Goal: Task Accomplishment & Management: Manage account settings

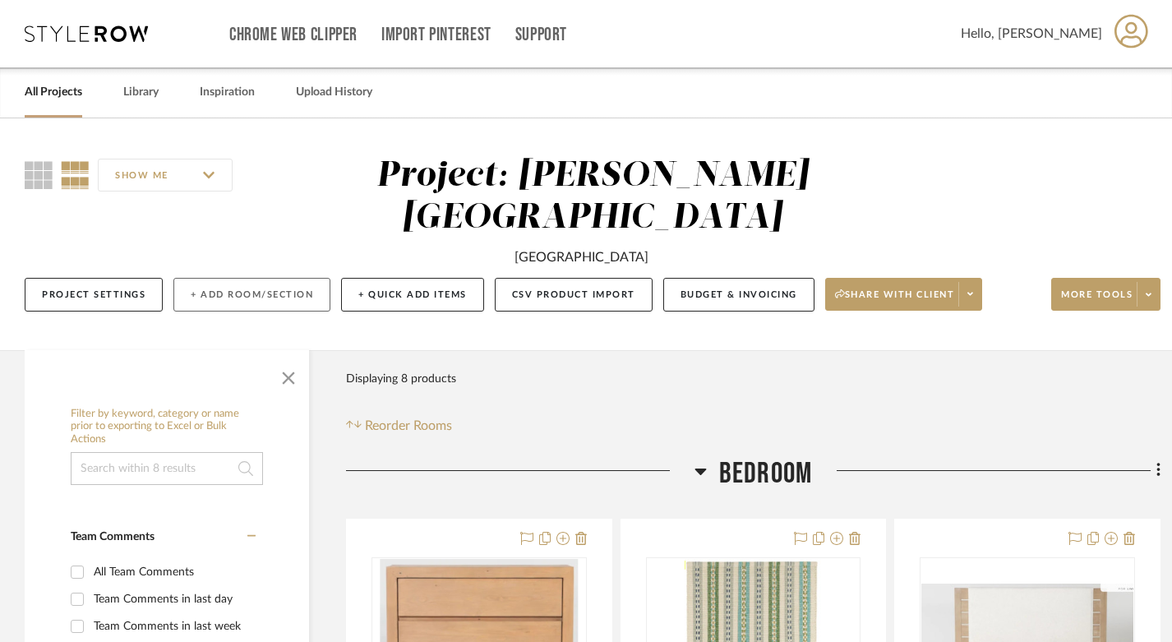
click at [242, 278] on button "+ Add Room/Section" at bounding box center [251, 295] width 157 height 34
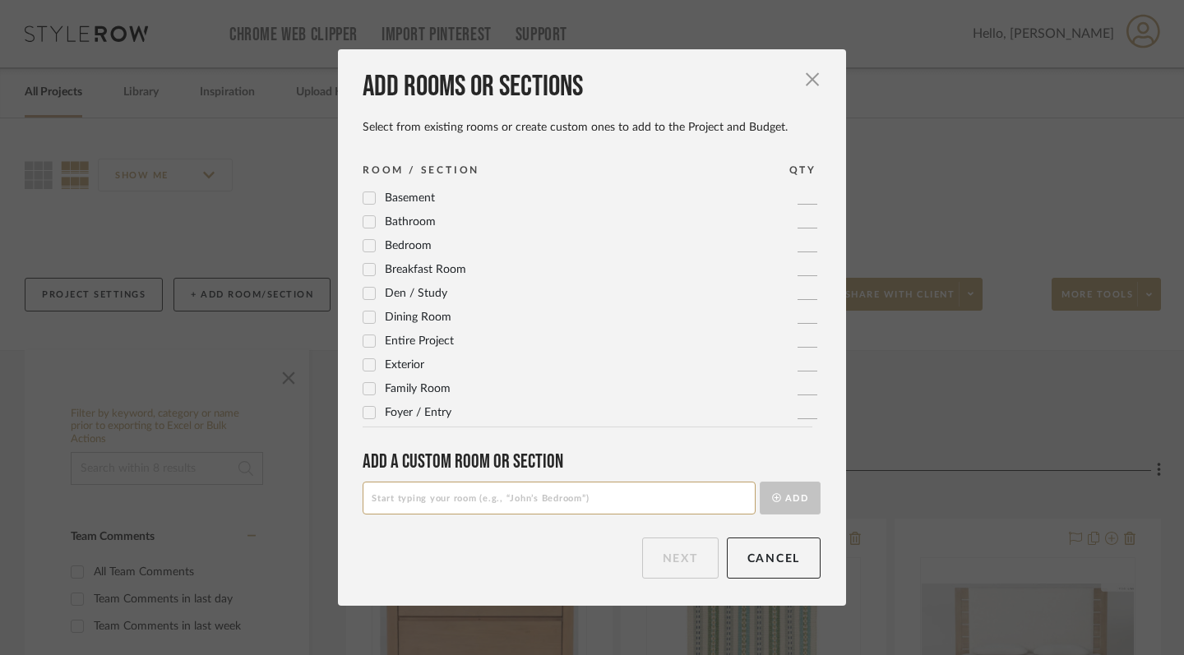
click at [364, 246] on icon at bounding box center [369, 246] width 11 height 8
click at [621, 500] on input at bounding box center [558, 498] width 393 height 33
type input "Downstairs Guest Bedroom"
click at [774, 501] on button "Add" at bounding box center [789, 498] width 61 height 33
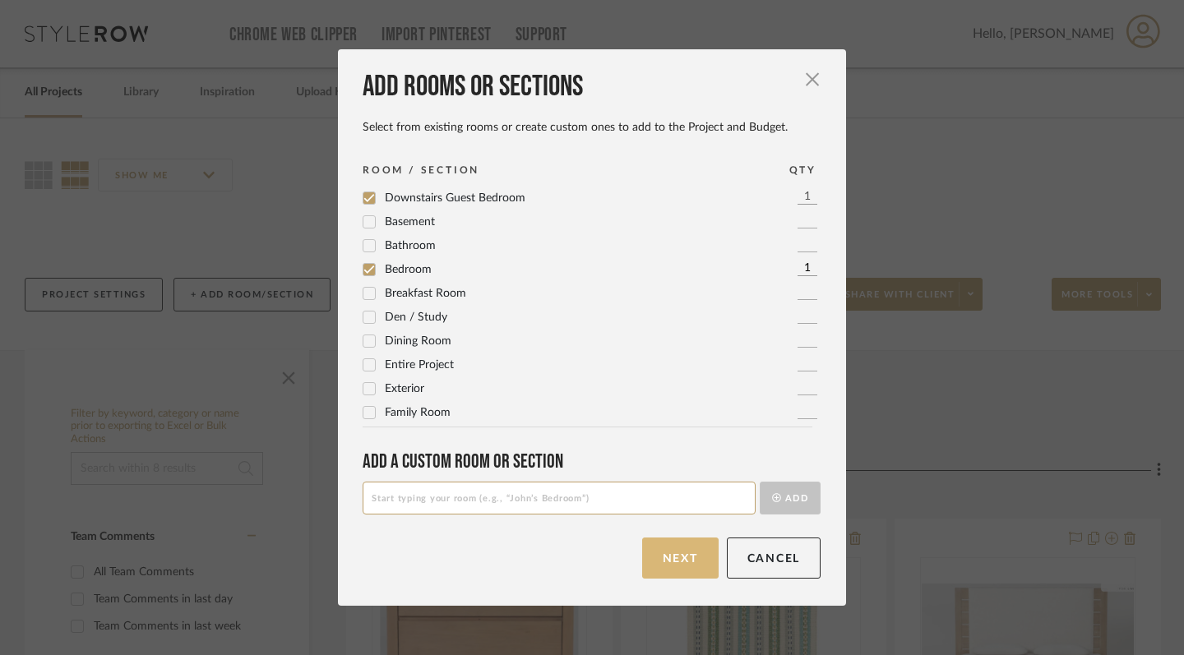
click at [689, 555] on button "Next" at bounding box center [680, 558] width 76 height 41
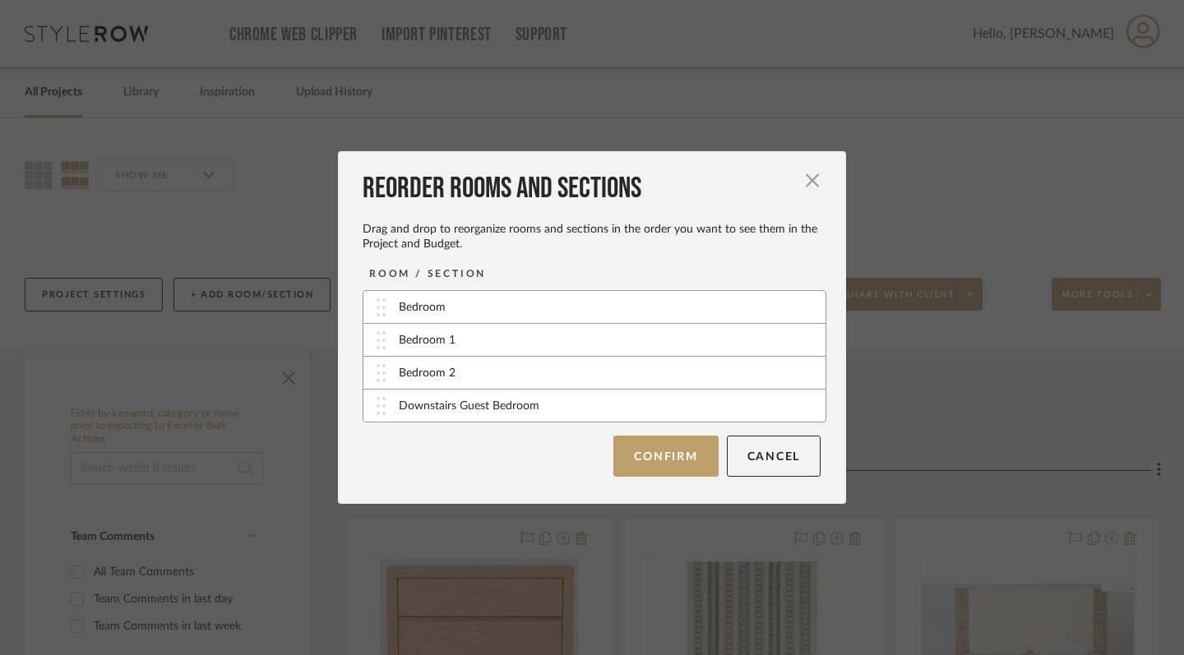
click at [525, 412] on div "Downstairs Guest Bedroom" at bounding box center [469, 406] width 141 height 17
click at [639, 458] on button "Confirm" at bounding box center [665, 456] width 104 height 41
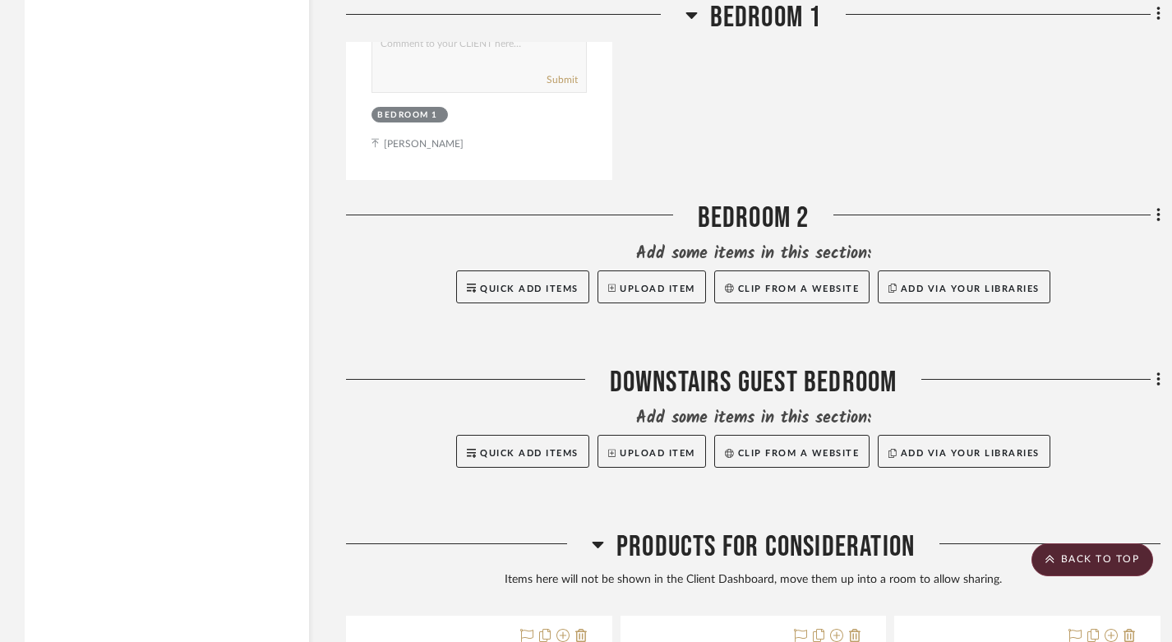
scroll to position [1866, 0]
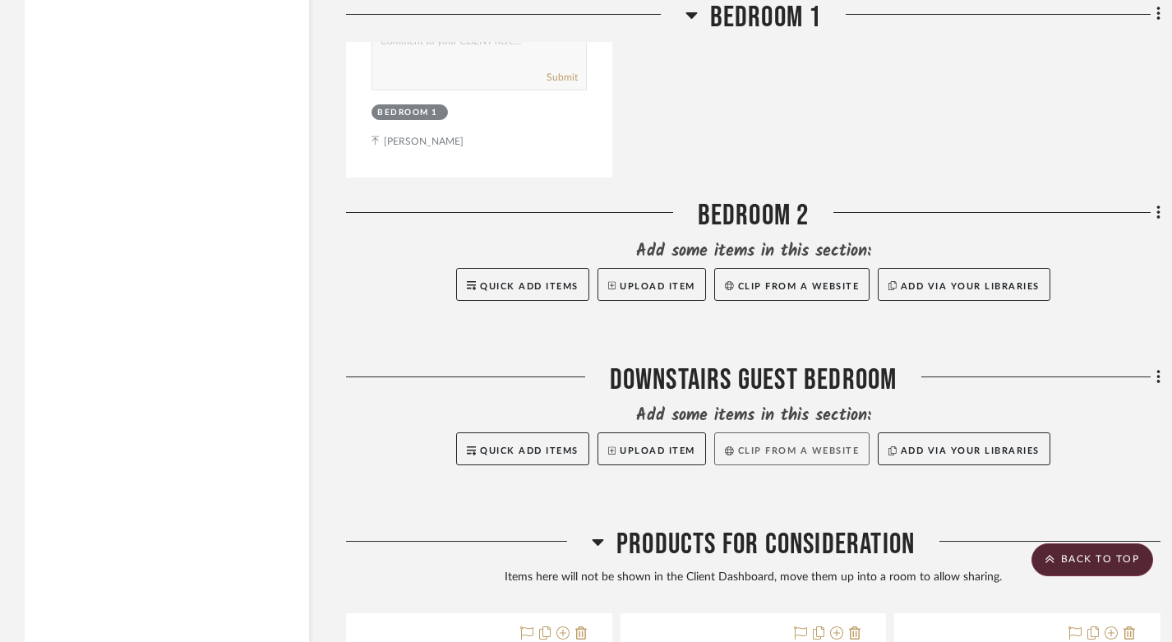
click at [737, 432] on button "Clip from a website" at bounding box center [791, 448] width 155 height 33
click at [505, 446] on span "Quick Add Items" at bounding box center [529, 450] width 99 height 9
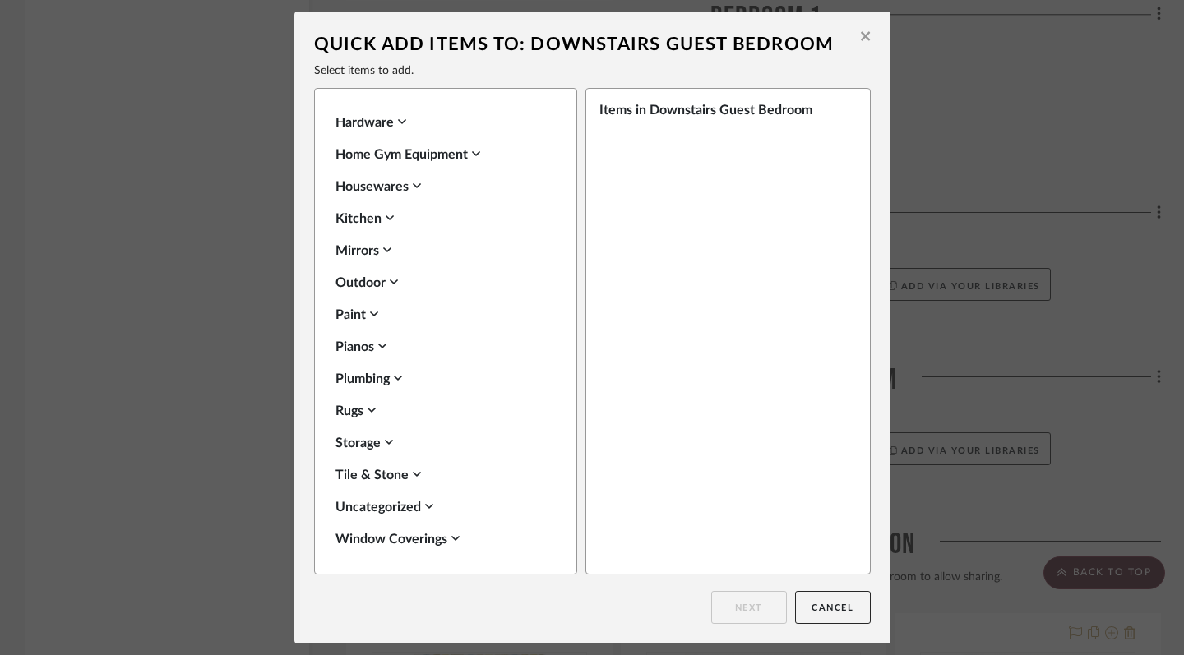
scroll to position [582, 0]
click at [371, 410] on icon at bounding box center [371, 410] width 8 height 5
click at [348, 464] on icon at bounding box center [354, 464] width 12 height 12
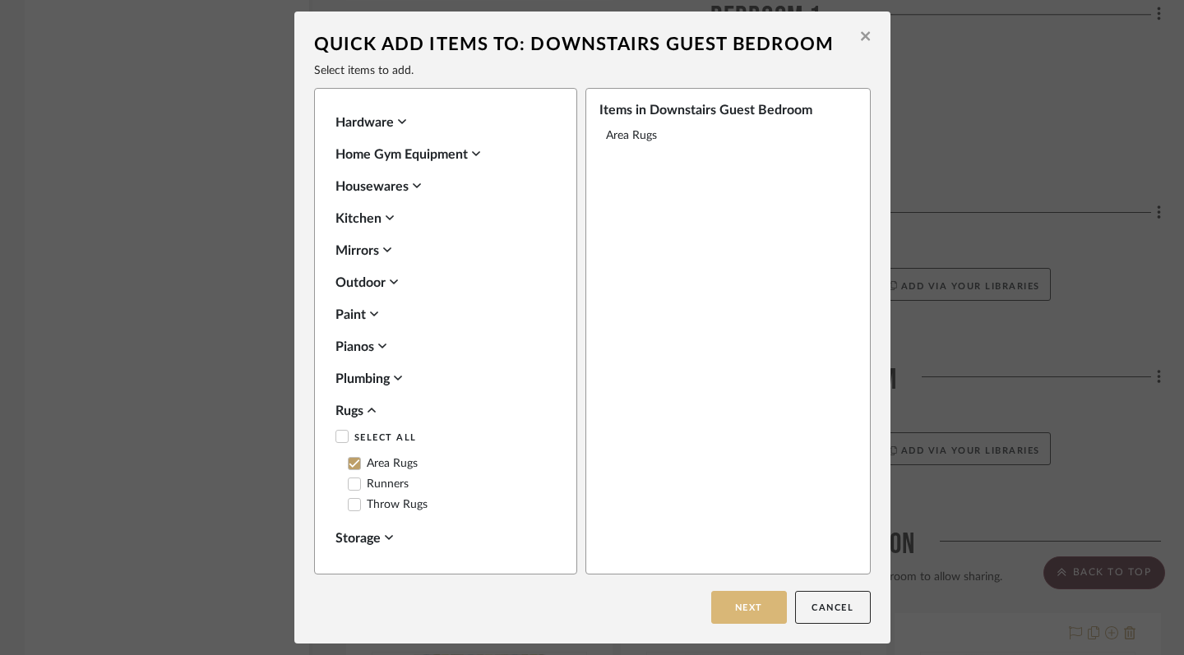
click at [727, 603] on button "Next" at bounding box center [749, 607] width 76 height 33
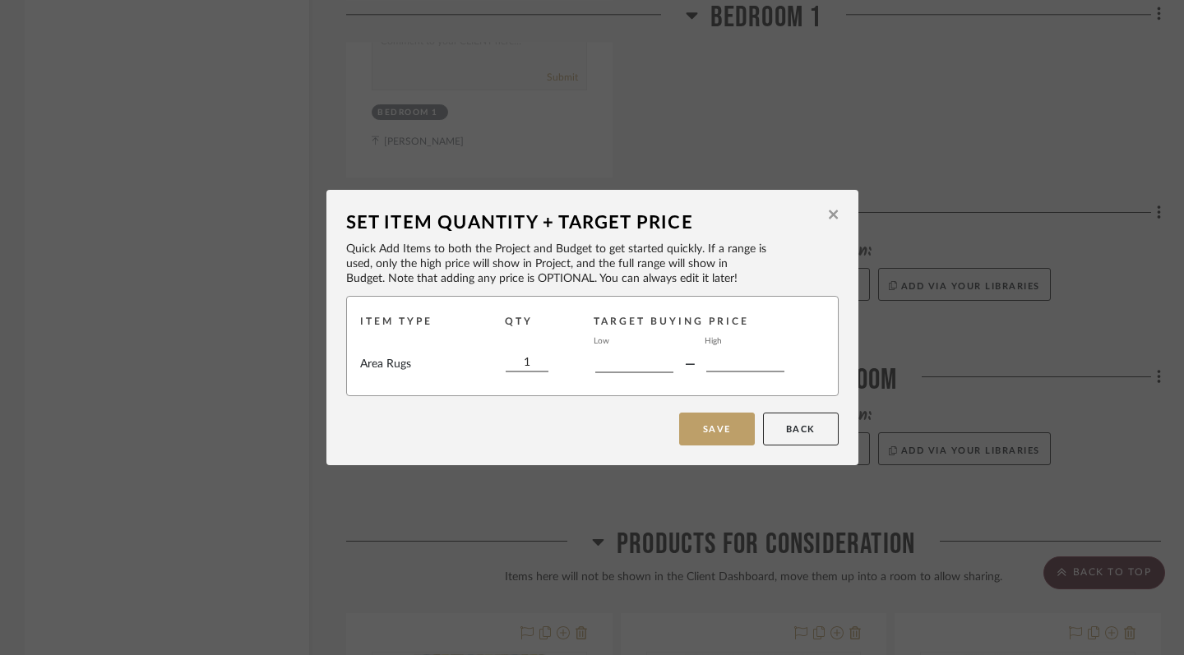
type input "$"
click at [735, 432] on button "Save" at bounding box center [717, 429] width 76 height 33
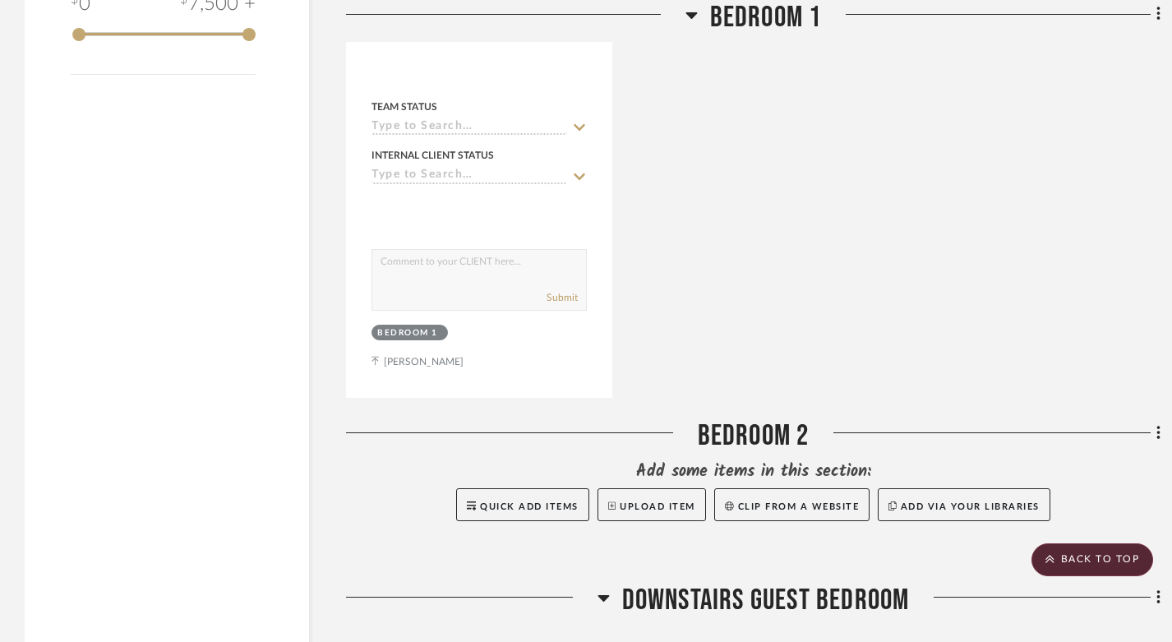
scroll to position [2078, 0]
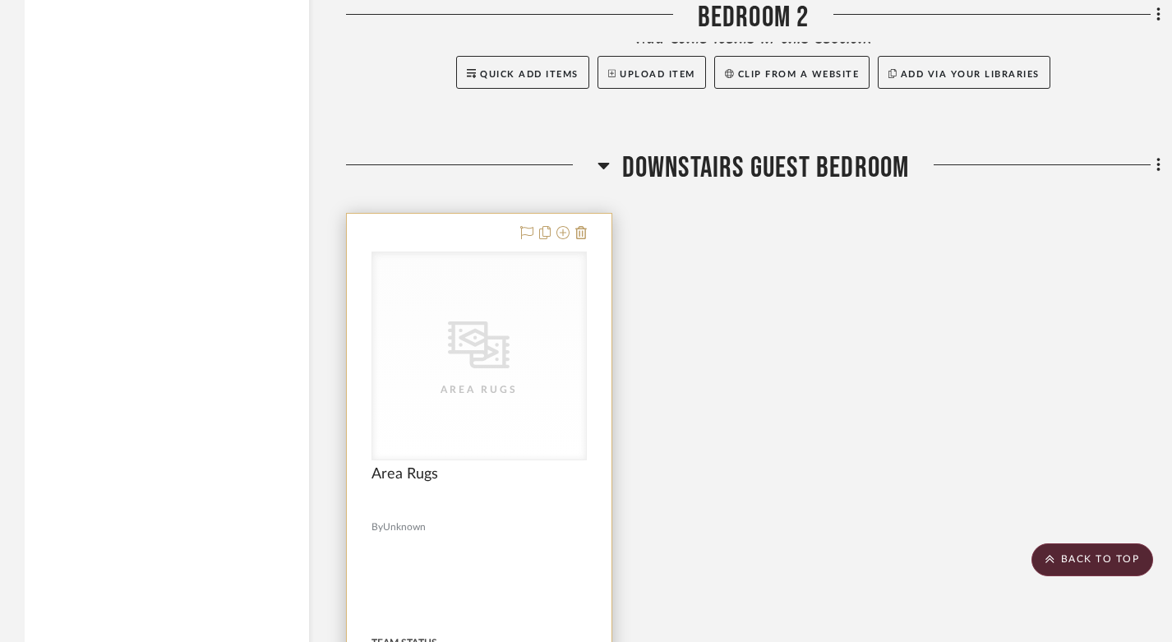
click at [459, 314] on icon "CategoryIconRugs Created with Sketch." at bounding box center [479, 345] width 62 height 62
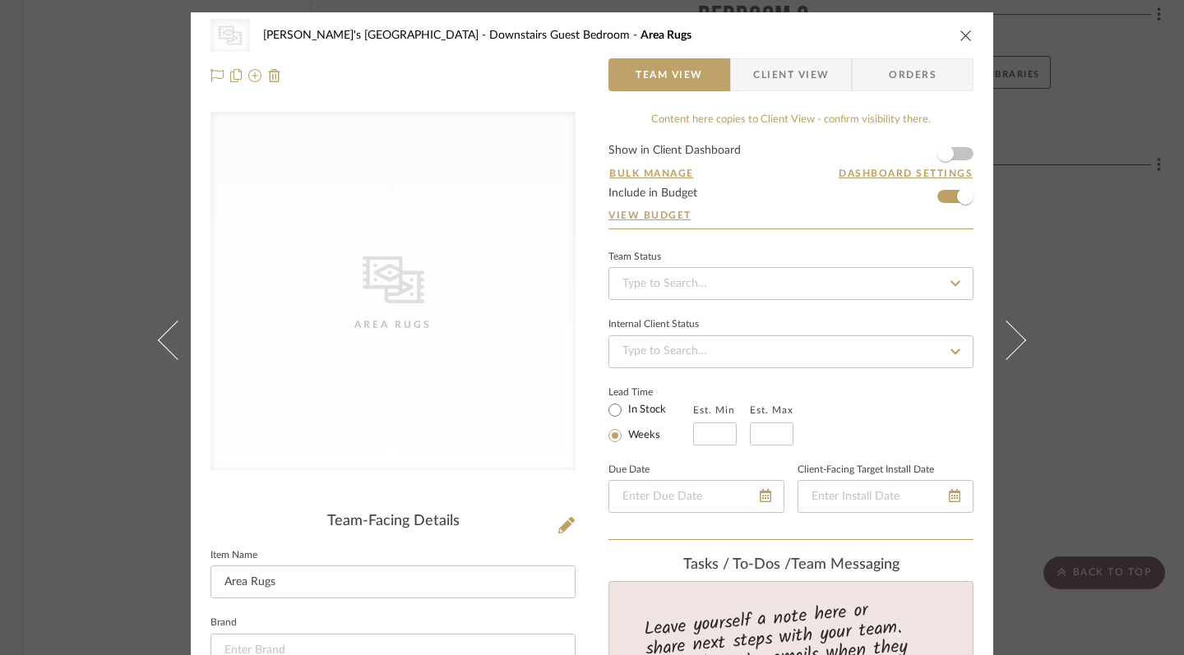
click at [396, 330] on div "Area Rugs" at bounding box center [393, 324] width 164 height 16
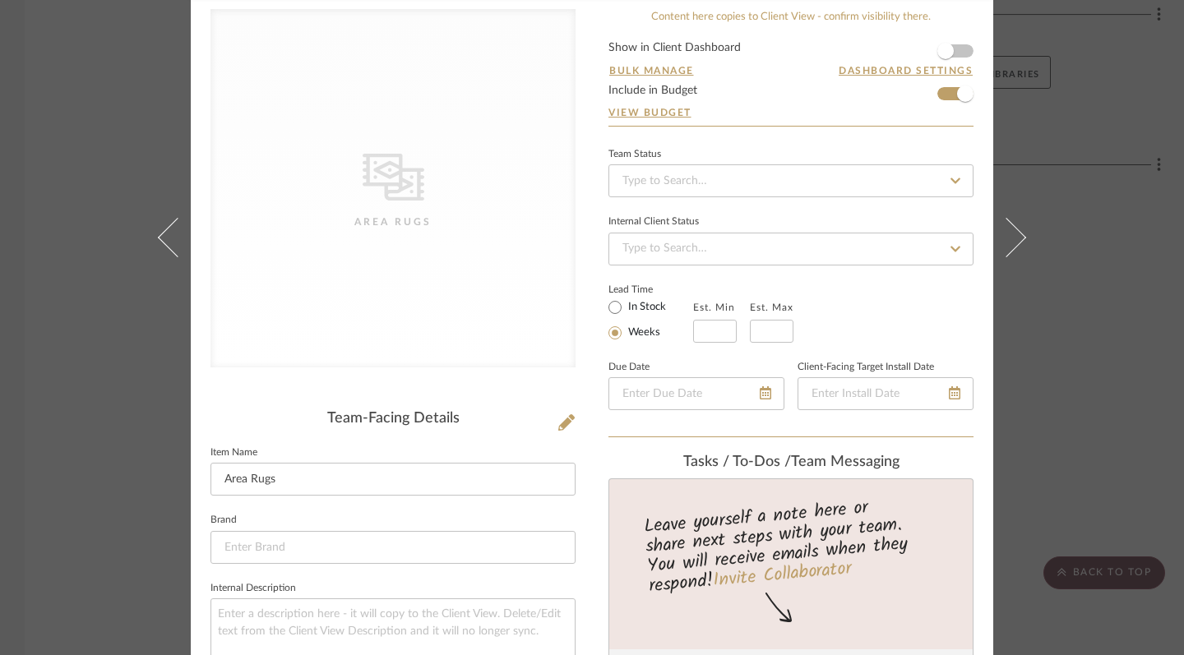
scroll to position [106, 0]
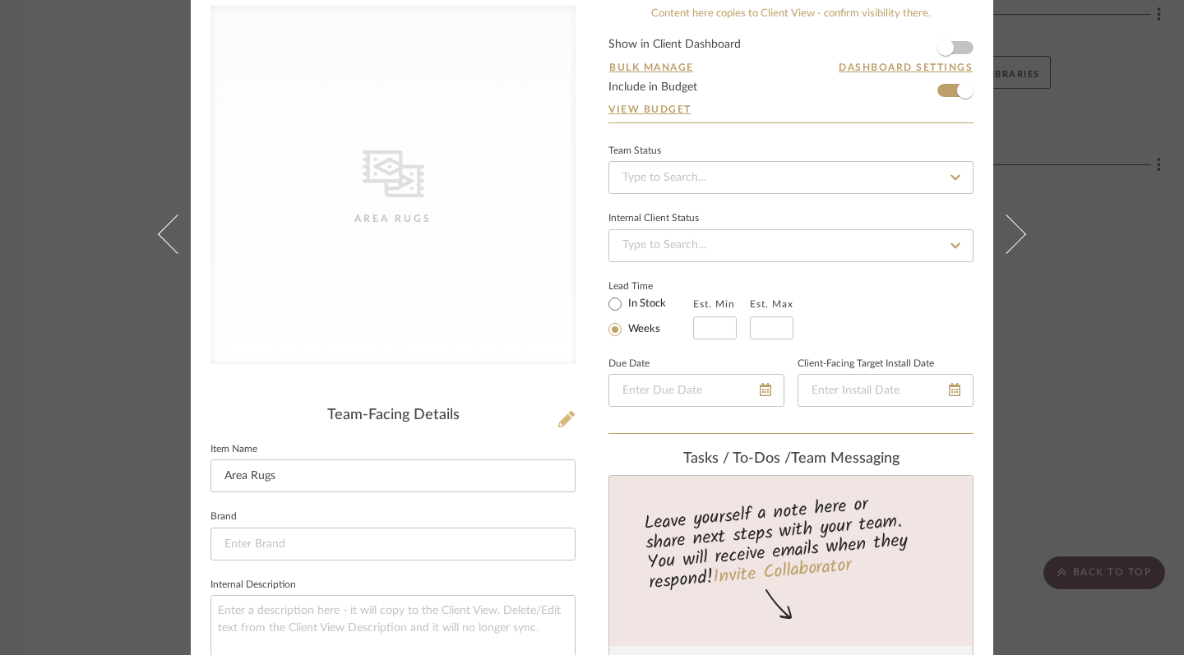
click at [567, 415] on icon at bounding box center [566, 419] width 16 height 16
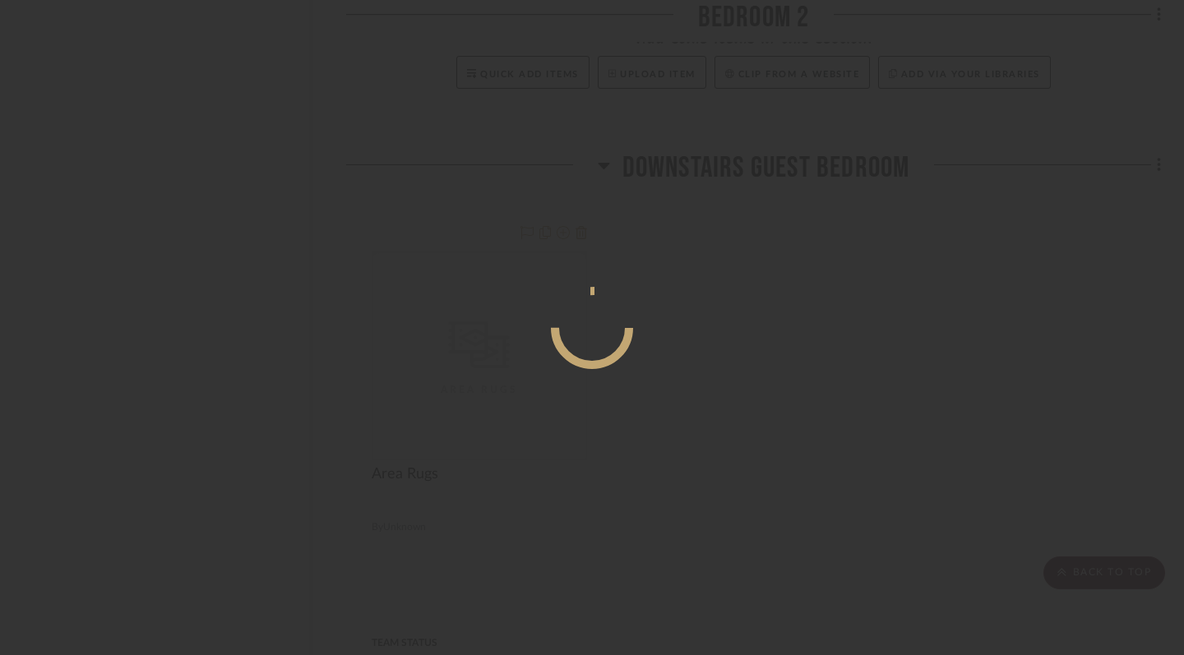
scroll to position [0, 0]
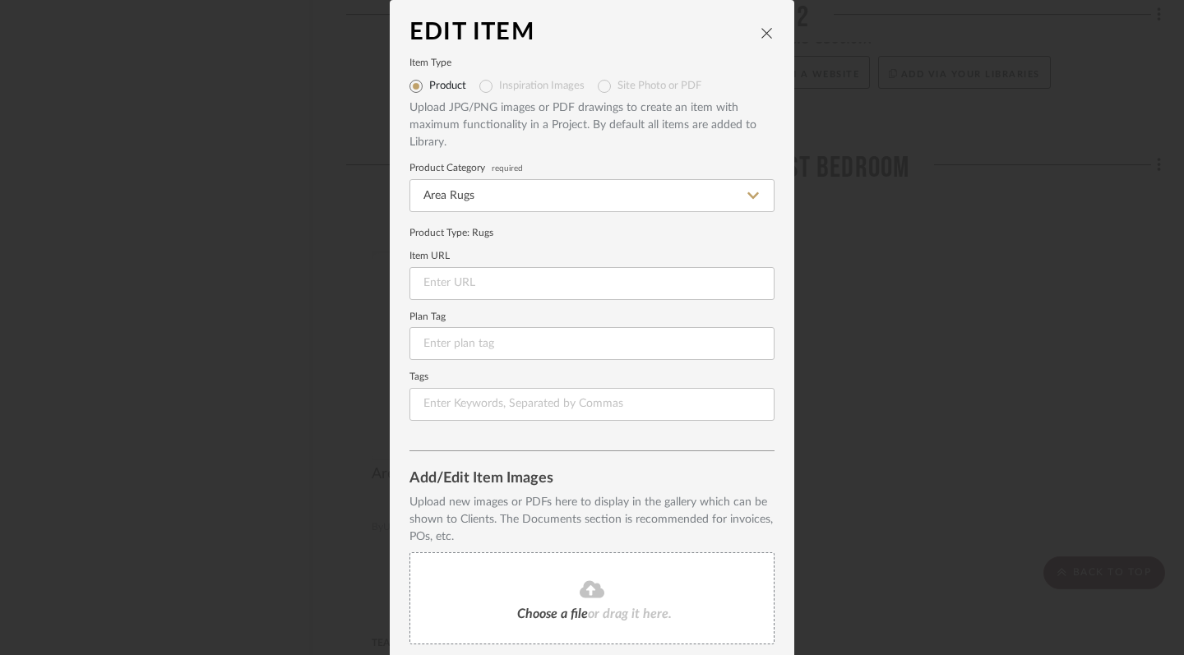
click at [588, 607] on span "or drag it here." at bounding box center [630, 613] width 84 height 13
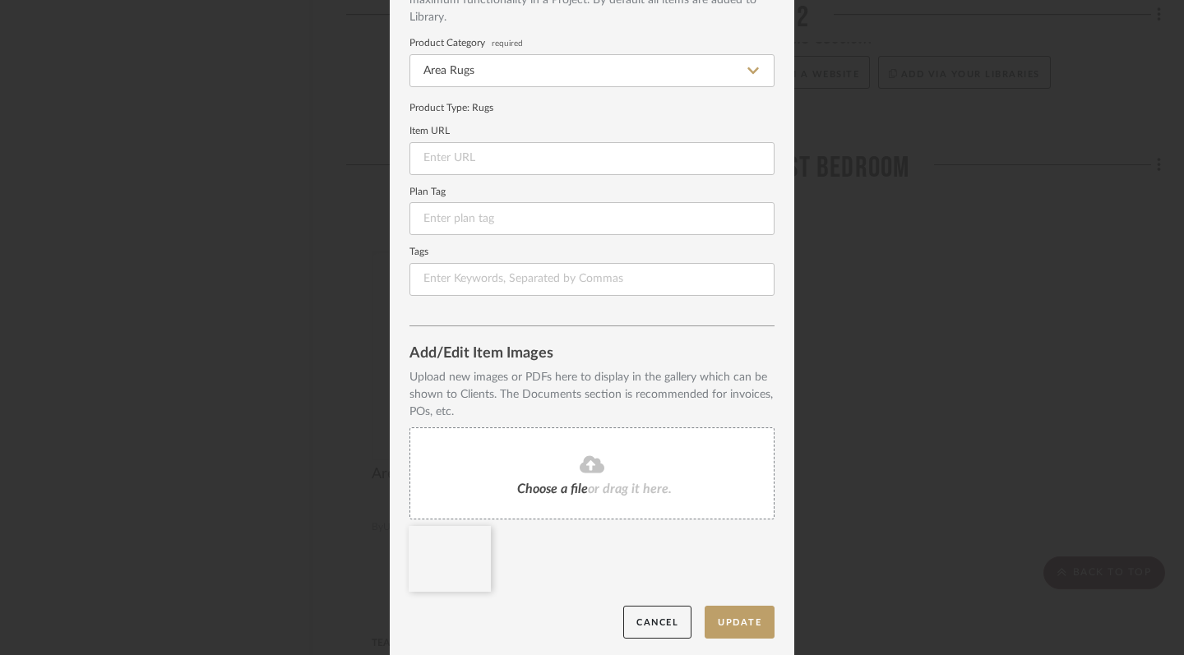
scroll to position [124, 0]
click at [737, 619] on button "Update" at bounding box center [739, 624] width 70 height 34
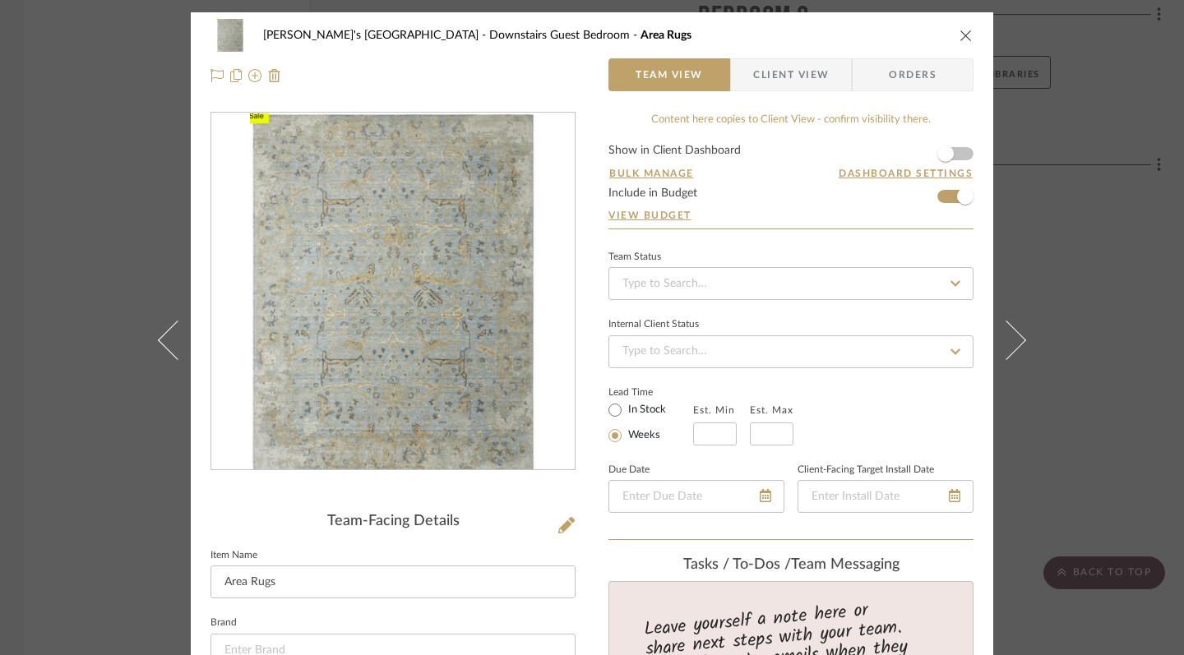
scroll to position [0, 0]
click at [959, 40] on icon "close" at bounding box center [965, 35] width 13 height 13
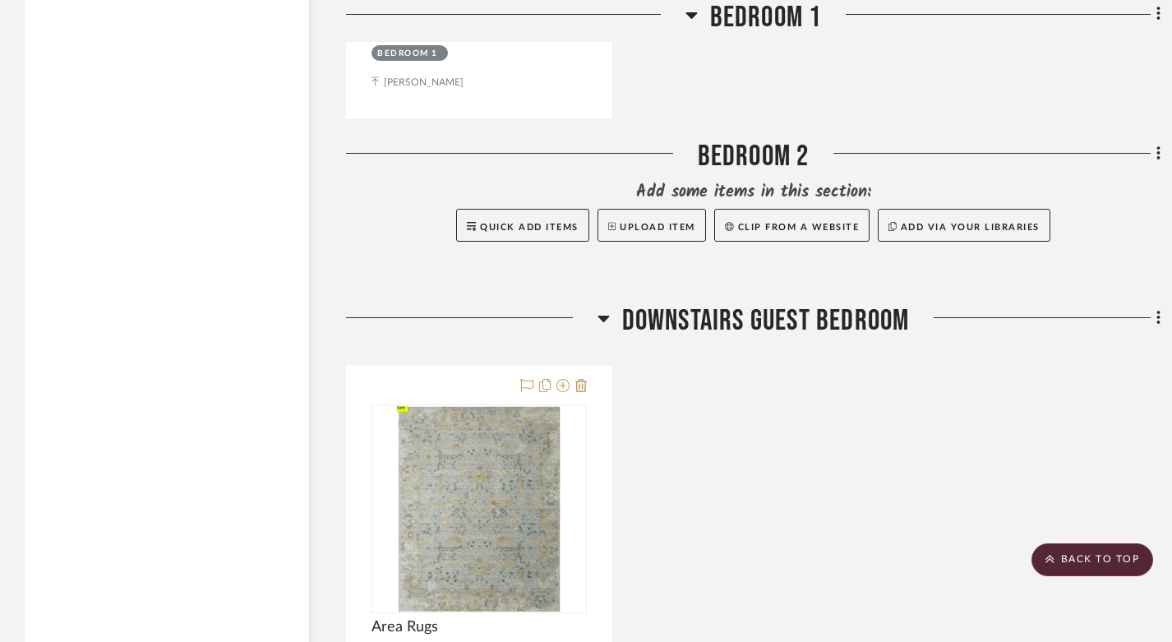
scroll to position [1993, 0]
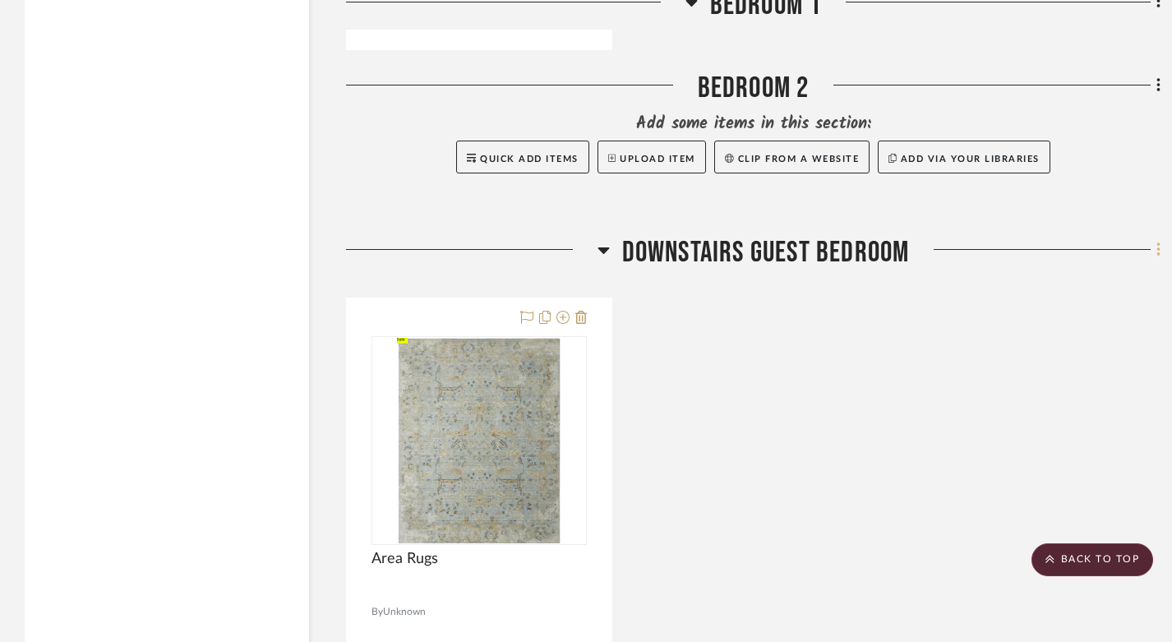
click at [1156, 241] on icon at bounding box center [1158, 250] width 5 height 18
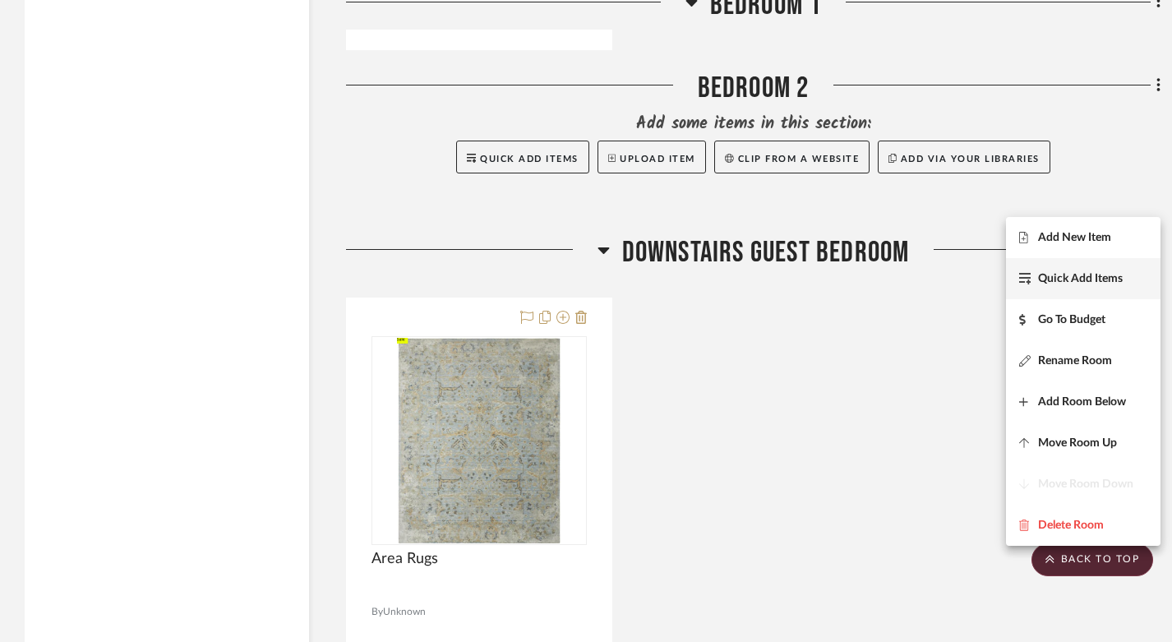
click at [1107, 277] on span "Quick Add Items" at bounding box center [1080, 279] width 85 height 14
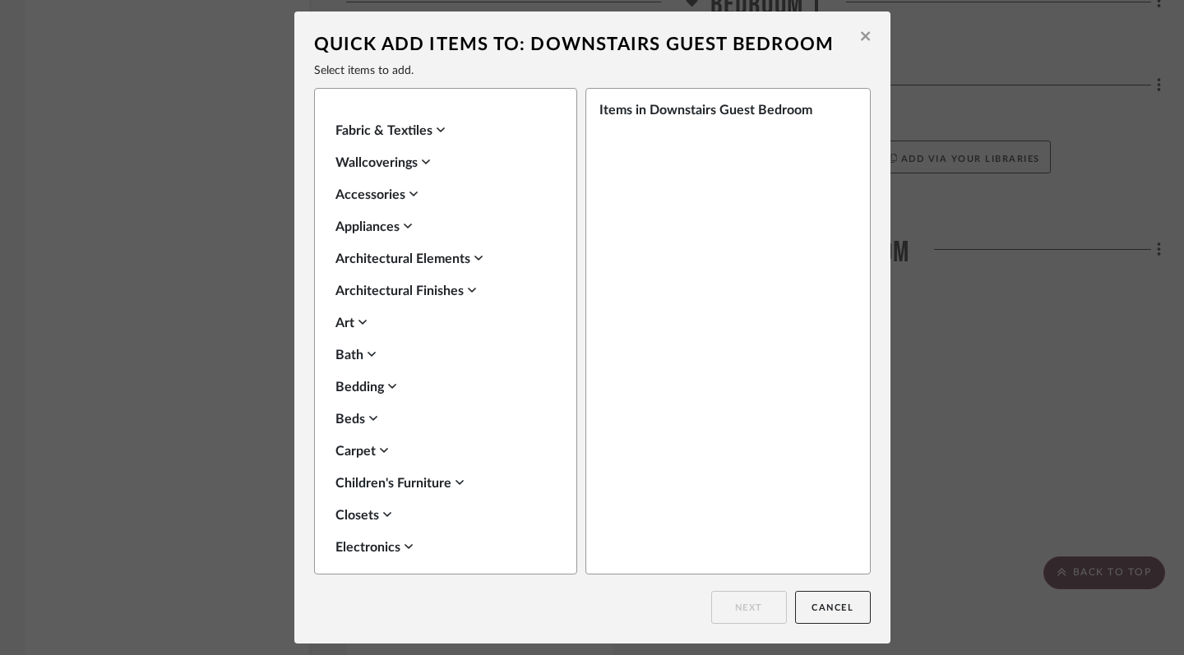
scroll to position [104, 0]
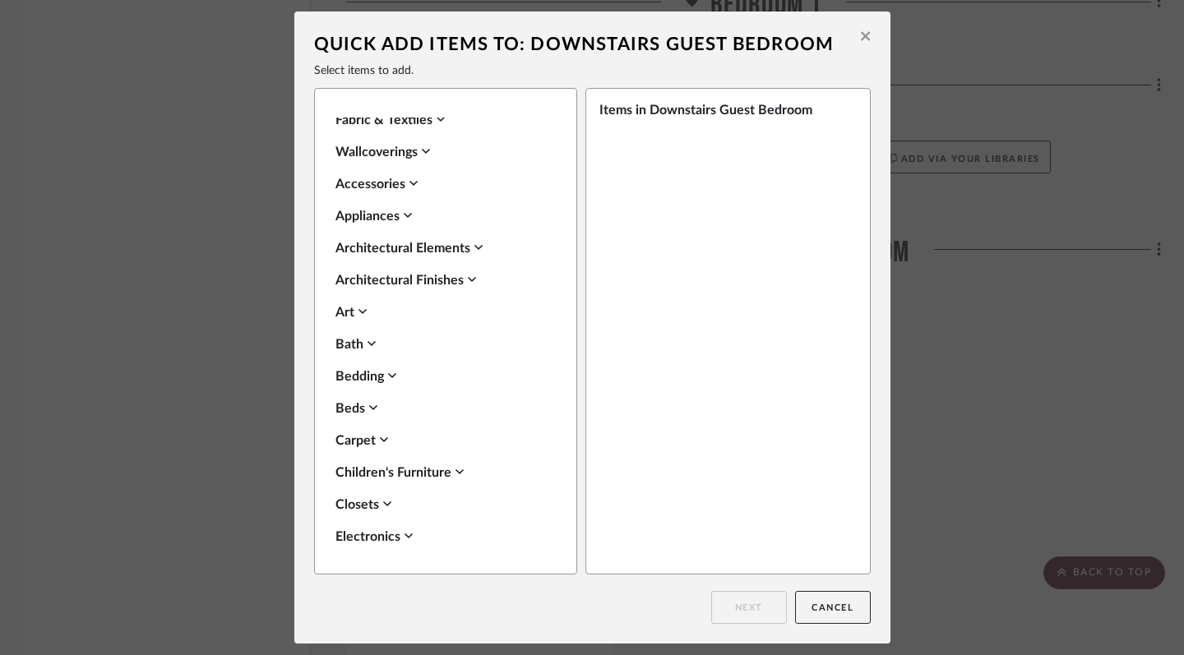
click at [370, 408] on icon at bounding box center [373, 407] width 8 height 13
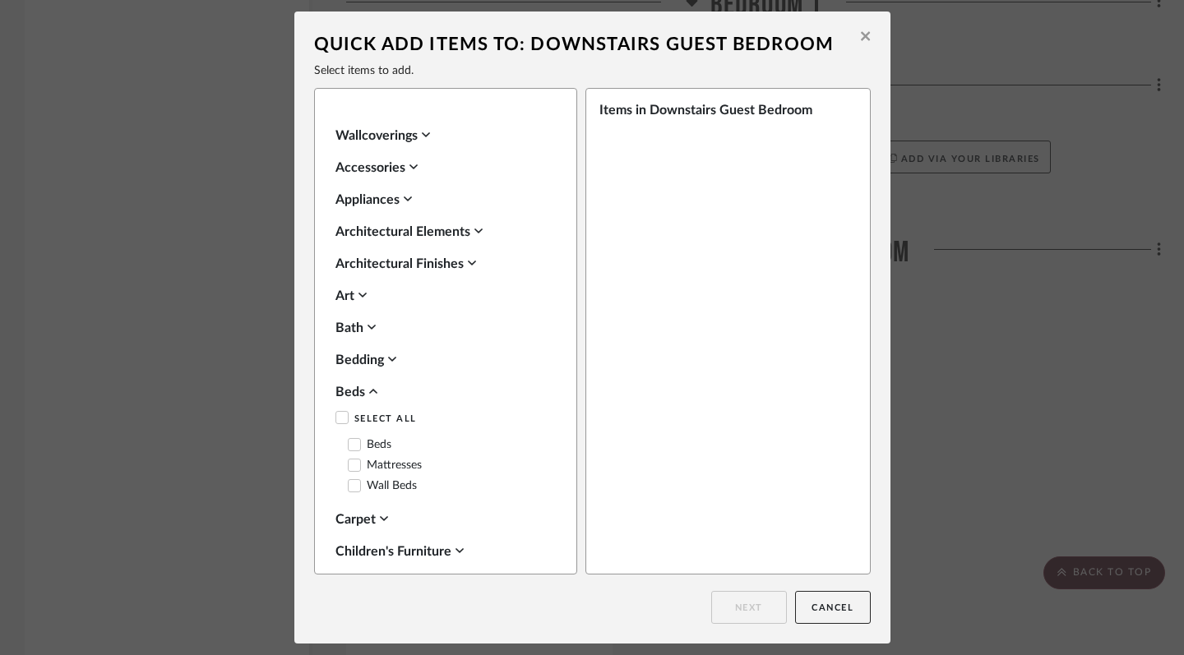
scroll to position [134, 0]
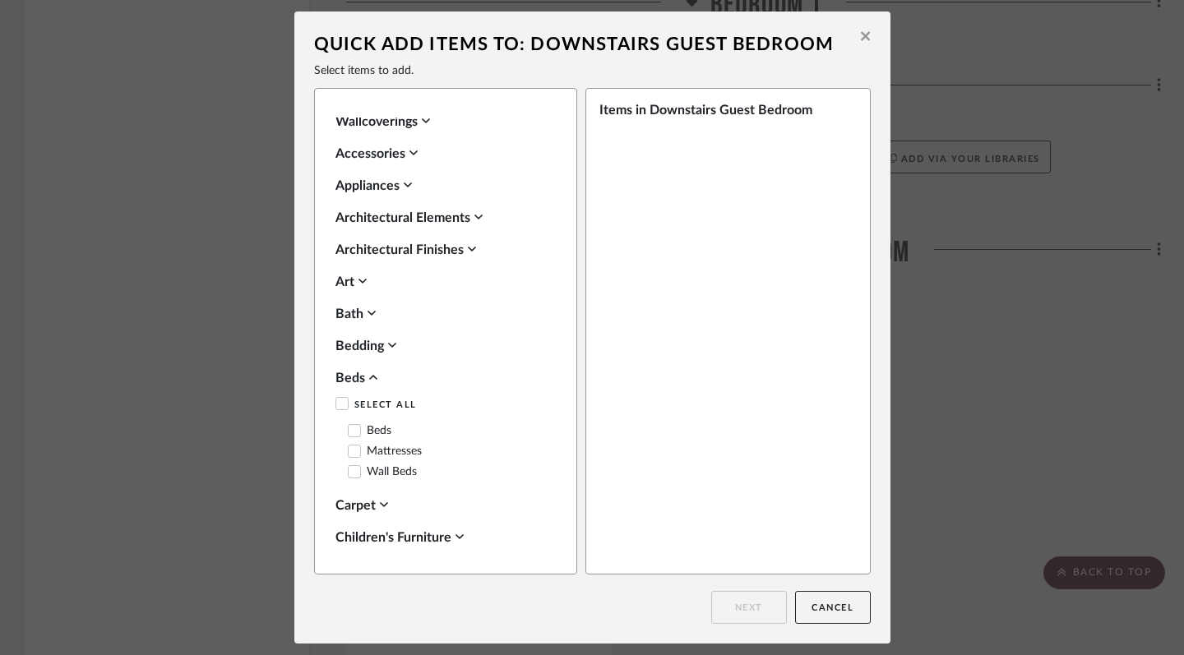
click at [350, 427] on icon at bounding box center [354, 431] width 12 height 12
click at [739, 616] on button "Next" at bounding box center [749, 607] width 76 height 33
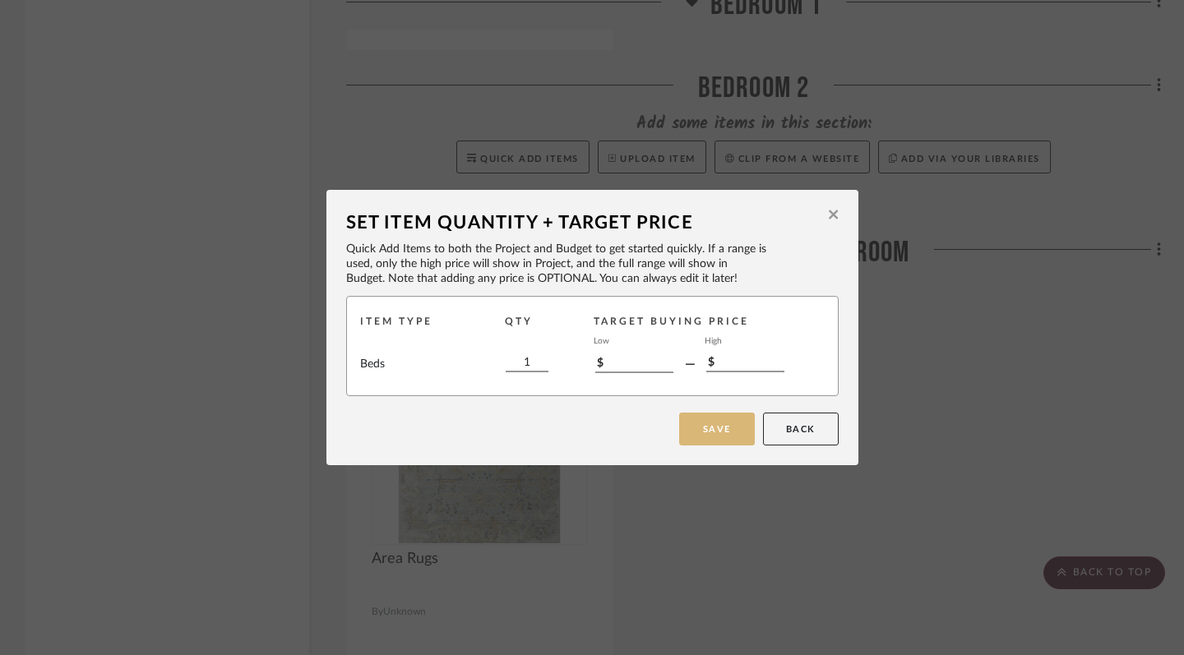
click at [726, 432] on button "Save" at bounding box center [717, 429] width 76 height 33
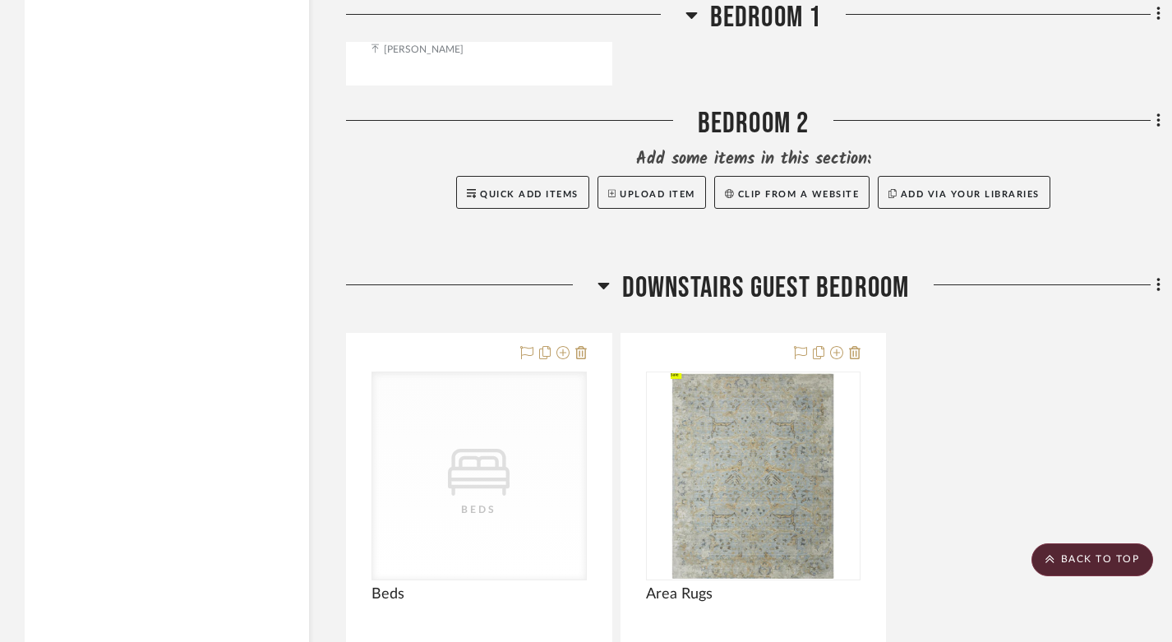
scroll to position [2103, 0]
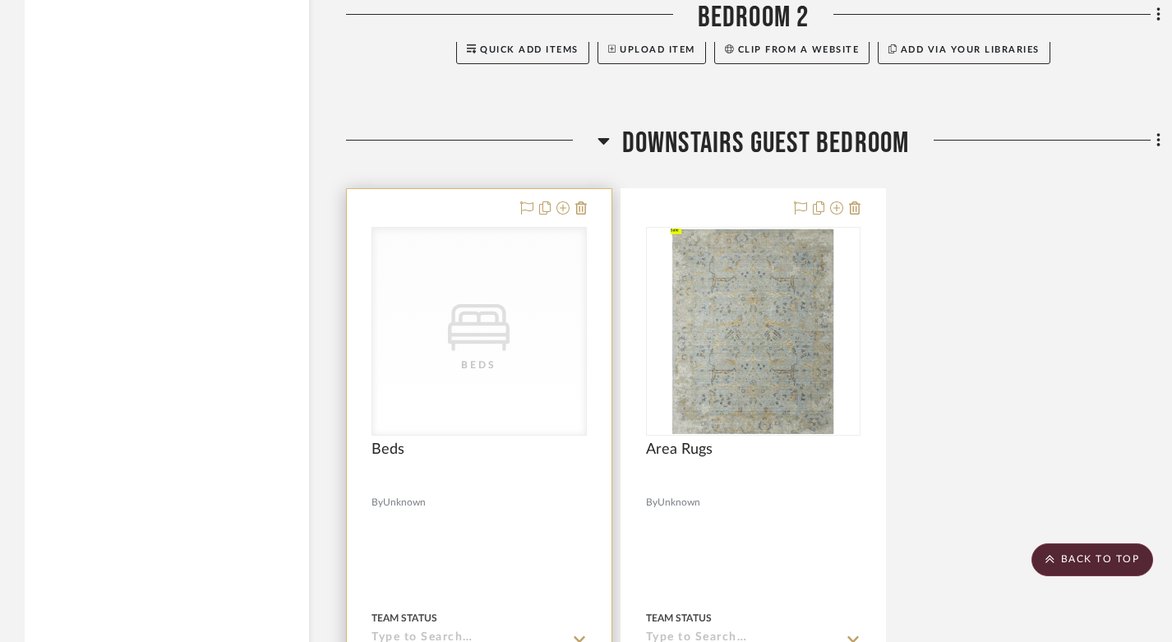
click at [487, 304] on icon "0" at bounding box center [479, 327] width 62 height 47
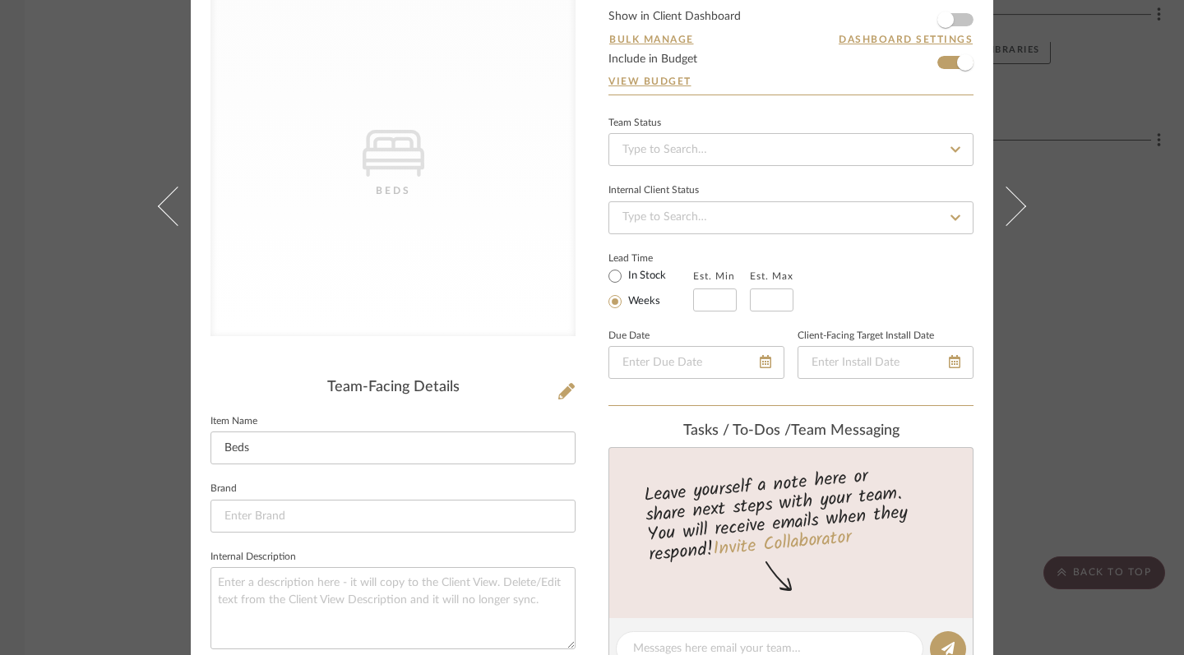
scroll to position [136, 0]
click at [564, 396] on icon at bounding box center [566, 389] width 16 height 16
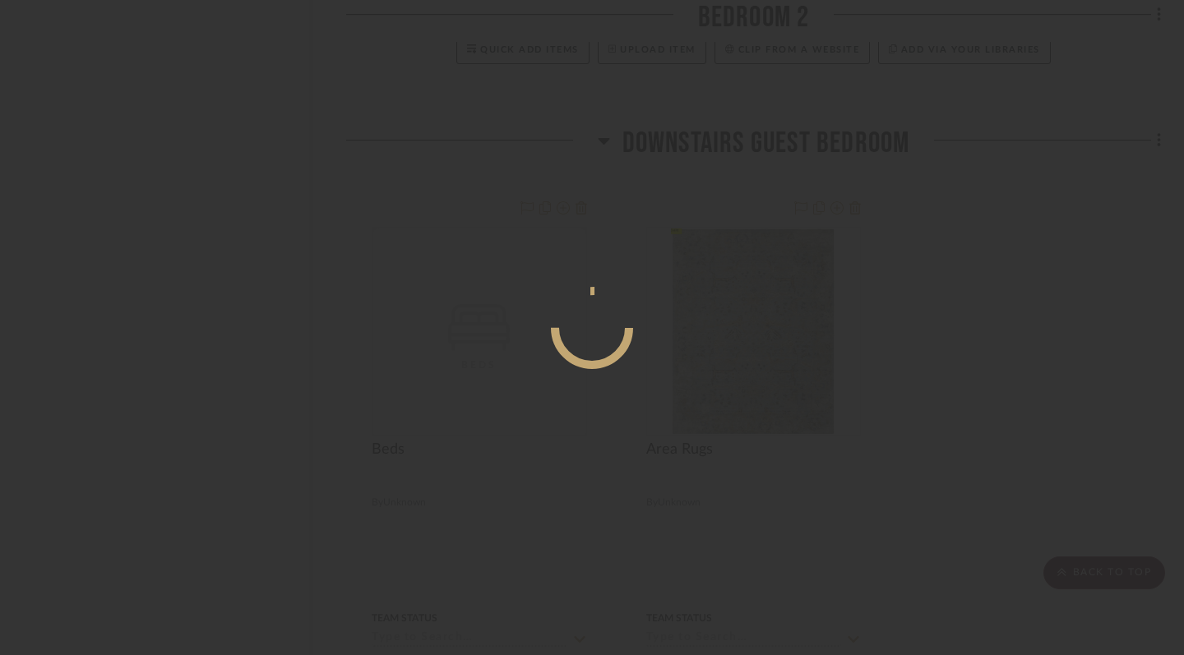
scroll to position [0, 0]
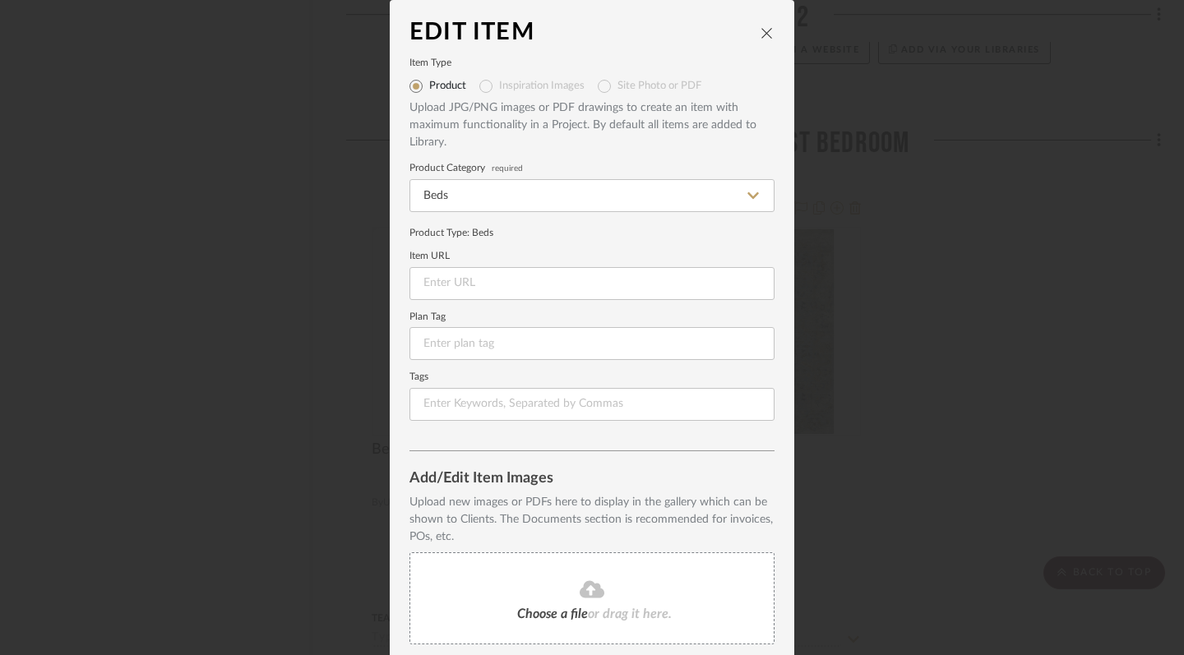
click at [558, 587] on fa-icon at bounding box center [592, 589] width 150 height 21
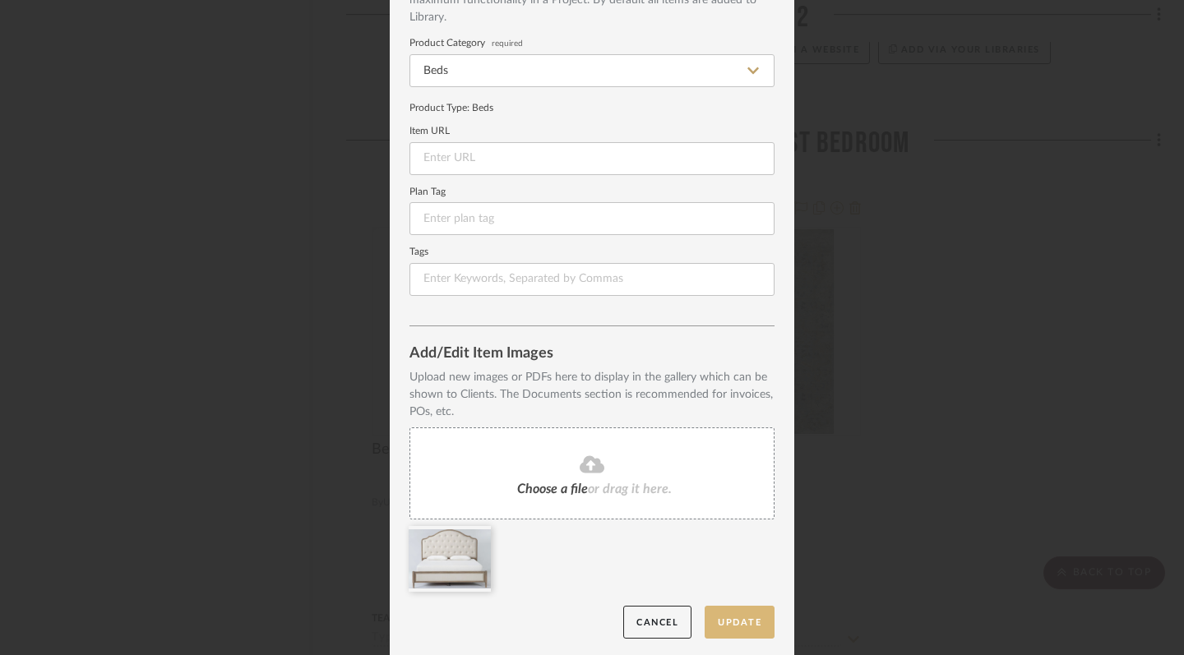
scroll to position [124, 0]
click at [740, 626] on button "Update" at bounding box center [739, 624] width 70 height 34
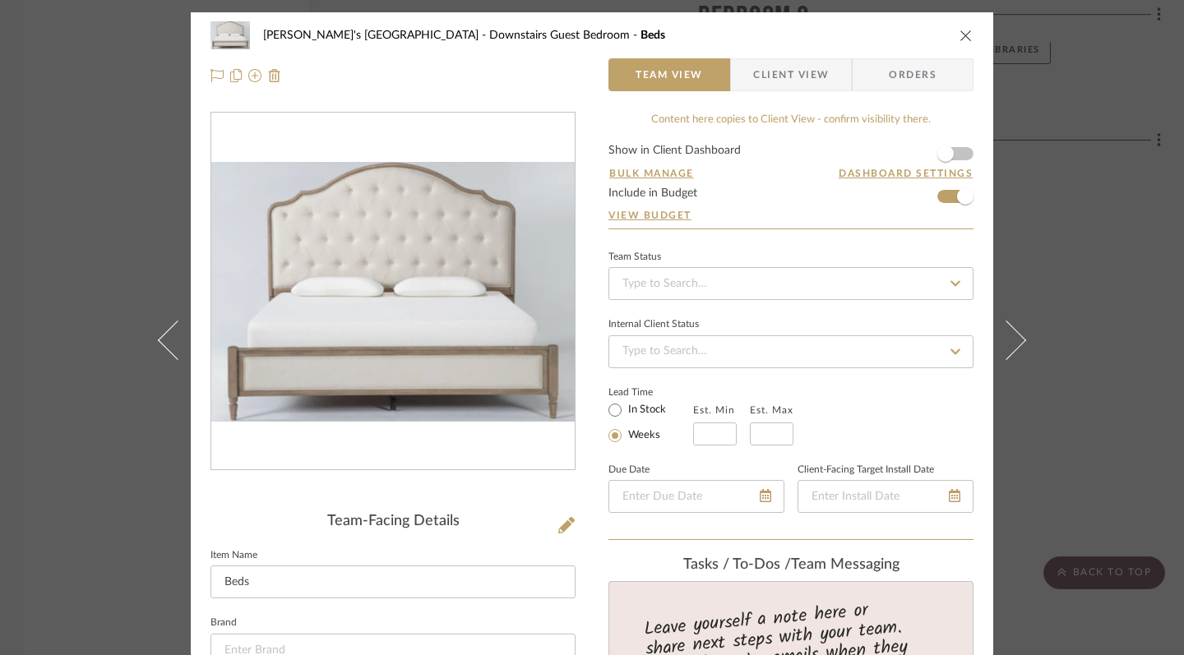
click at [1073, 404] on div "Shelly's [GEOGRAPHIC_DATA] Downstairs Guest Bedroom Beds Team View Client View …" at bounding box center [592, 327] width 1184 height 655
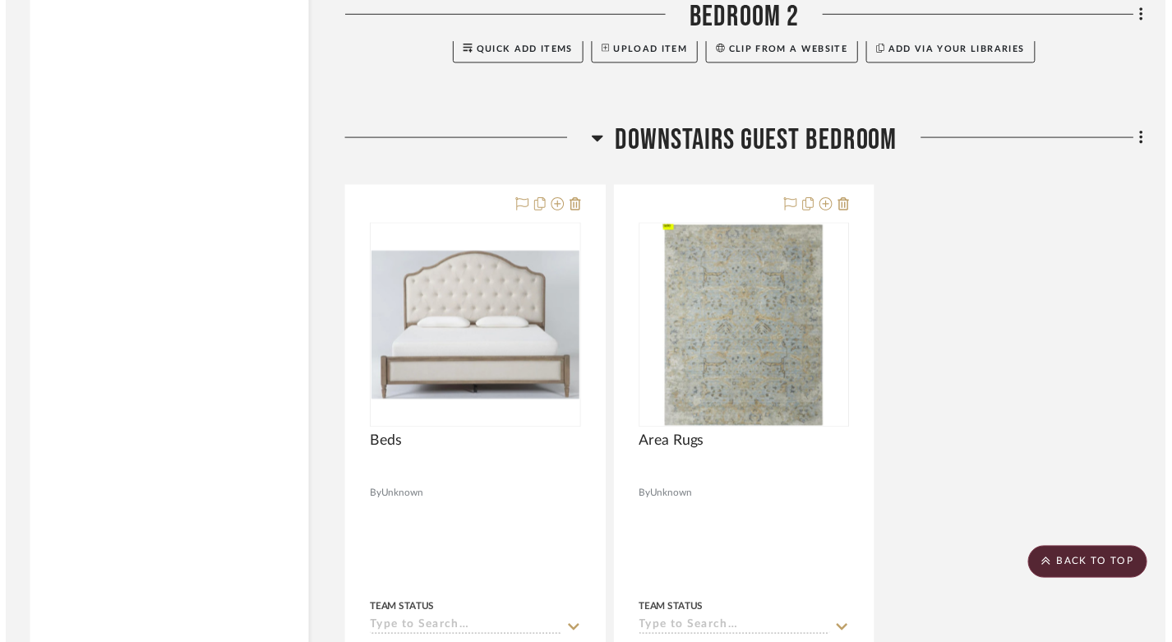
scroll to position [2103, 0]
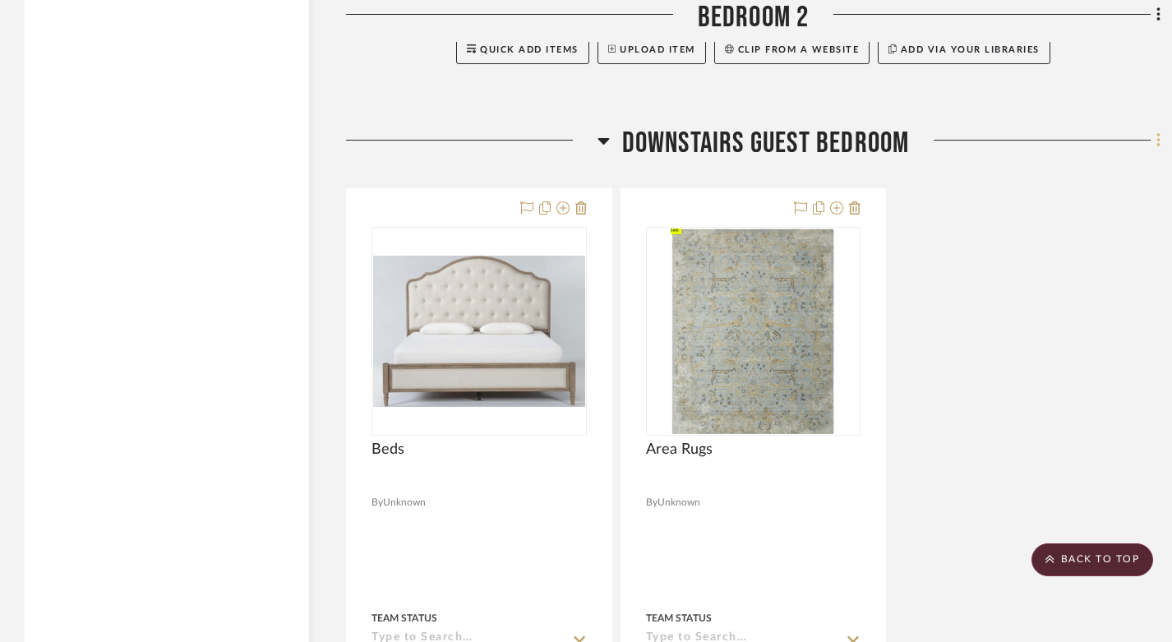
click at [1160, 133] on icon at bounding box center [1157, 140] width 3 height 14
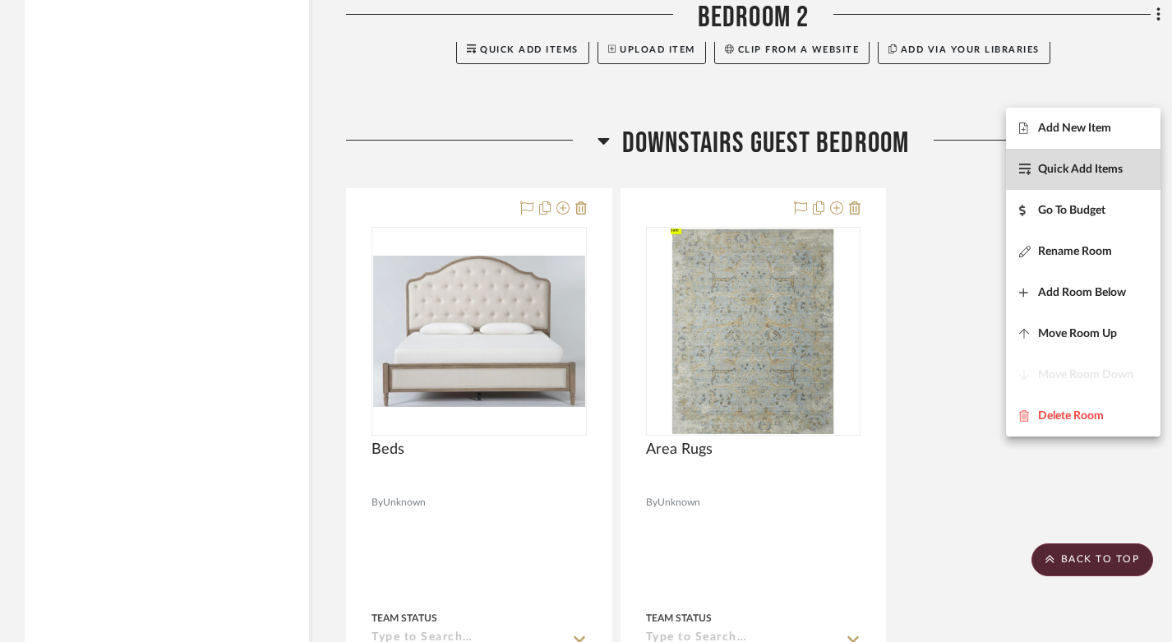
click at [1088, 178] on button "Quick Add Items" at bounding box center [1083, 169] width 155 height 41
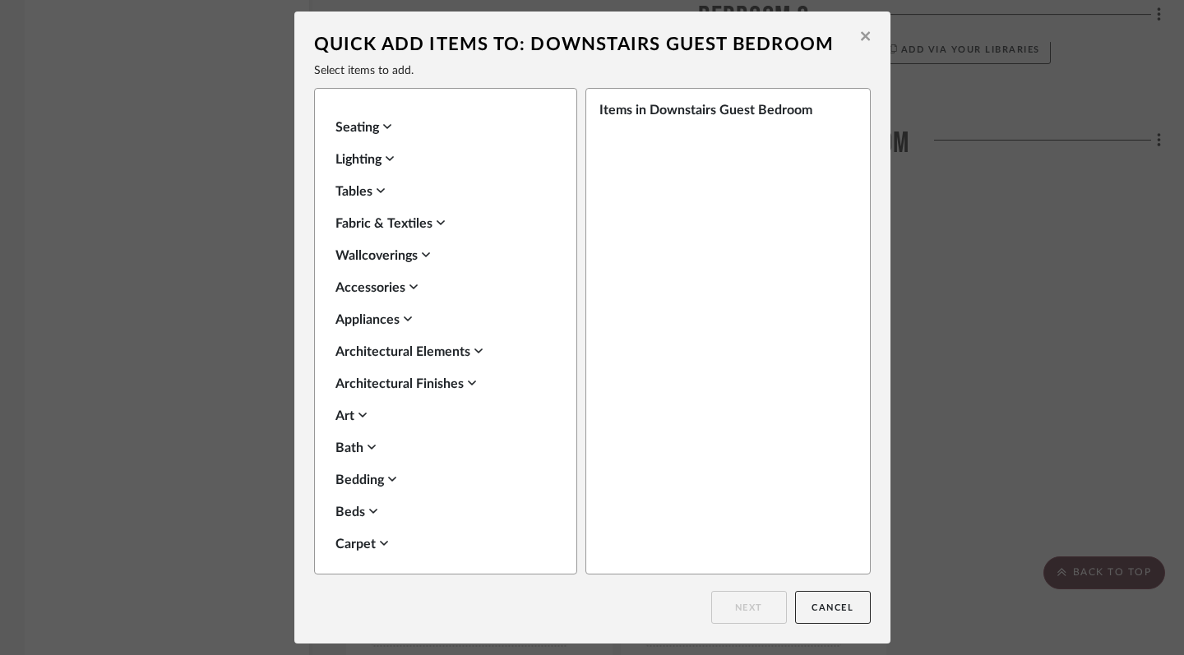
scroll to position [0, 0]
click at [376, 194] on icon at bounding box center [380, 190] width 8 height 13
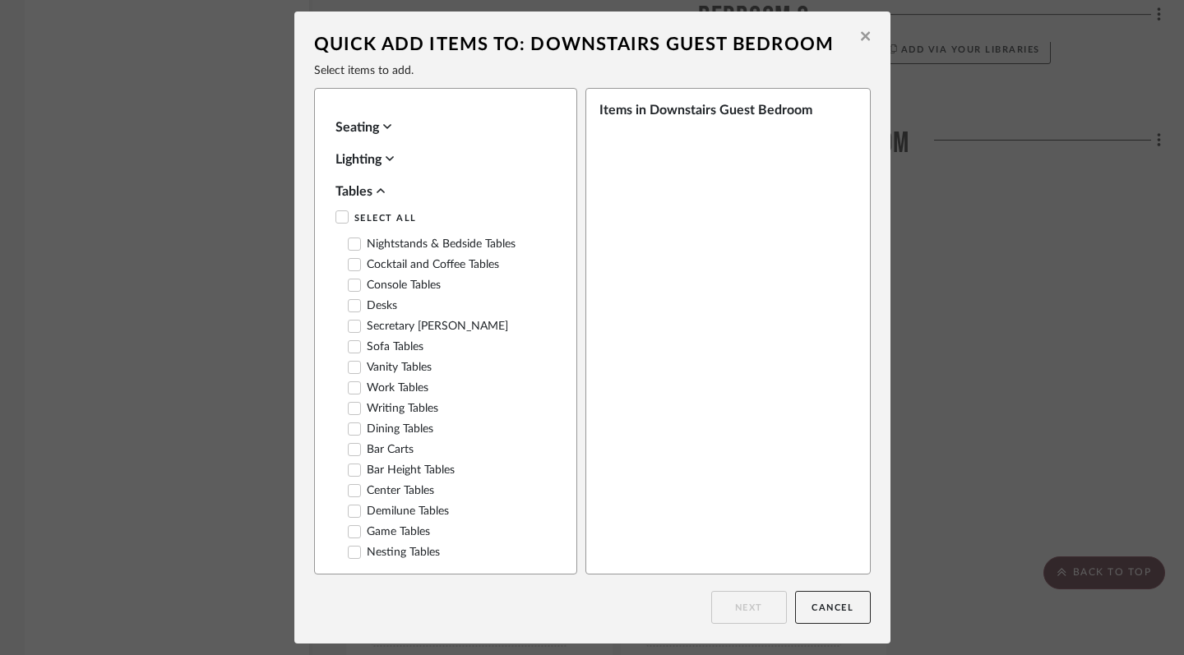
click at [348, 241] on icon at bounding box center [354, 244] width 12 height 12
click at [744, 607] on button "Next" at bounding box center [749, 607] width 76 height 33
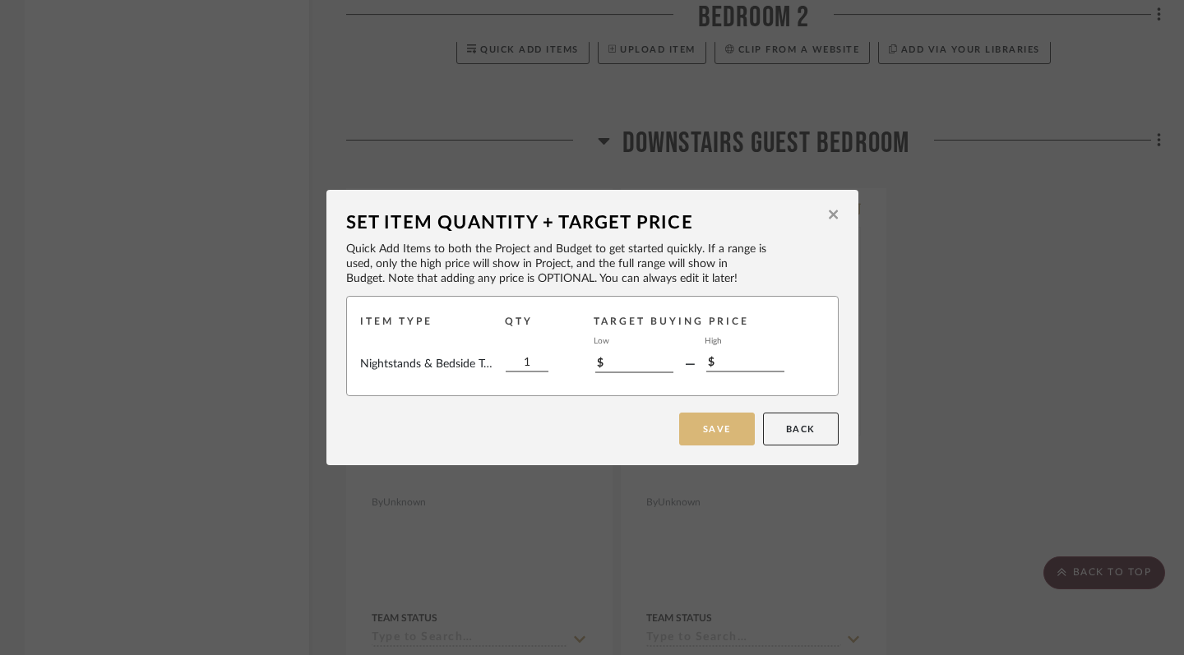
click at [727, 432] on button "Save" at bounding box center [717, 429] width 76 height 33
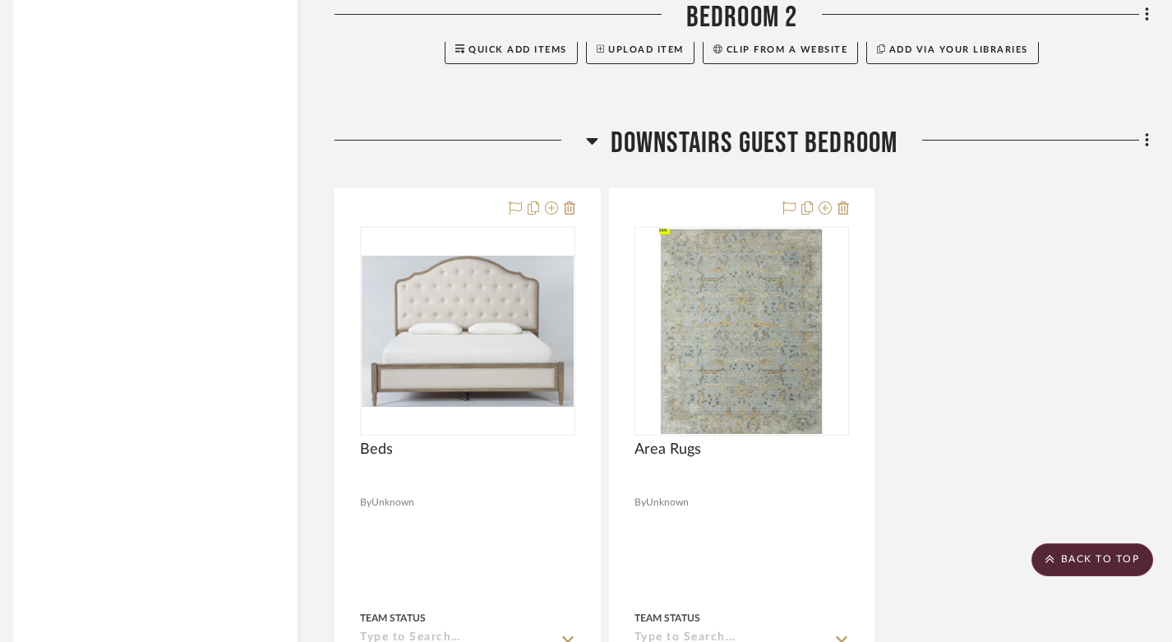
scroll to position [2093, 12]
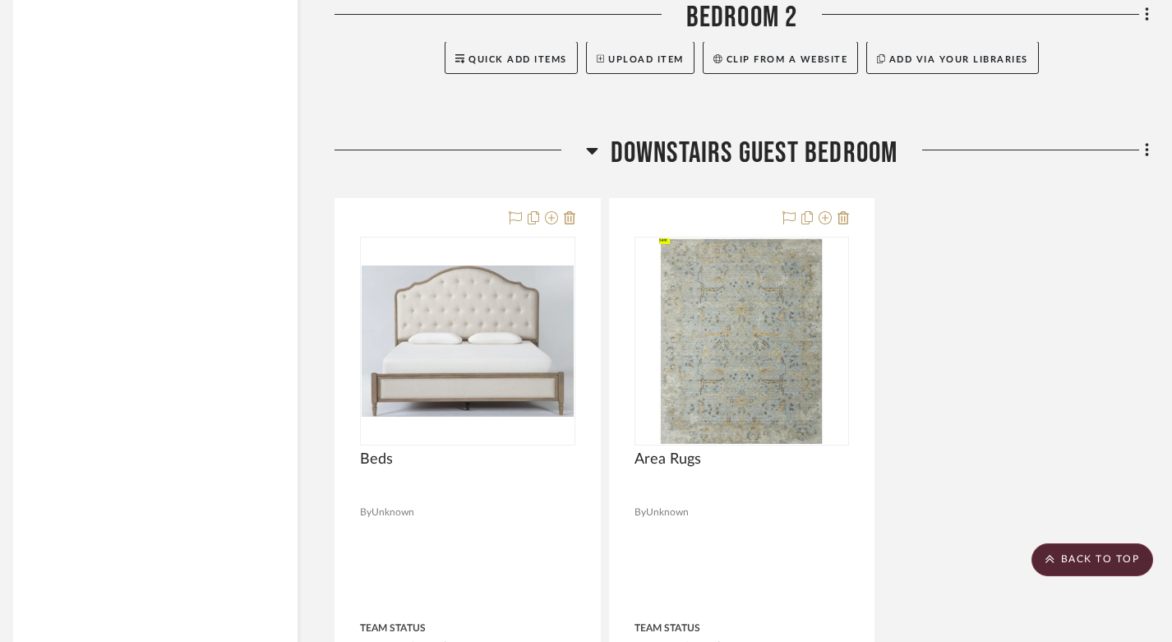
click at [1151, 103] on div "Filter by keyword, category or name prior to exporting to Excel or Bulk Actions…" at bounding box center [580, 267] width 1184 height 4018
click at [1147, 143] on icon at bounding box center [1146, 150] width 3 height 14
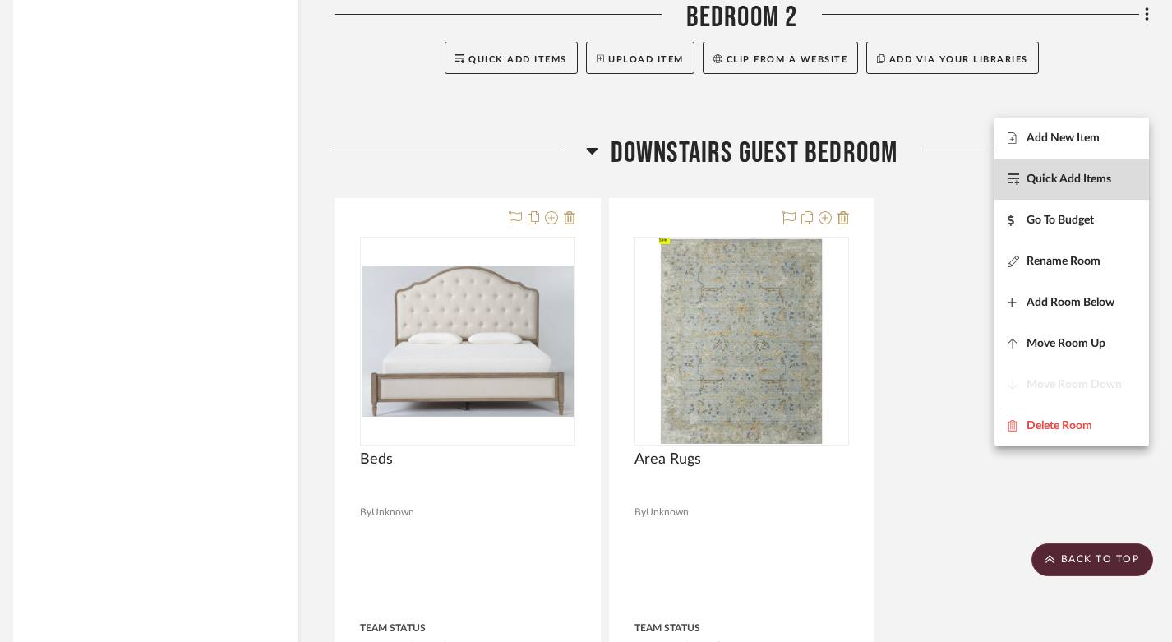
click at [1078, 182] on span "Quick Add Items" at bounding box center [1069, 180] width 85 height 14
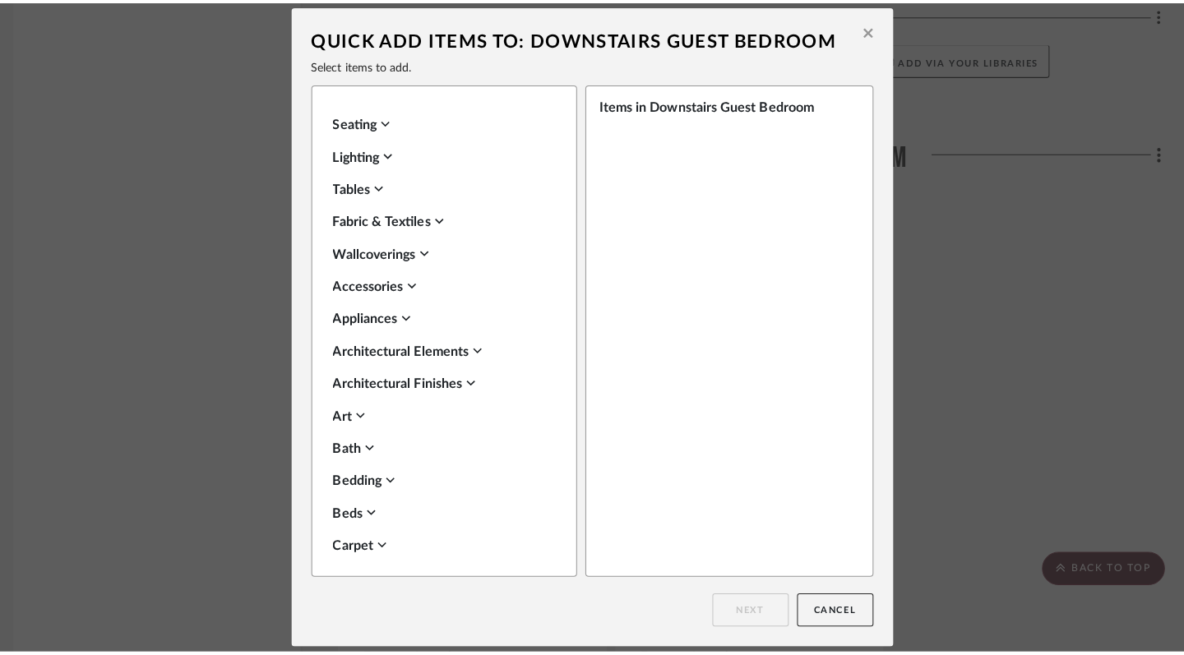
scroll to position [0, 0]
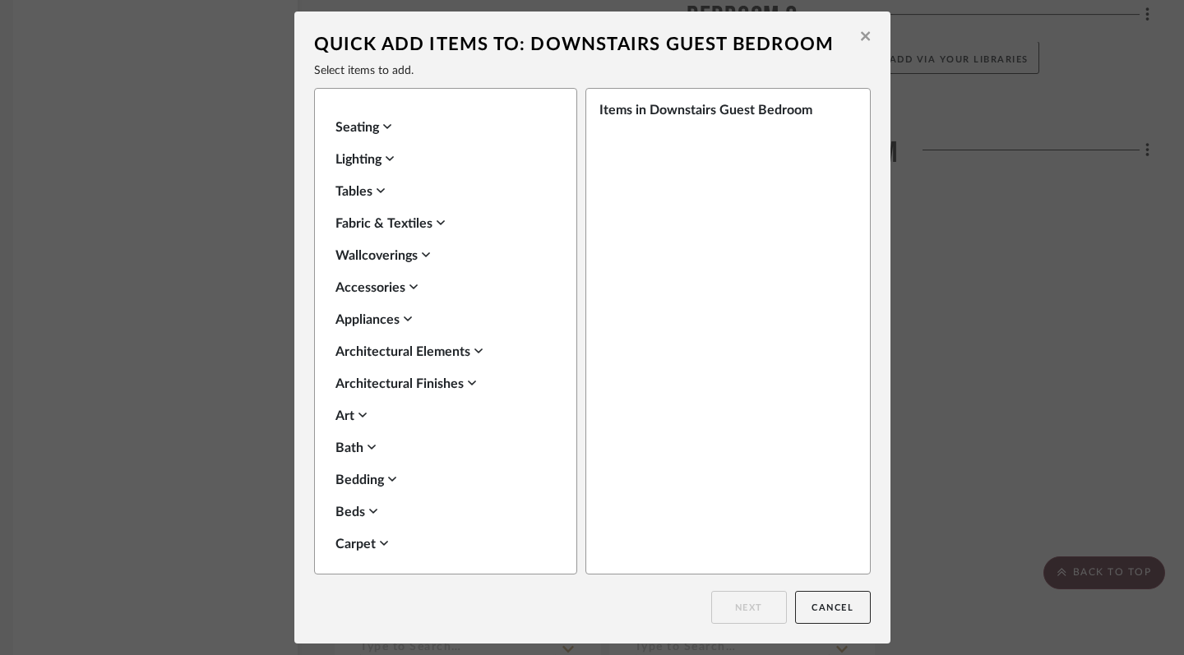
click at [381, 192] on icon at bounding box center [380, 190] width 8 height 13
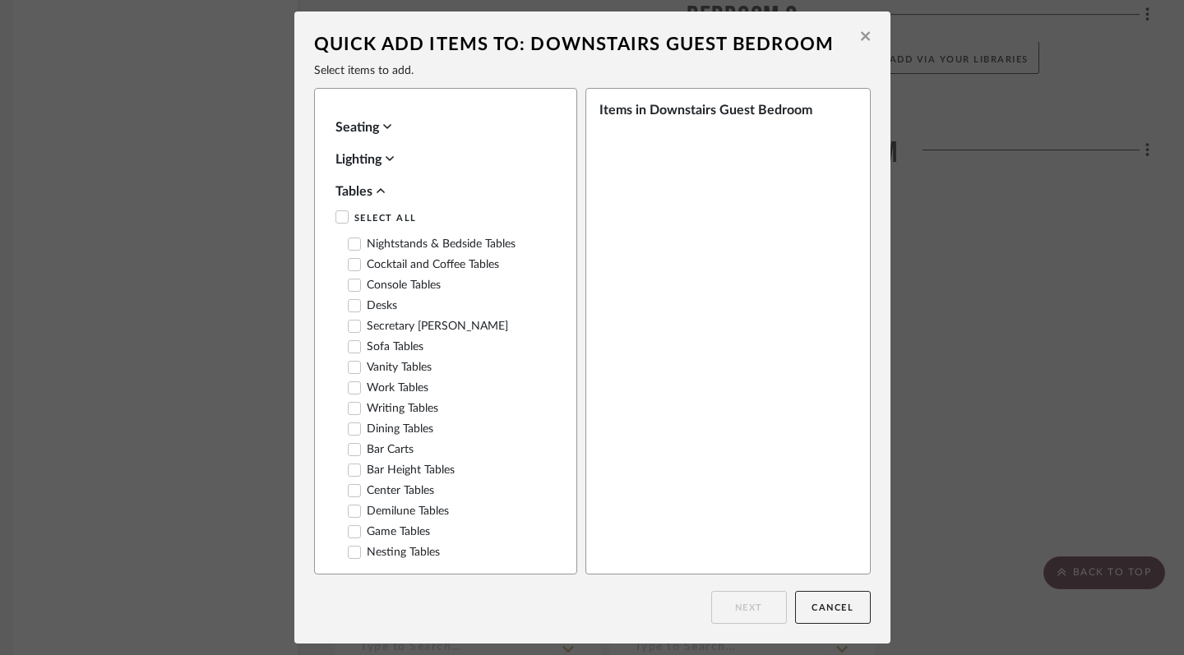
click at [350, 242] on icon at bounding box center [353, 244] width 11 height 8
click at [751, 610] on button "Next" at bounding box center [749, 607] width 76 height 33
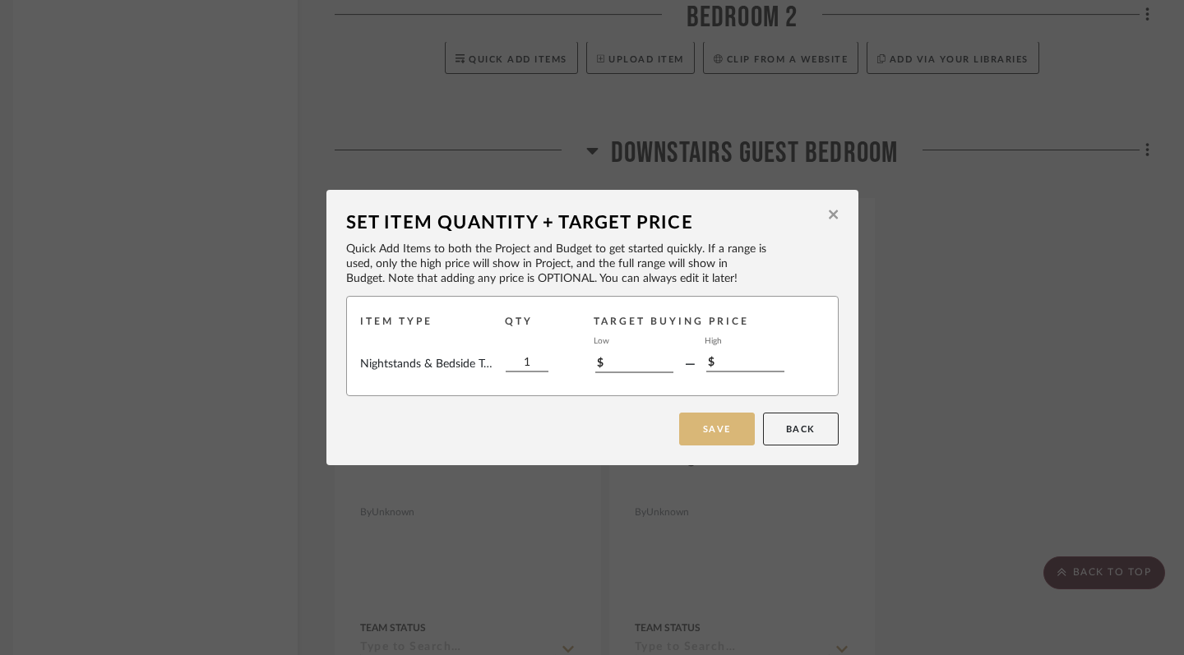
click at [712, 427] on button "Save" at bounding box center [717, 429] width 76 height 33
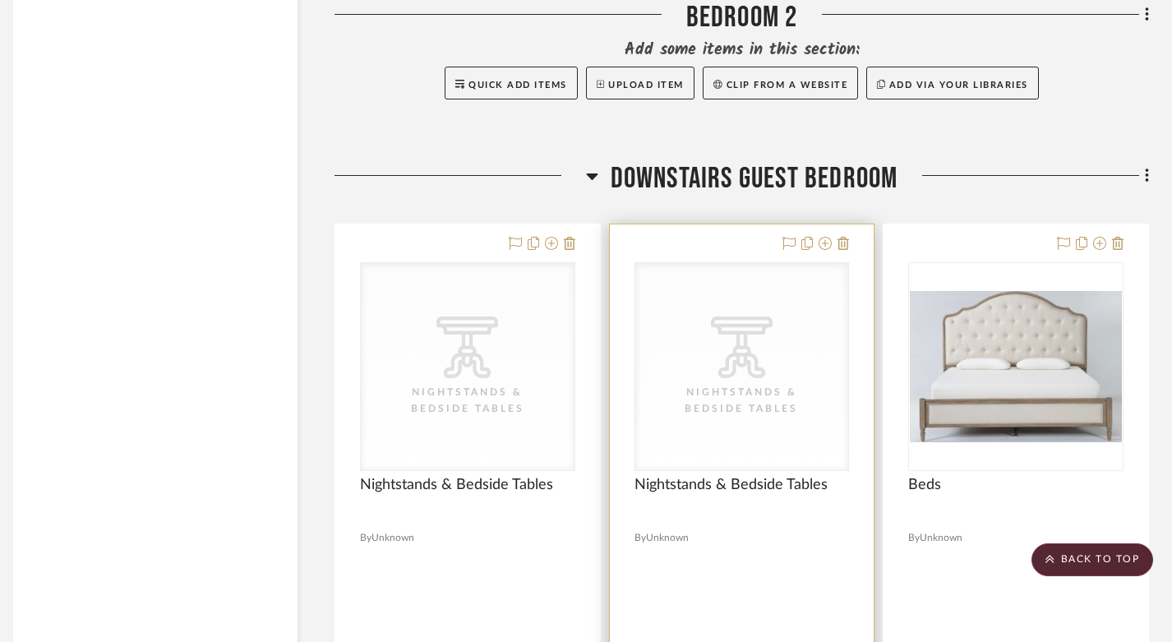
scroll to position [2115, 12]
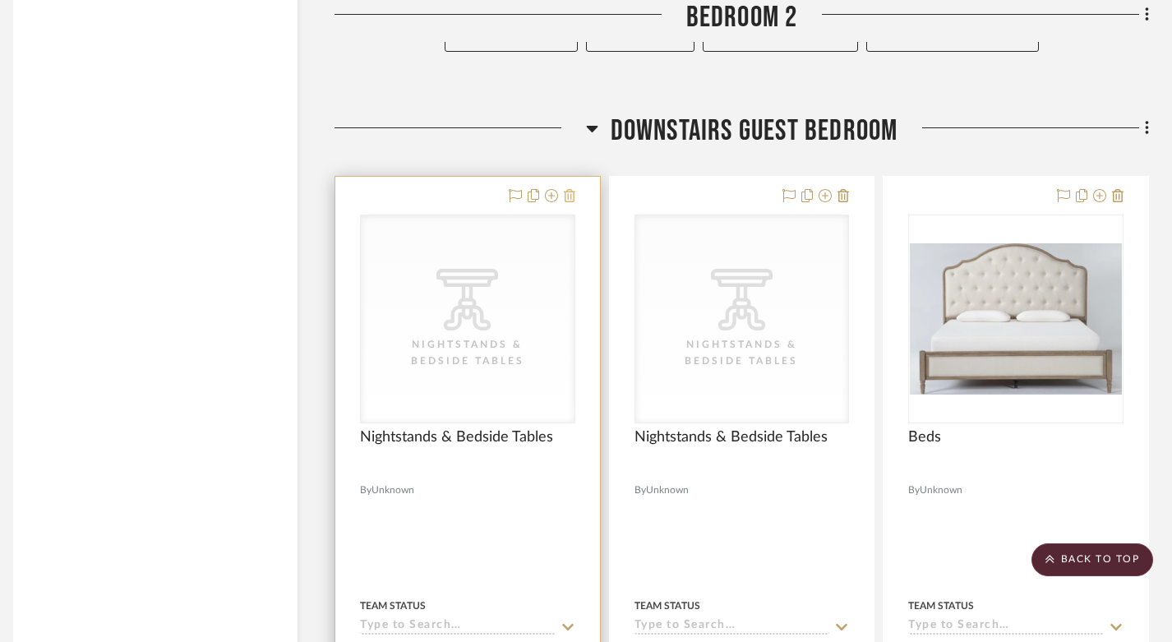
click at [572, 189] on icon at bounding box center [570, 195] width 12 height 13
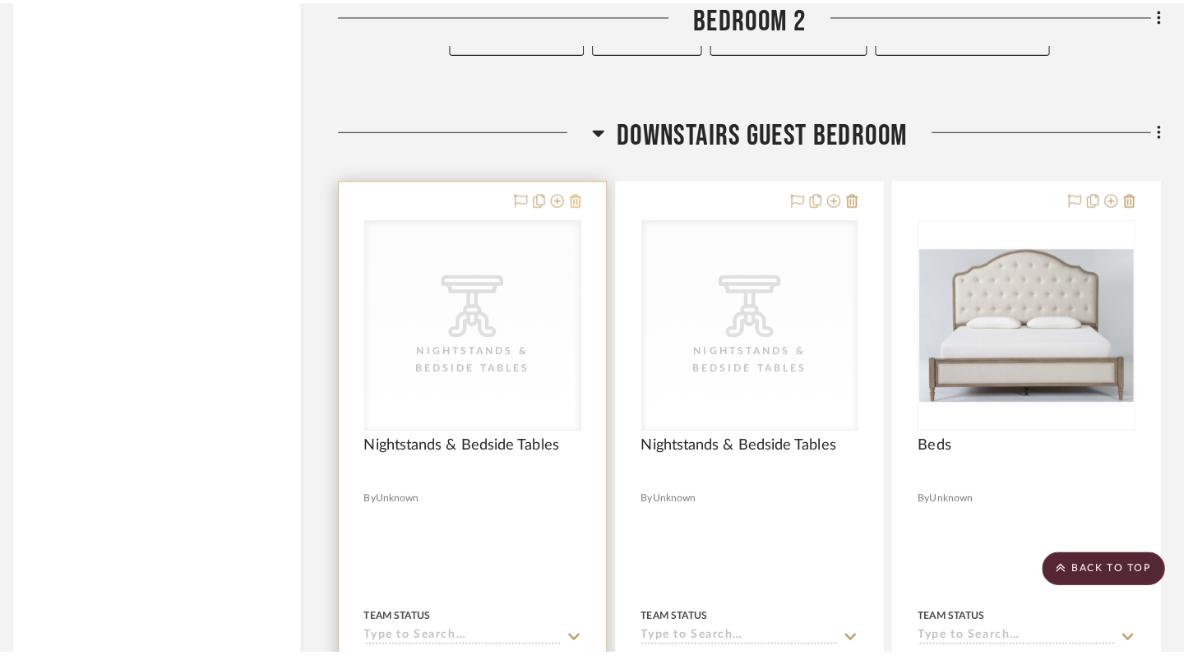
scroll to position [0, 0]
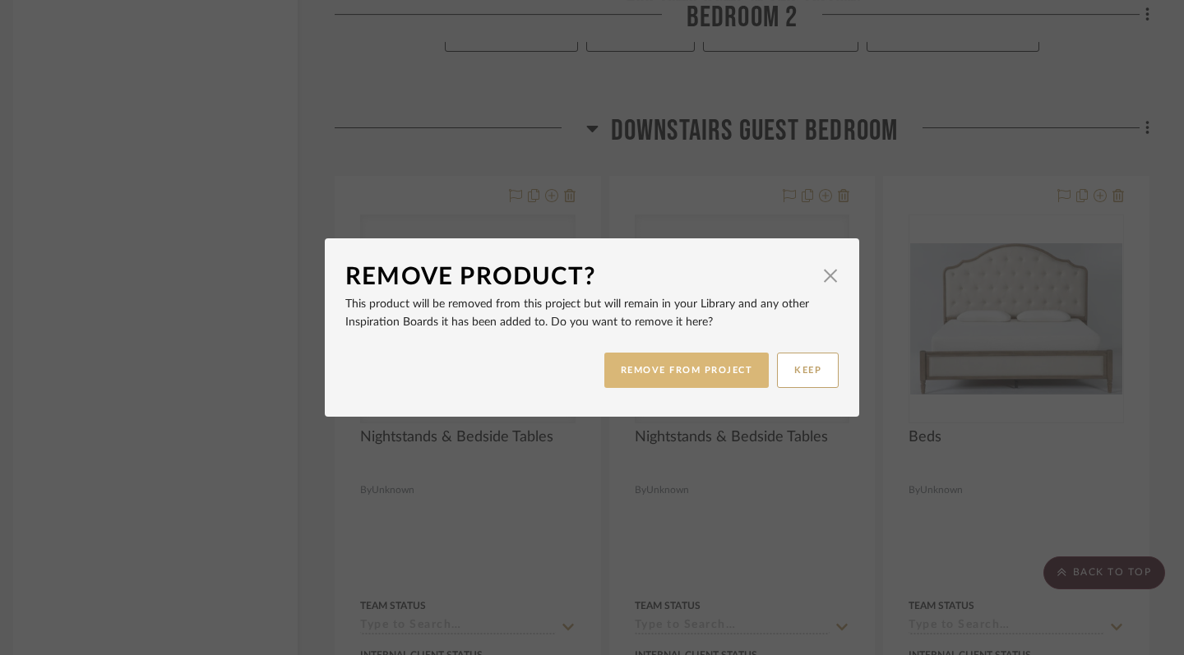
click at [693, 376] on button "REMOVE FROM PROJECT" at bounding box center [686, 370] width 165 height 35
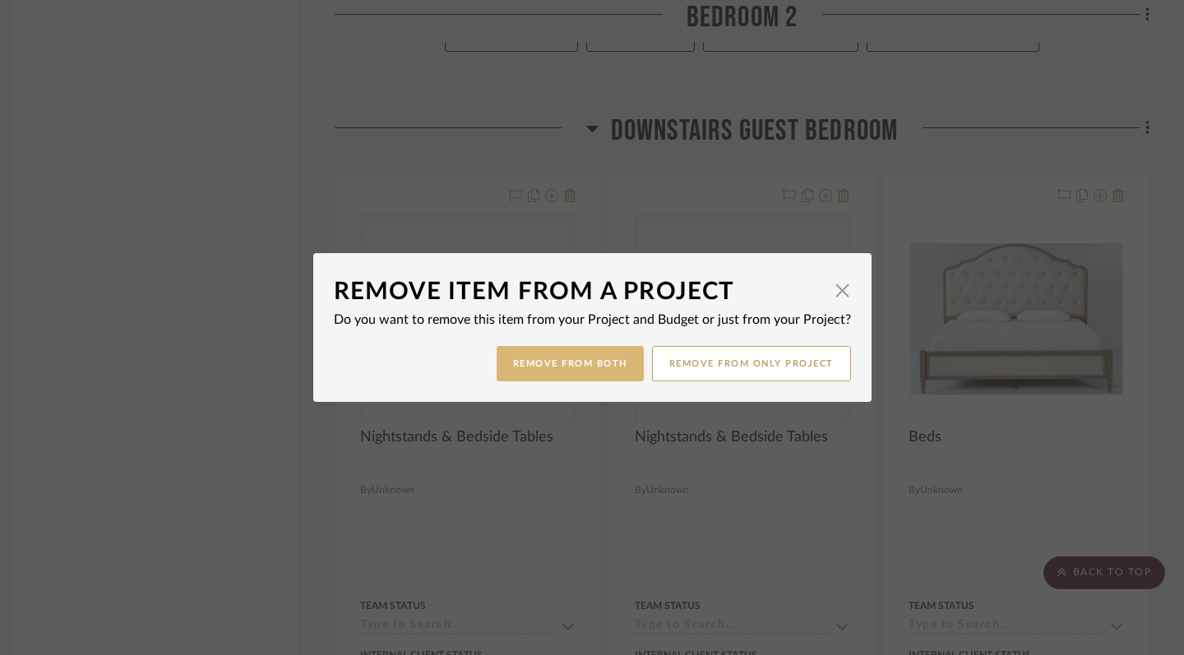
click at [592, 366] on button "Remove from Both" at bounding box center [569, 363] width 147 height 35
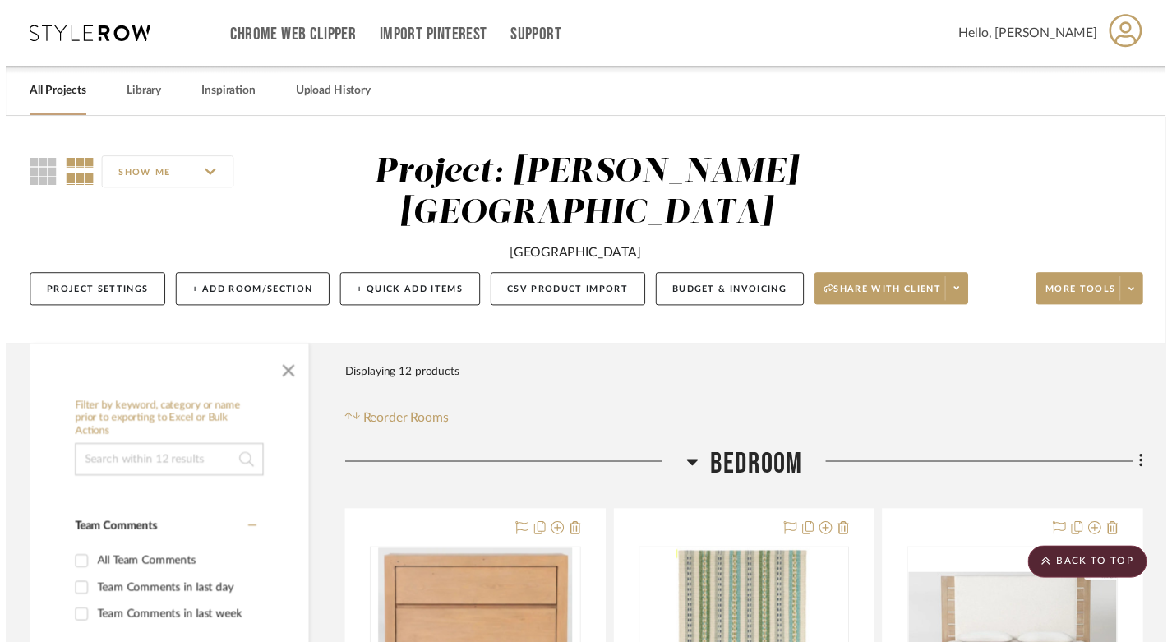
scroll to position [2115, 12]
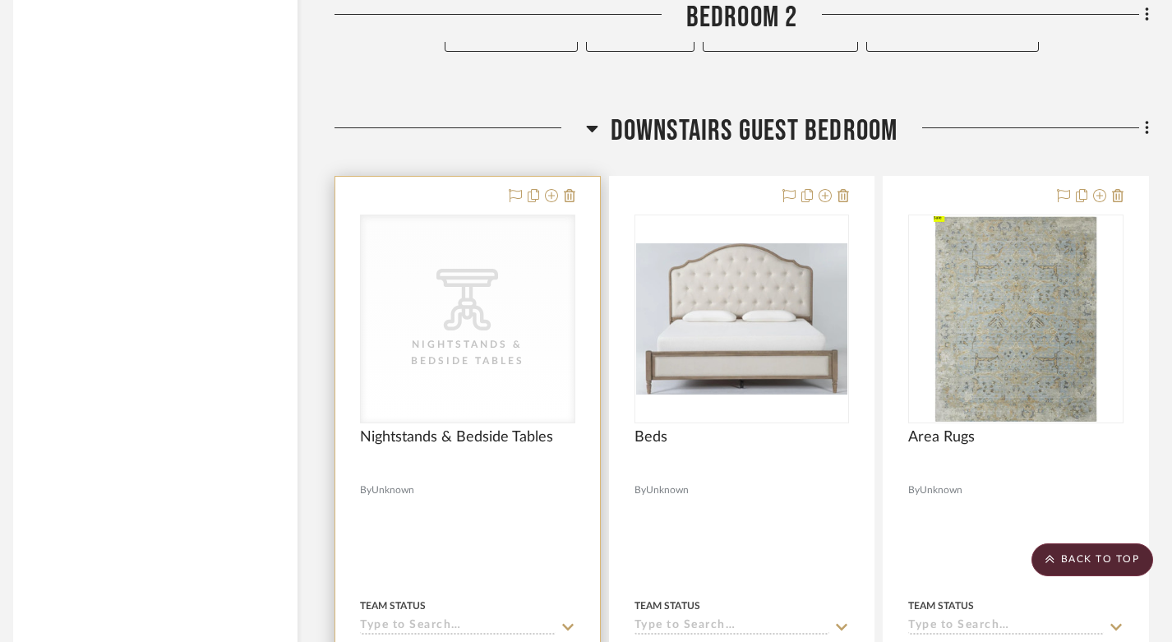
click at [470, 326] on div "CategoryIconTables Created with Sketch. Nightstands‎‎‏‏‎ & Bedside Tables" at bounding box center [468, 318] width 214 height 207
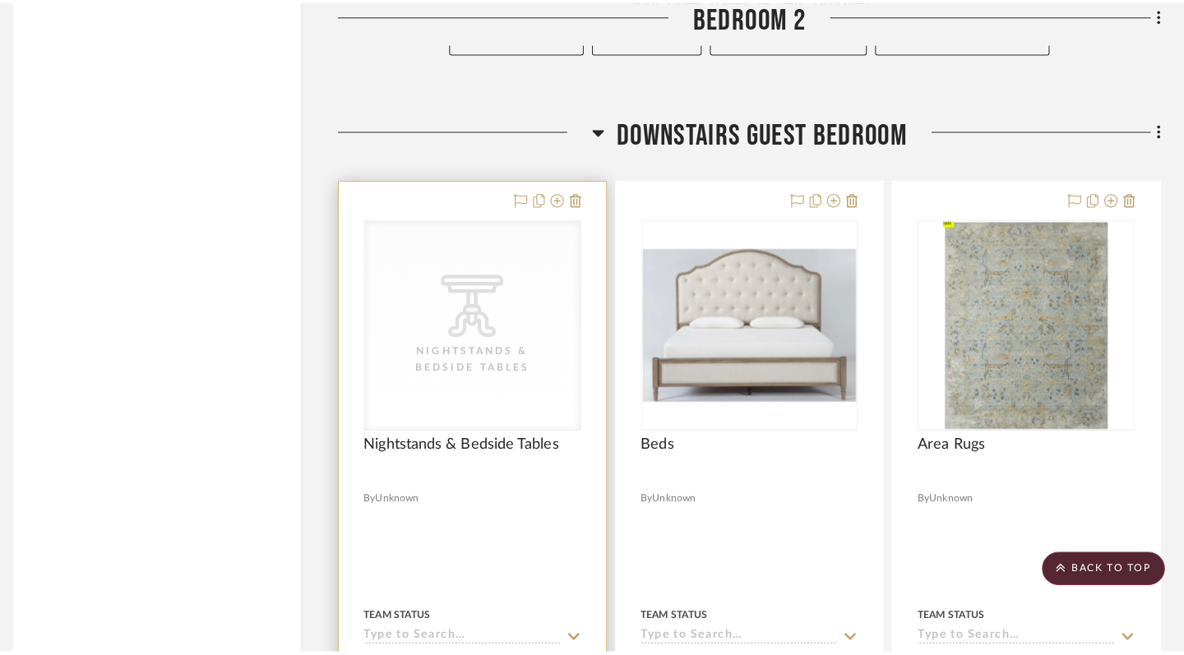
scroll to position [0, 0]
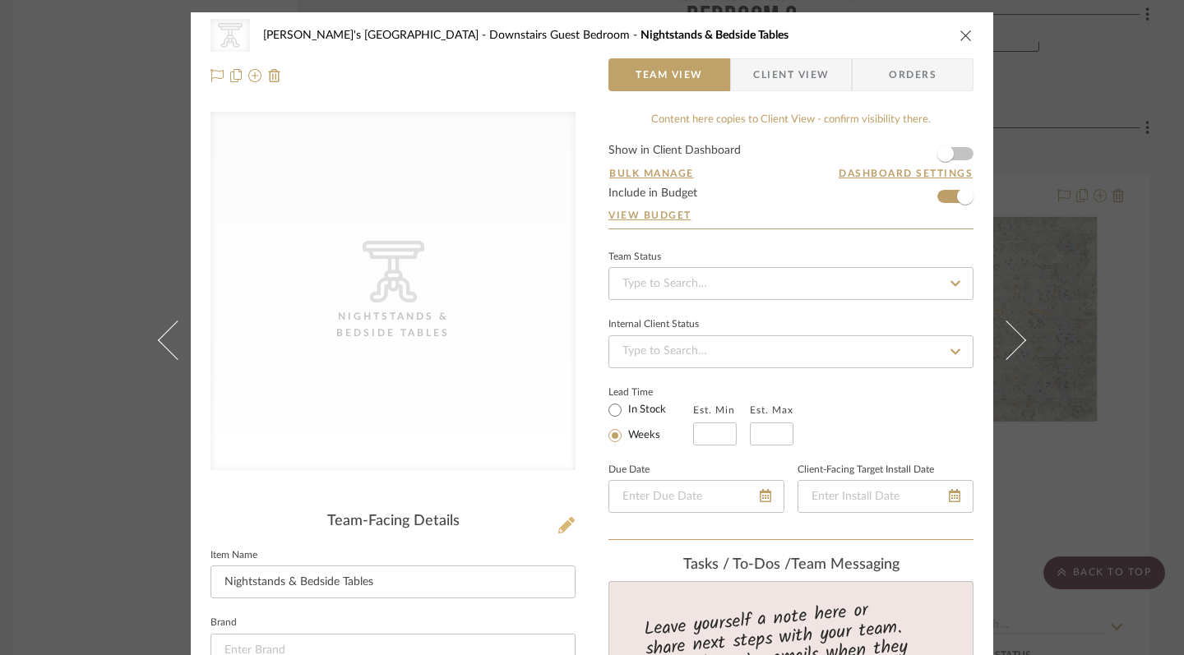
click at [558, 529] on icon at bounding box center [566, 525] width 16 height 16
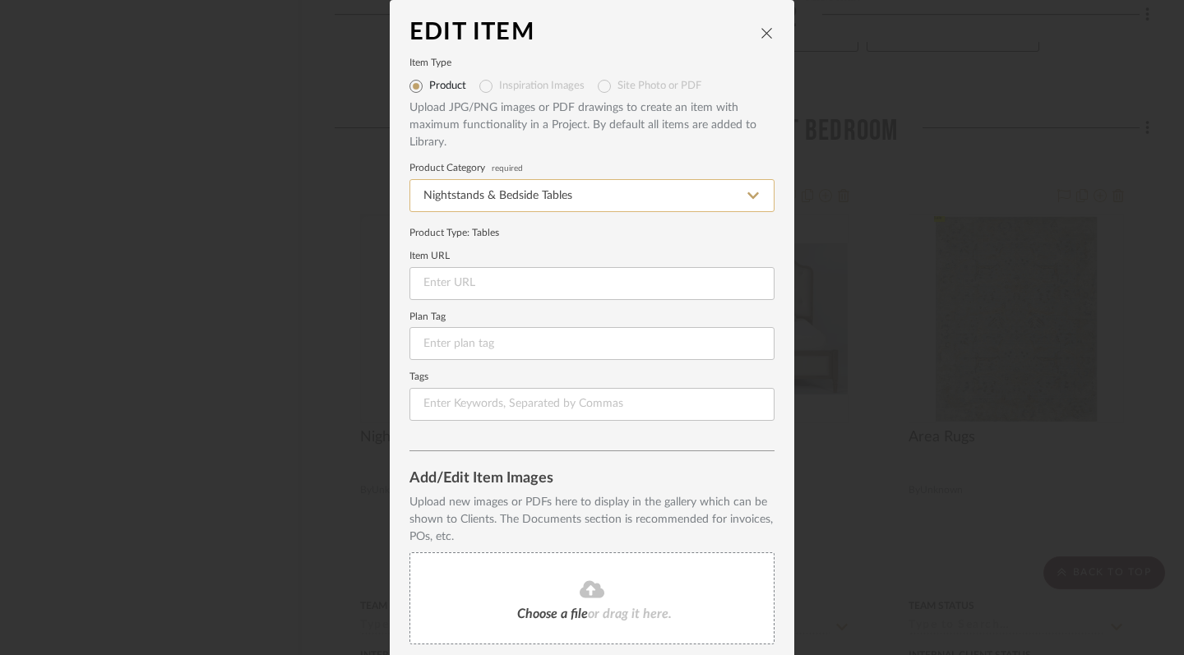
click at [699, 195] on input "Nightstands‎‎‏‏‎ & Bedside Tables" at bounding box center [591, 195] width 365 height 33
click at [697, 159] on form "Item Type Product Inspiration Images Site Photo or PDF Upload JPG/PNG images or…" at bounding box center [591, 240] width 365 height 362
click at [580, 593] on icon at bounding box center [591, 588] width 25 height 17
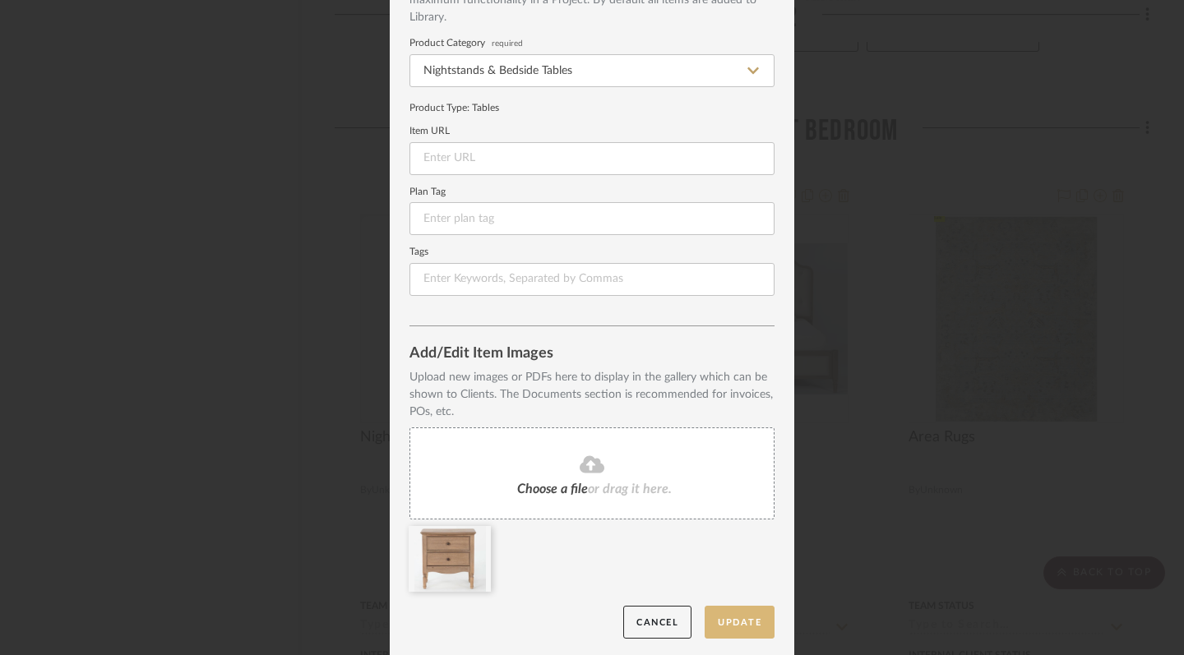
scroll to position [124, 0]
click at [731, 621] on button "Update" at bounding box center [739, 624] width 70 height 34
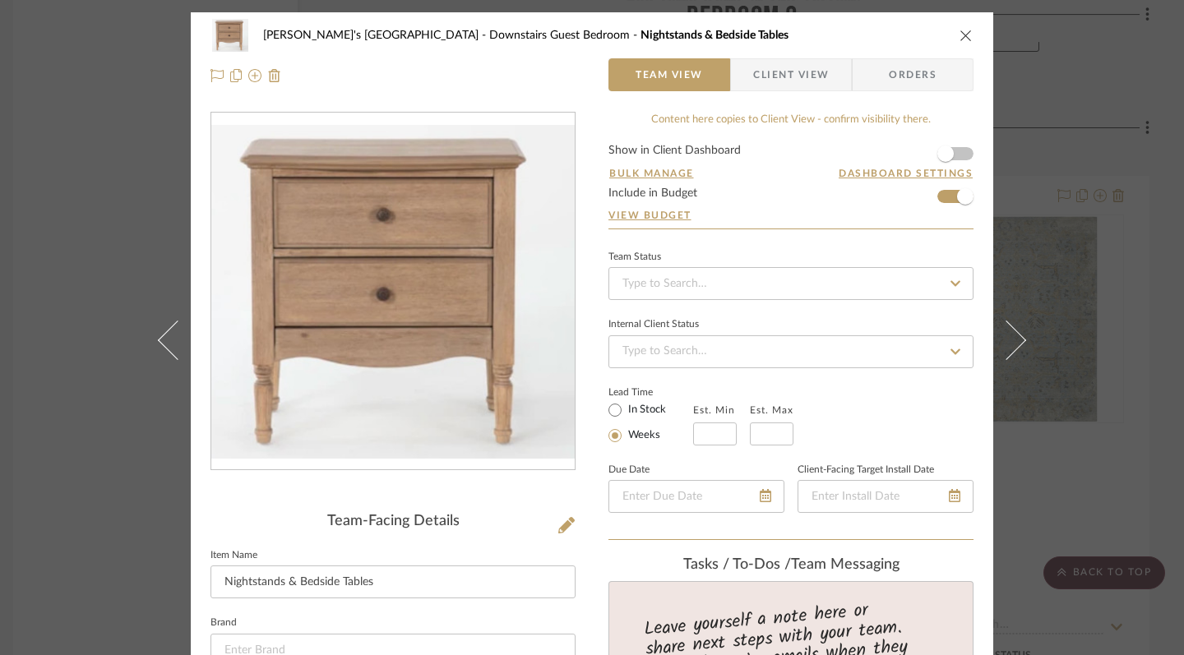
scroll to position [0, 0]
click at [959, 39] on icon "close" at bounding box center [965, 35] width 13 height 13
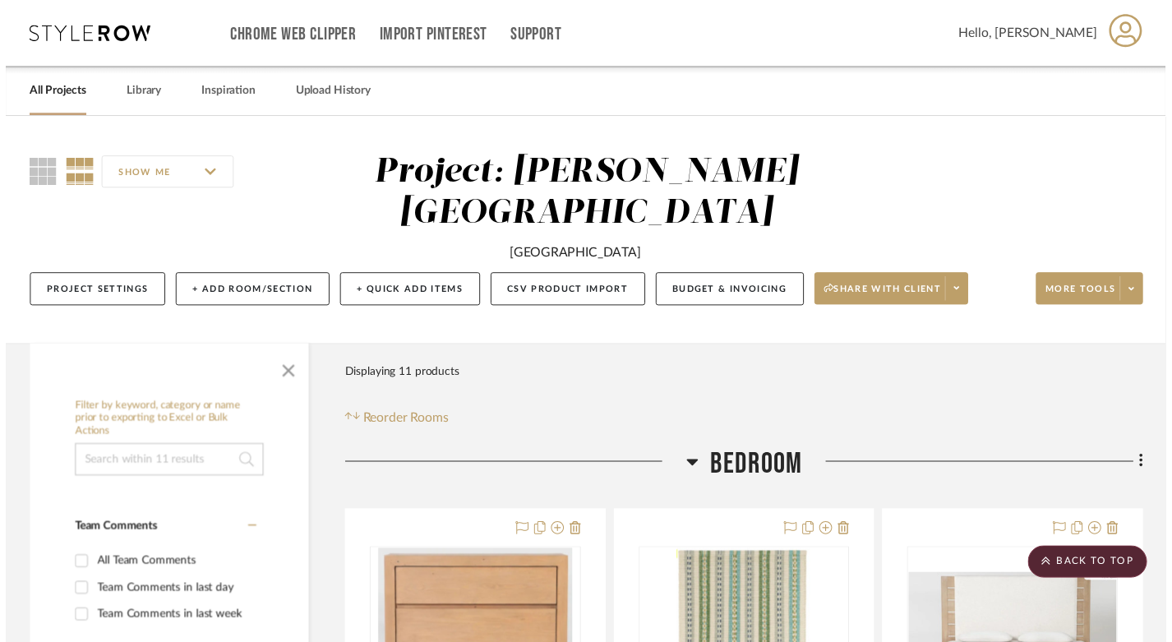
scroll to position [2115, 12]
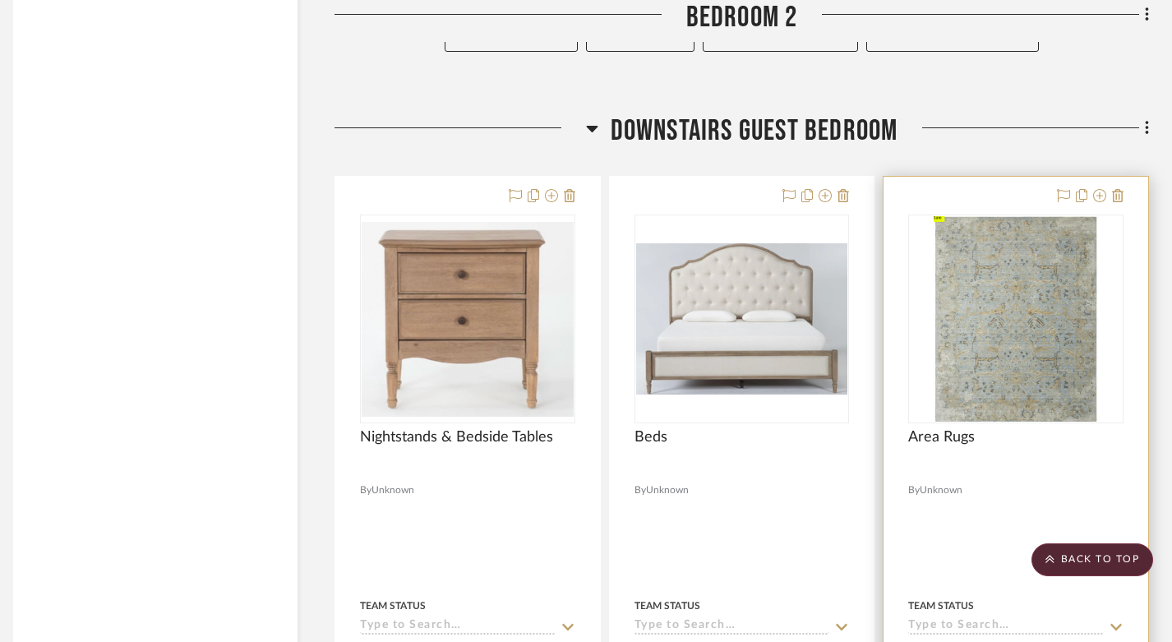
click at [1006, 263] on img "0" at bounding box center [1016, 318] width 164 height 205
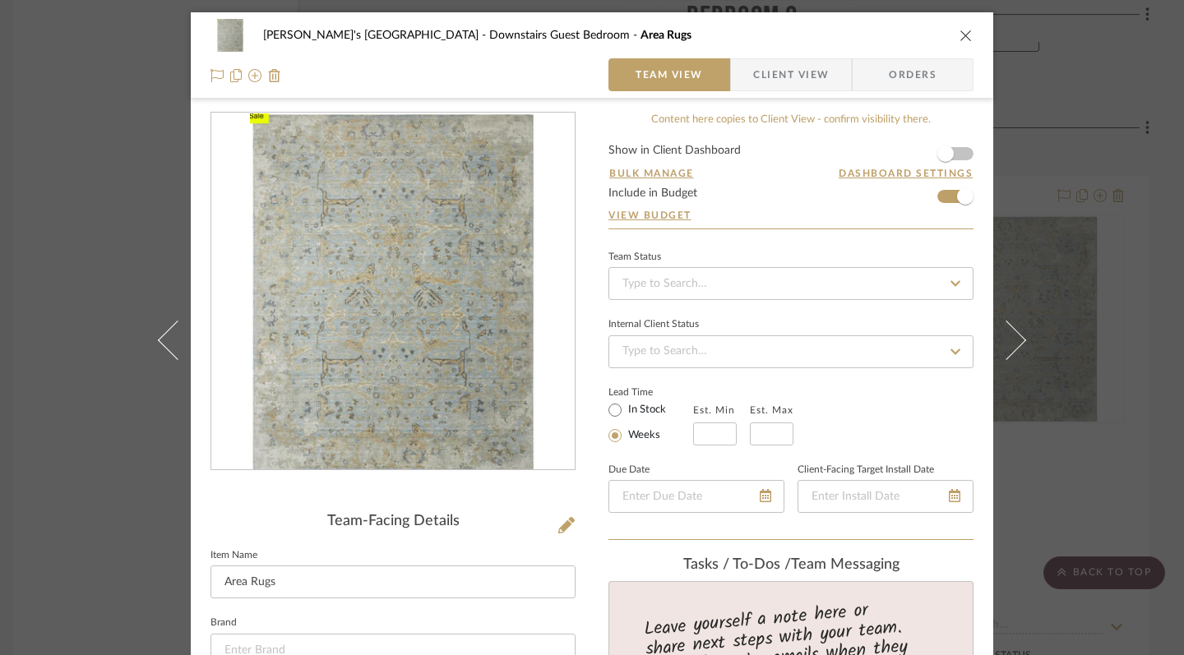
scroll to position [7, 0]
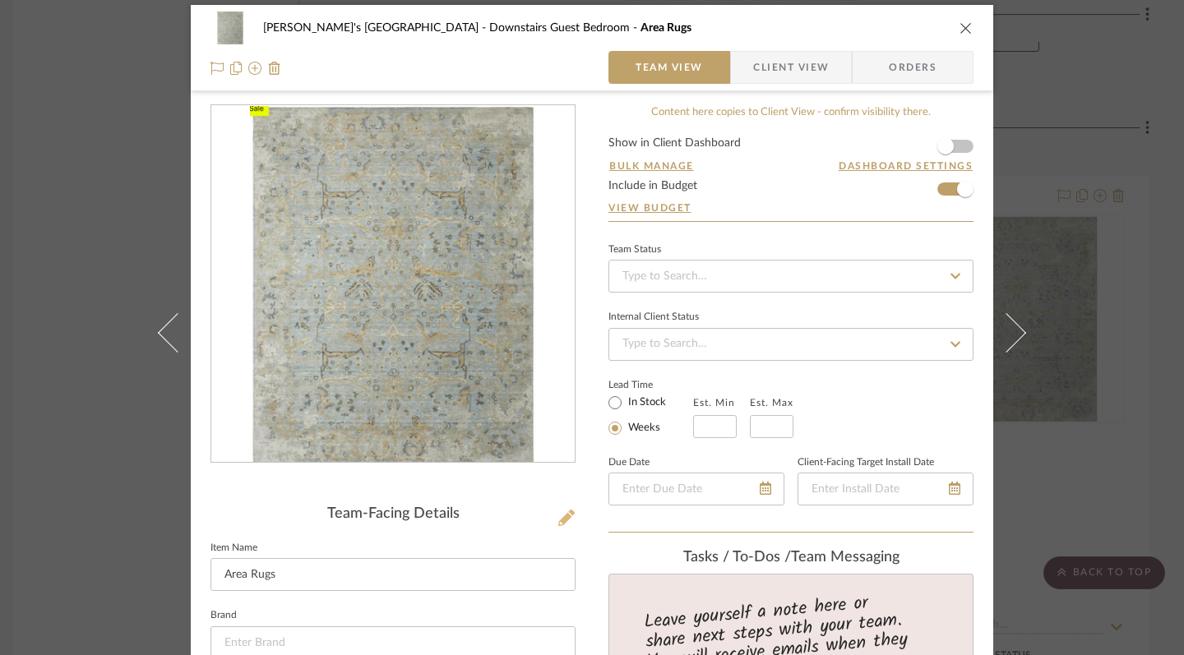
click at [565, 522] on icon at bounding box center [566, 518] width 16 height 16
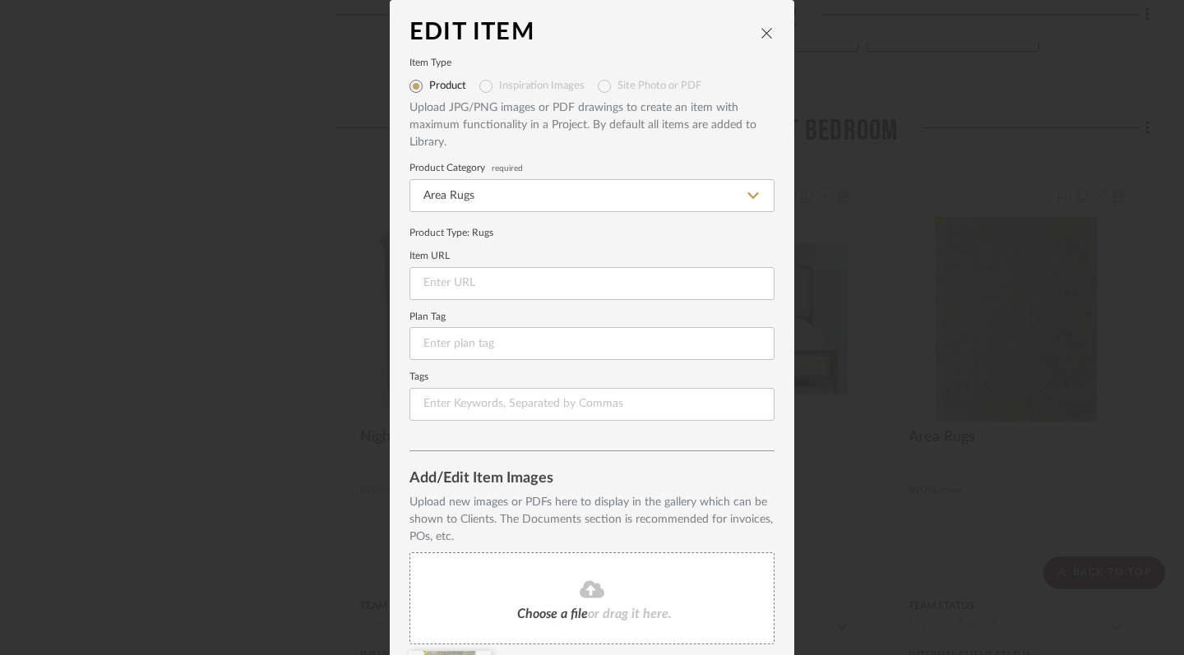
scroll to position [0, 0]
click at [569, 285] on input at bounding box center [591, 283] width 365 height 33
paste input "[URL][DOMAIN_NAME]"
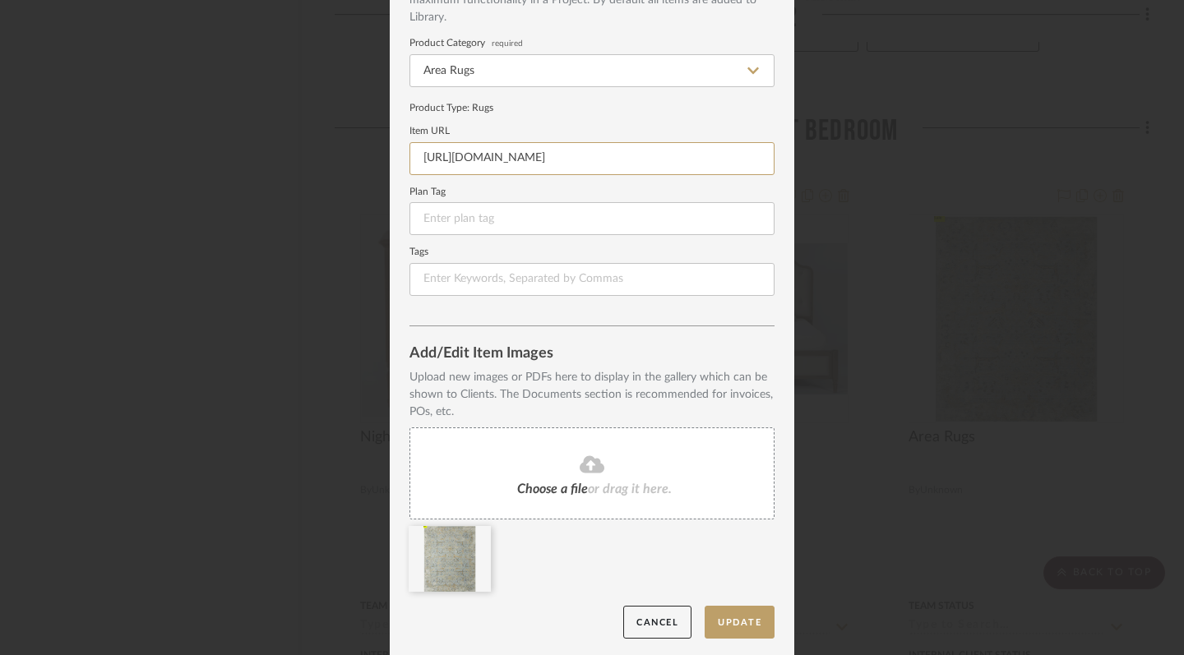
scroll to position [124, 0]
type input "[URL][DOMAIN_NAME]"
click at [718, 628] on button "Update" at bounding box center [739, 624] width 70 height 34
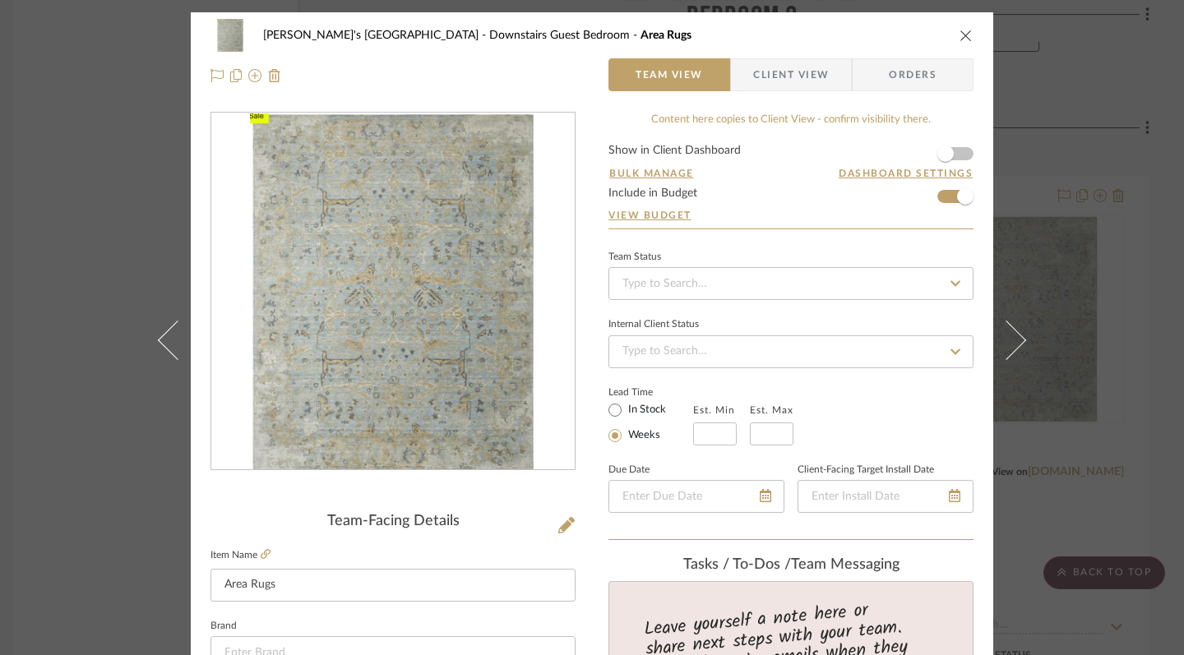
scroll to position [0, 0]
click at [959, 37] on icon "close" at bounding box center [965, 35] width 13 height 13
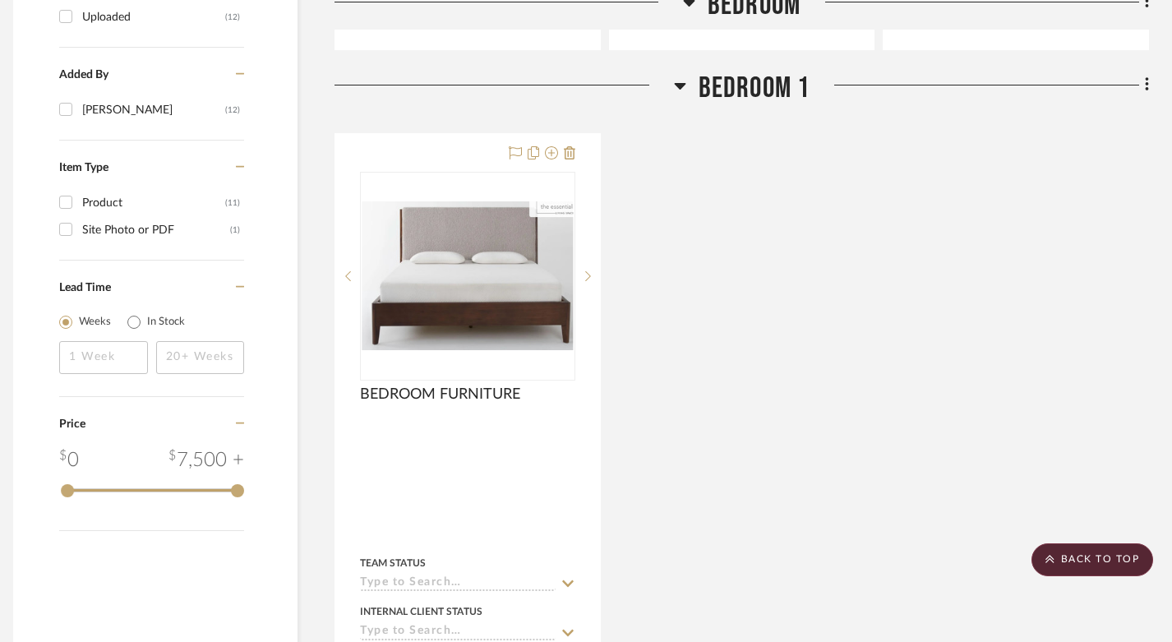
scroll to position [1195, 12]
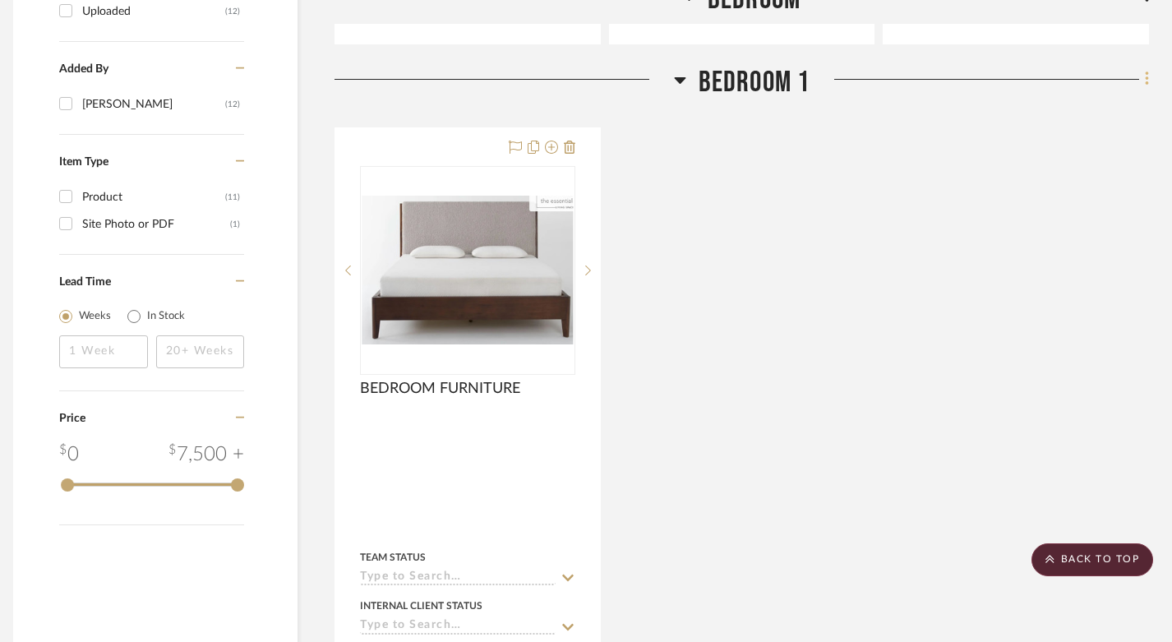
click at [1146, 72] on icon at bounding box center [1146, 79] width 3 height 14
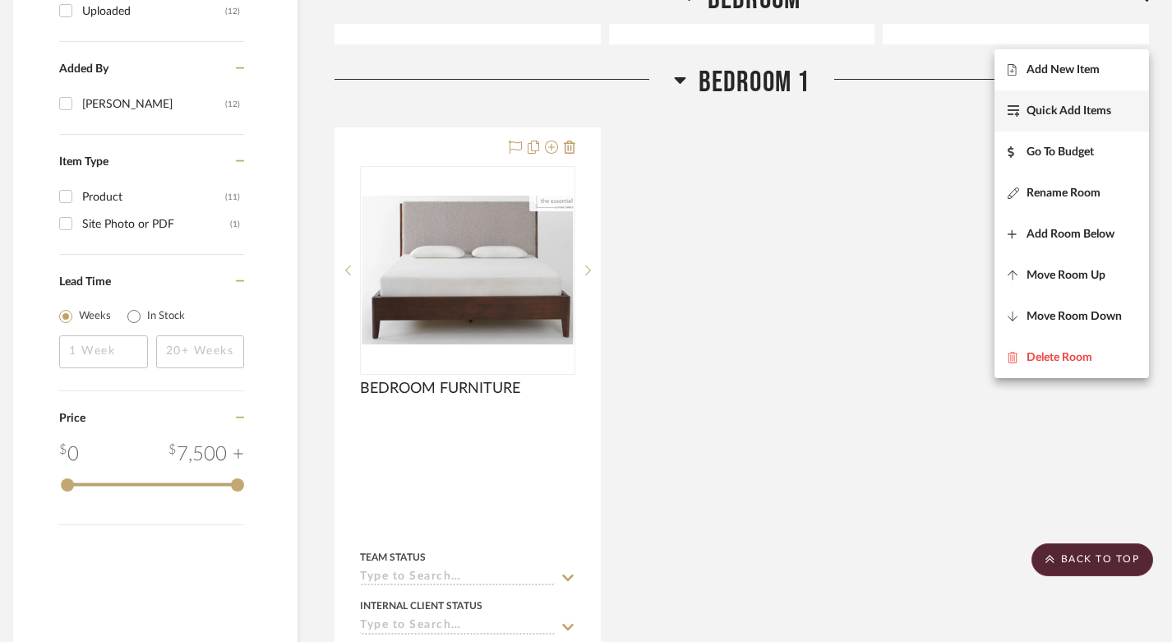
click at [1073, 118] on span "Quick Add Items" at bounding box center [1069, 111] width 85 height 14
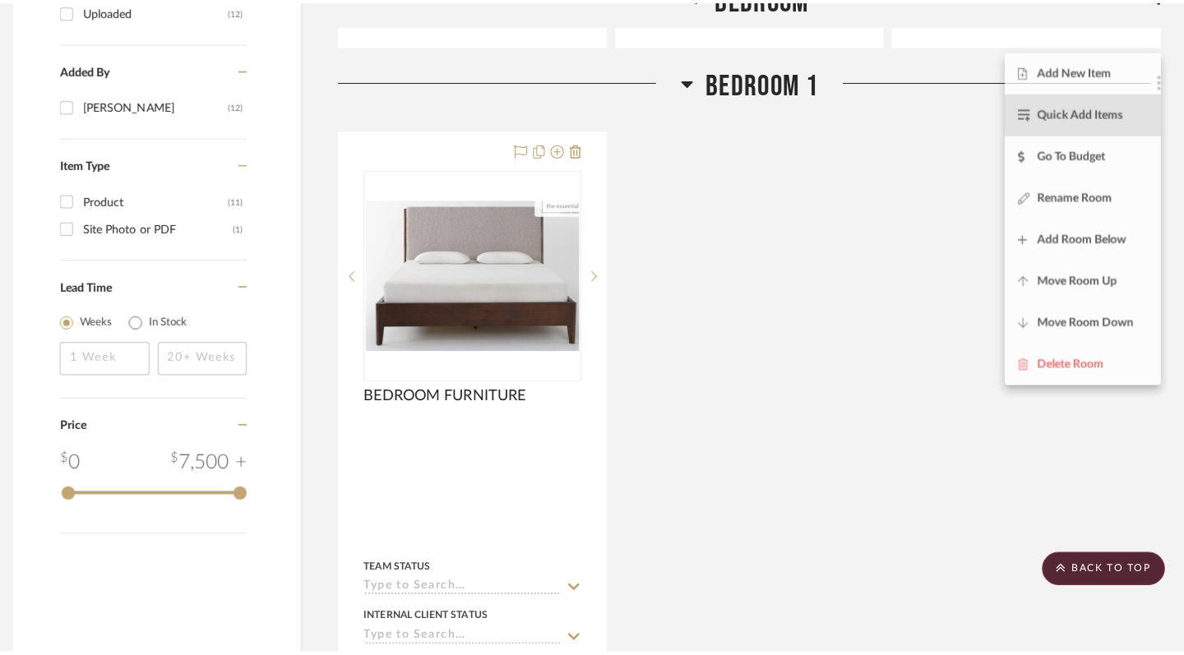
scroll to position [0, 0]
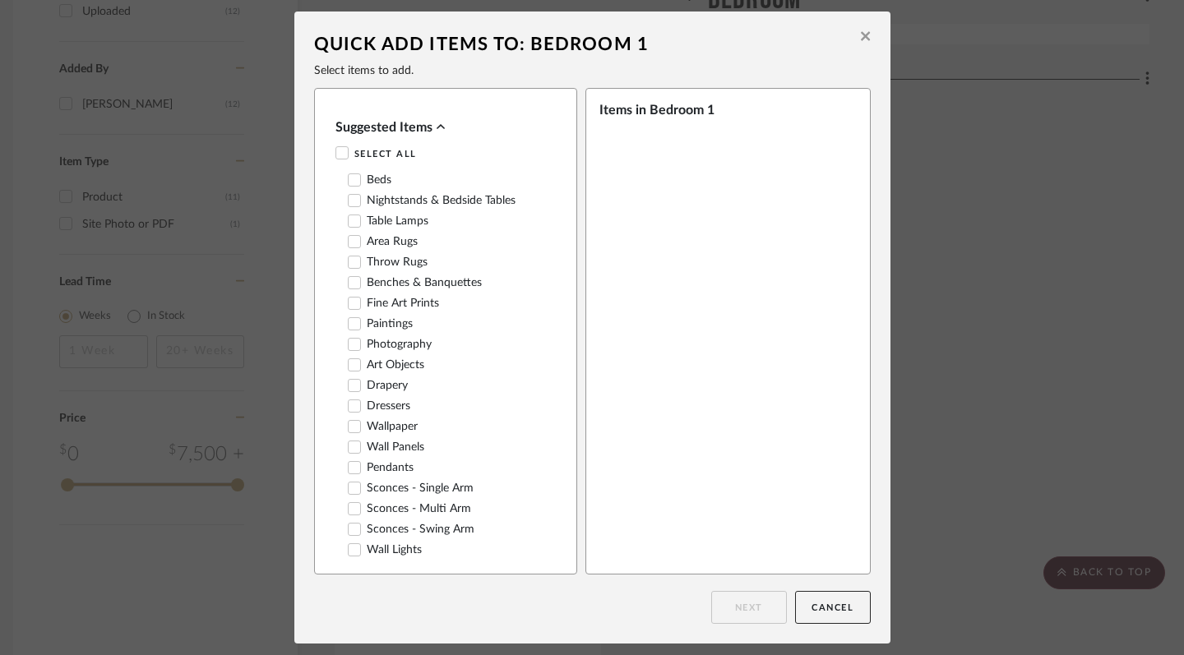
click at [348, 201] on icon at bounding box center [354, 201] width 12 height 12
click at [763, 607] on button "Next" at bounding box center [749, 607] width 76 height 33
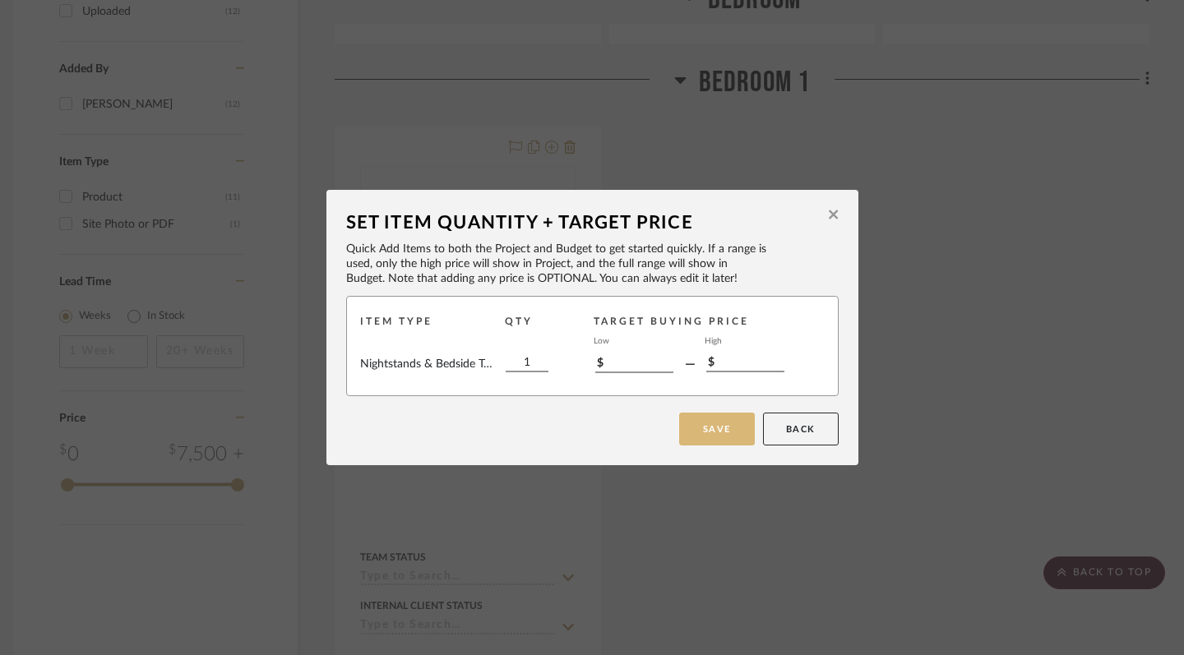
click at [714, 438] on button "Save" at bounding box center [717, 429] width 76 height 33
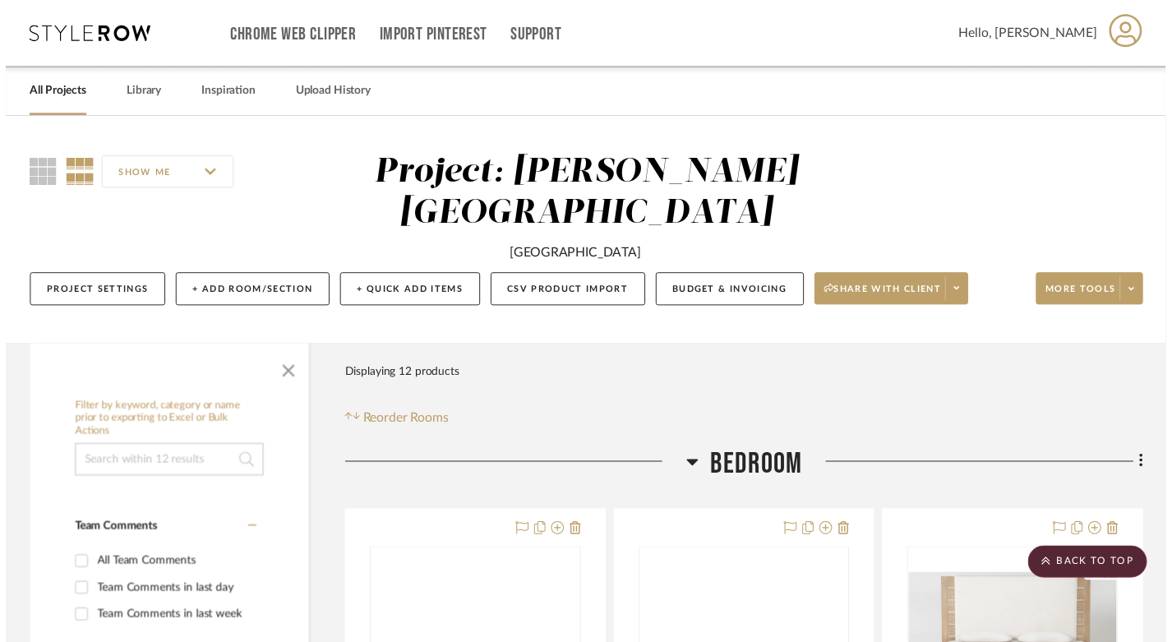
scroll to position [1110, 12]
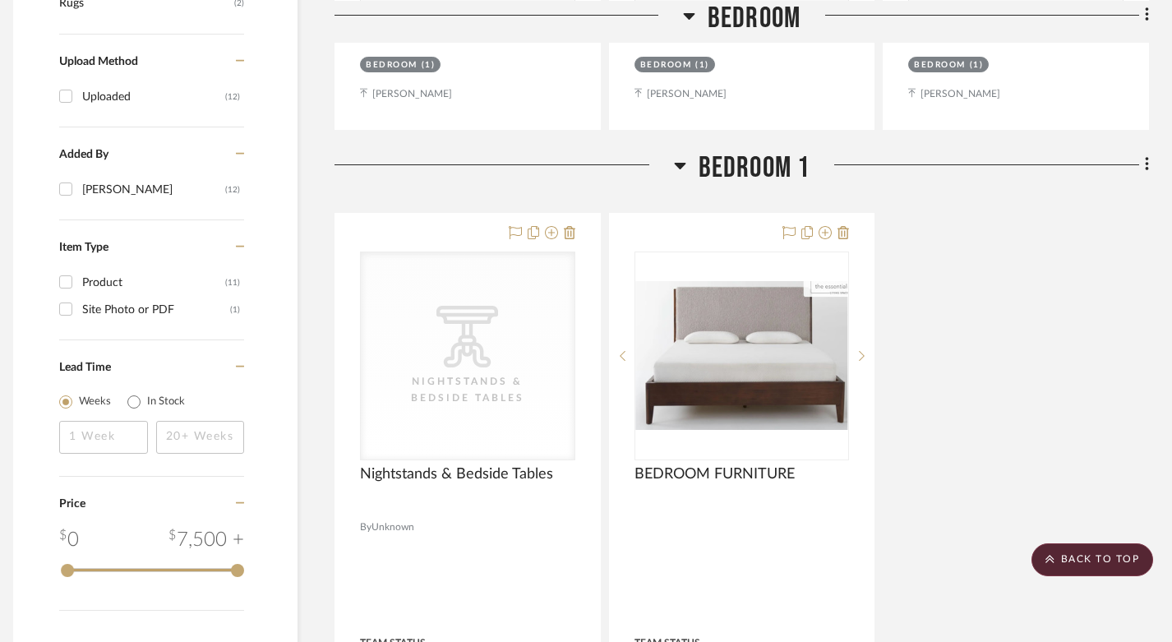
click at [1147, 158] on icon at bounding box center [1146, 165] width 3 height 14
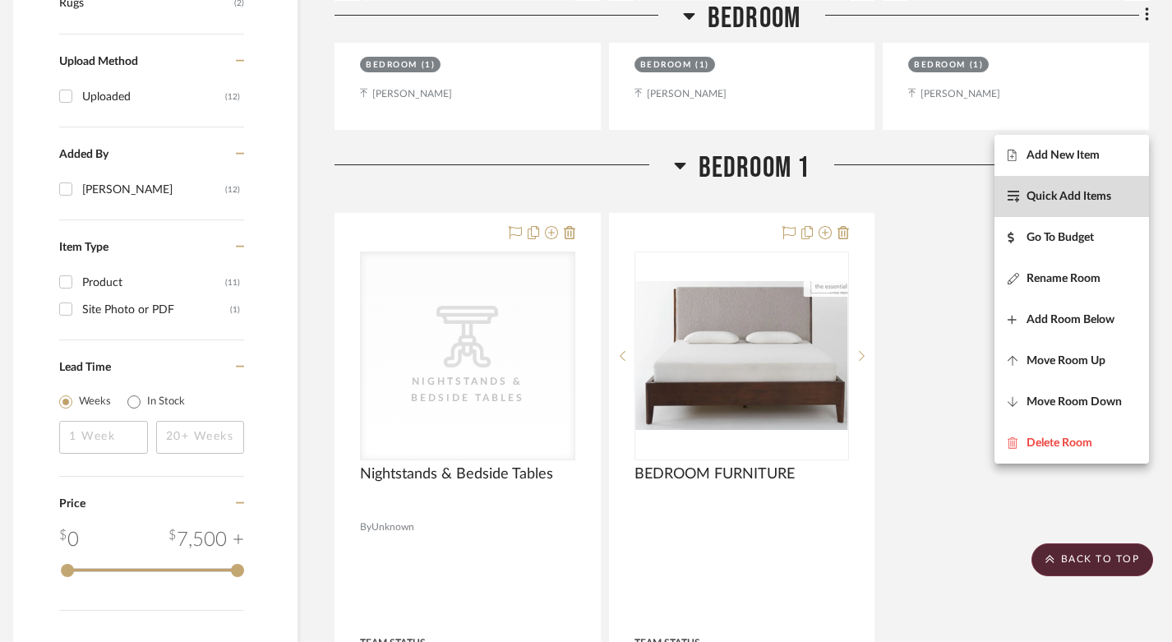
click at [1065, 204] on button "Quick Add Items" at bounding box center [1072, 196] width 155 height 41
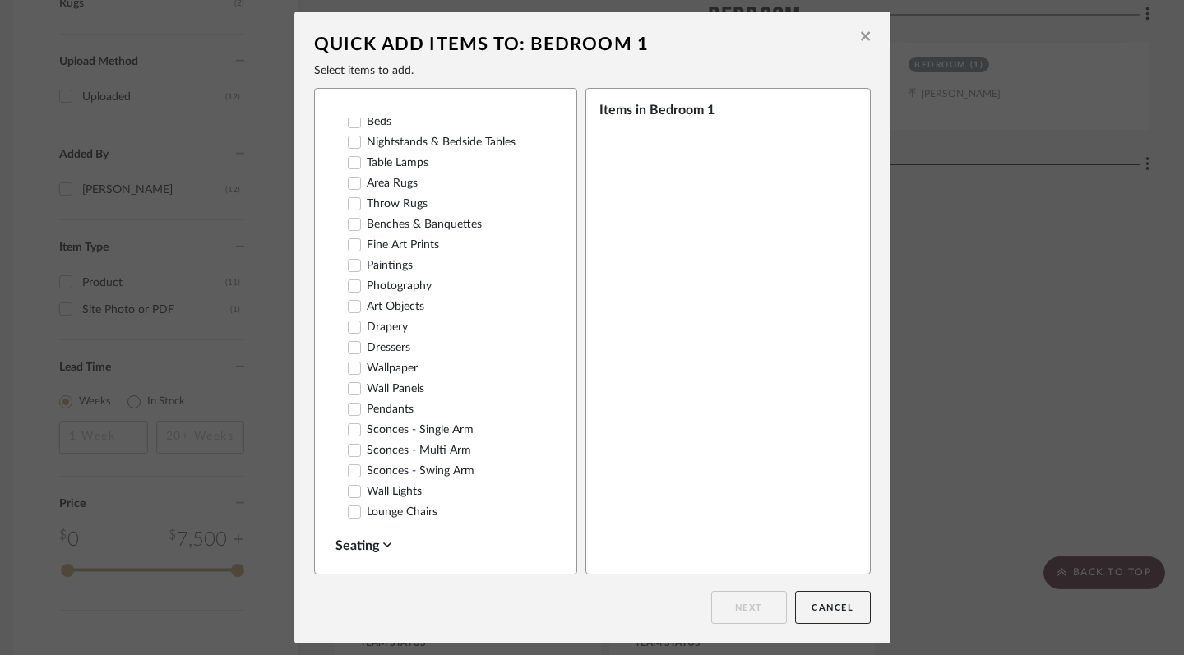
scroll to position [54, 0]
click at [352, 186] on icon at bounding box center [354, 188] width 12 height 12
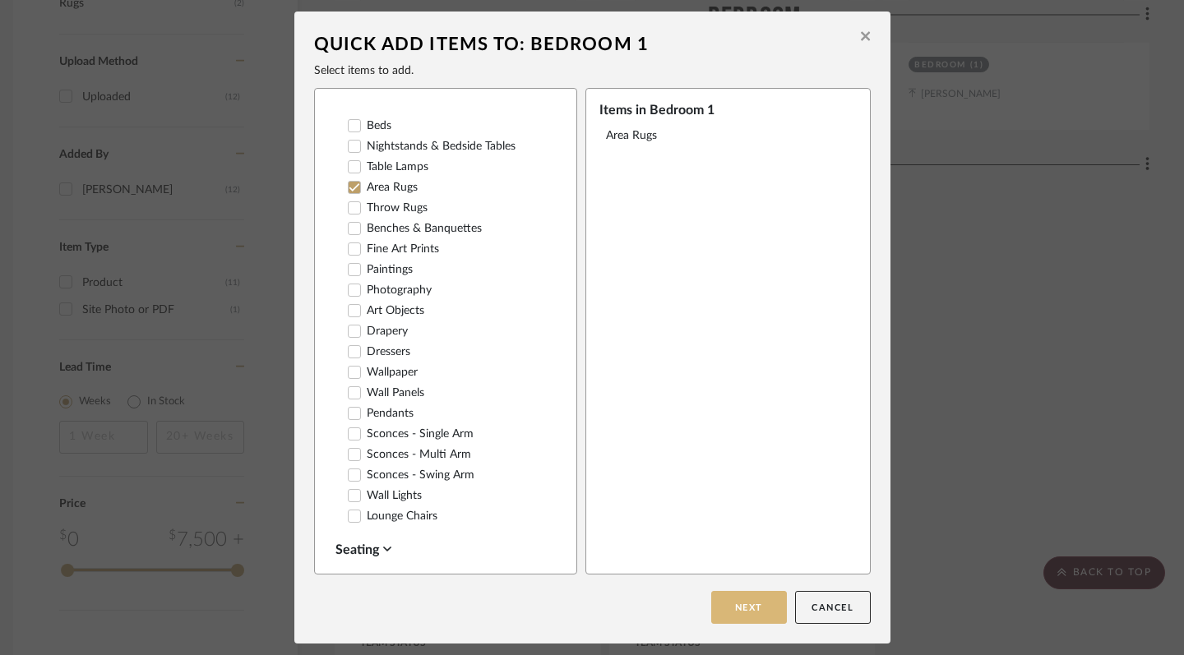
click at [755, 601] on button "Next" at bounding box center [749, 607] width 76 height 33
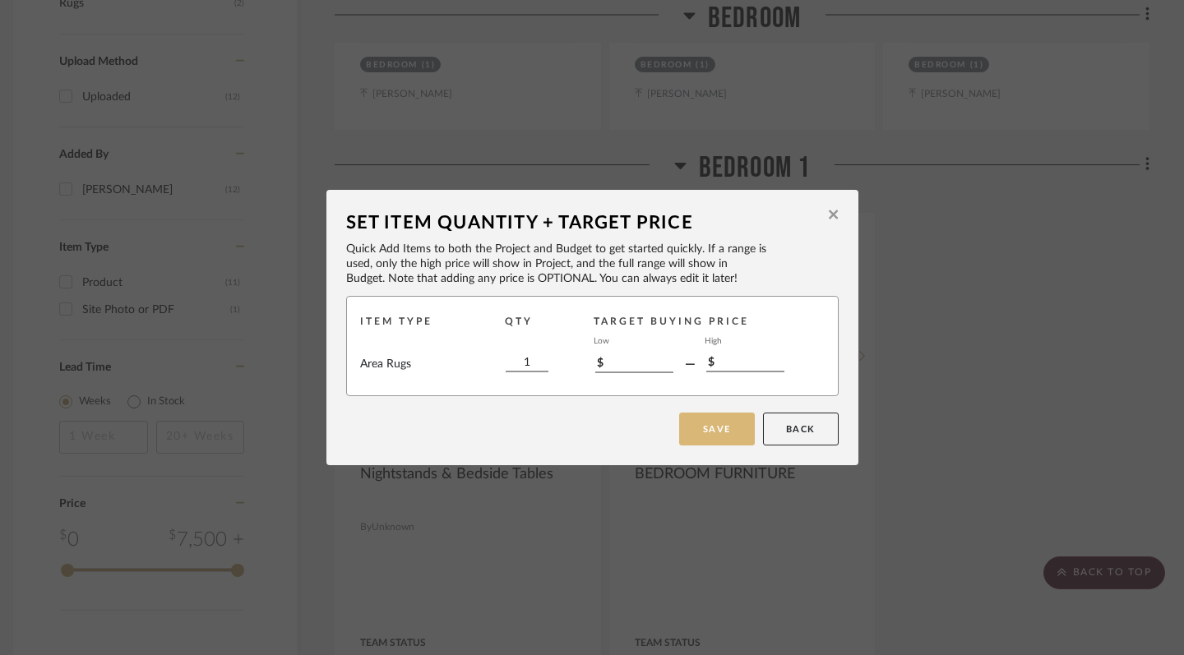
click at [722, 436] on button "Save" at bounding box center [717, 429] width 76 height 33
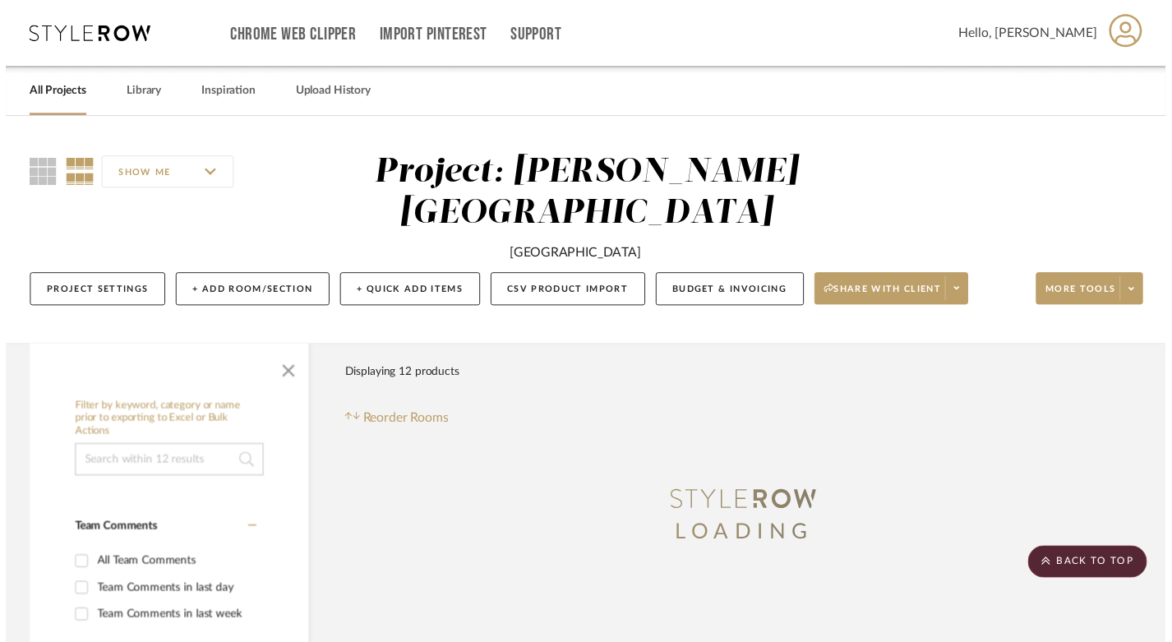
scroll to position [1110, 12]
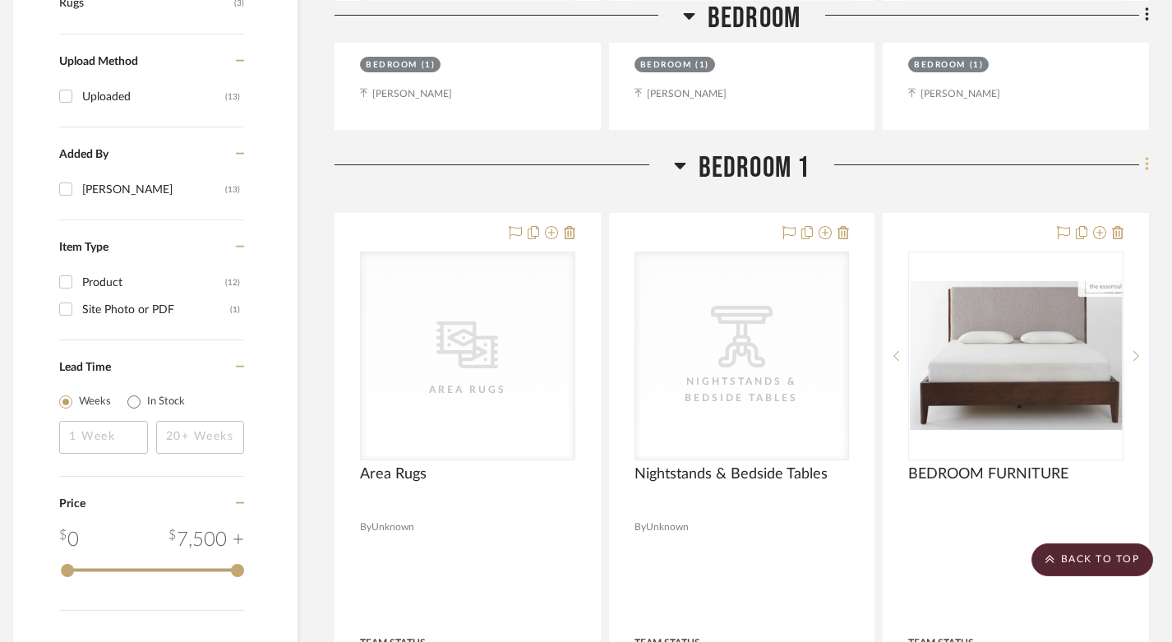
click at [1145, 155] on icon at bounding box center [1147, 164] width 5 height 18
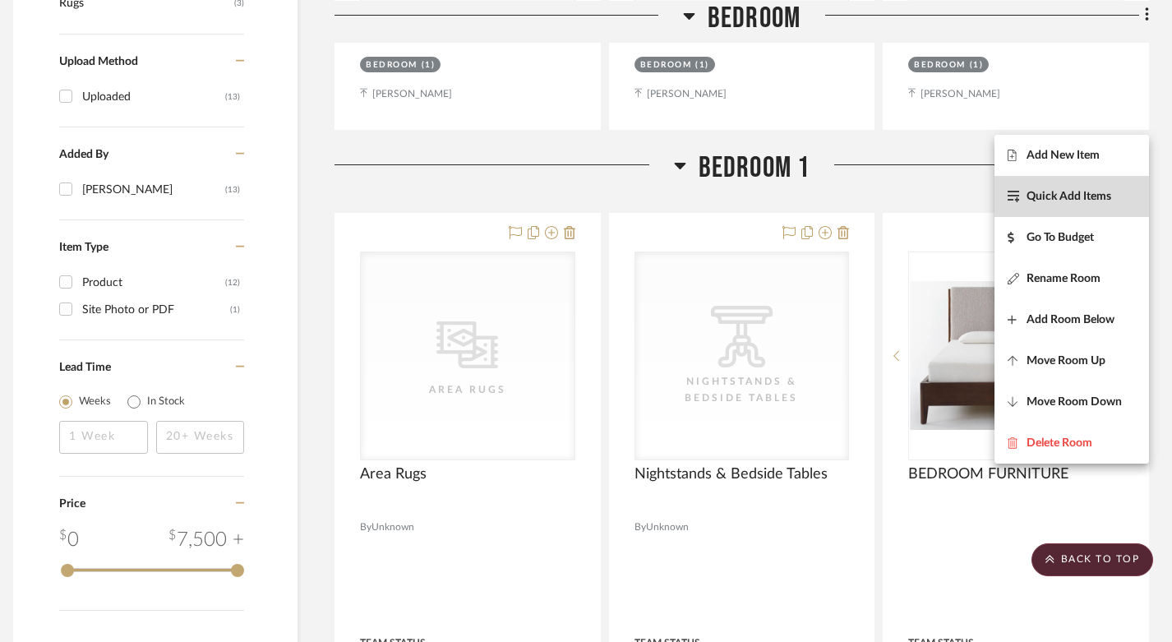
click at [1073, 205] on button "Quick Add Items" at bounding box center [1072, 196] width 155 height 41
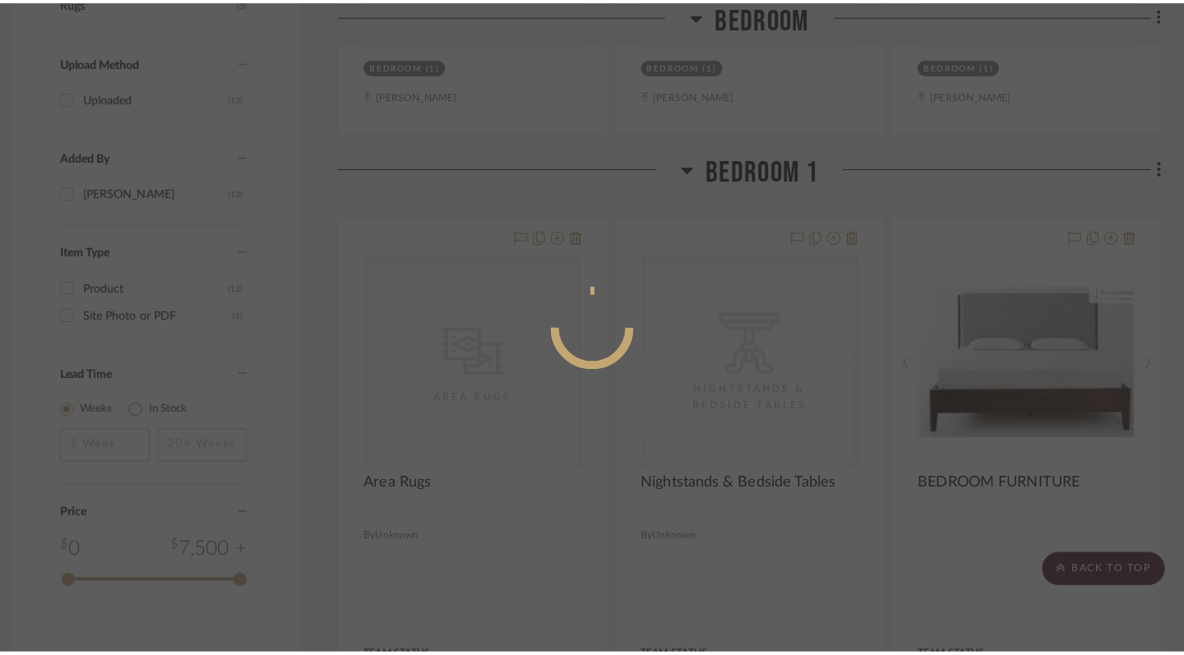
scroll to position [0, 0]
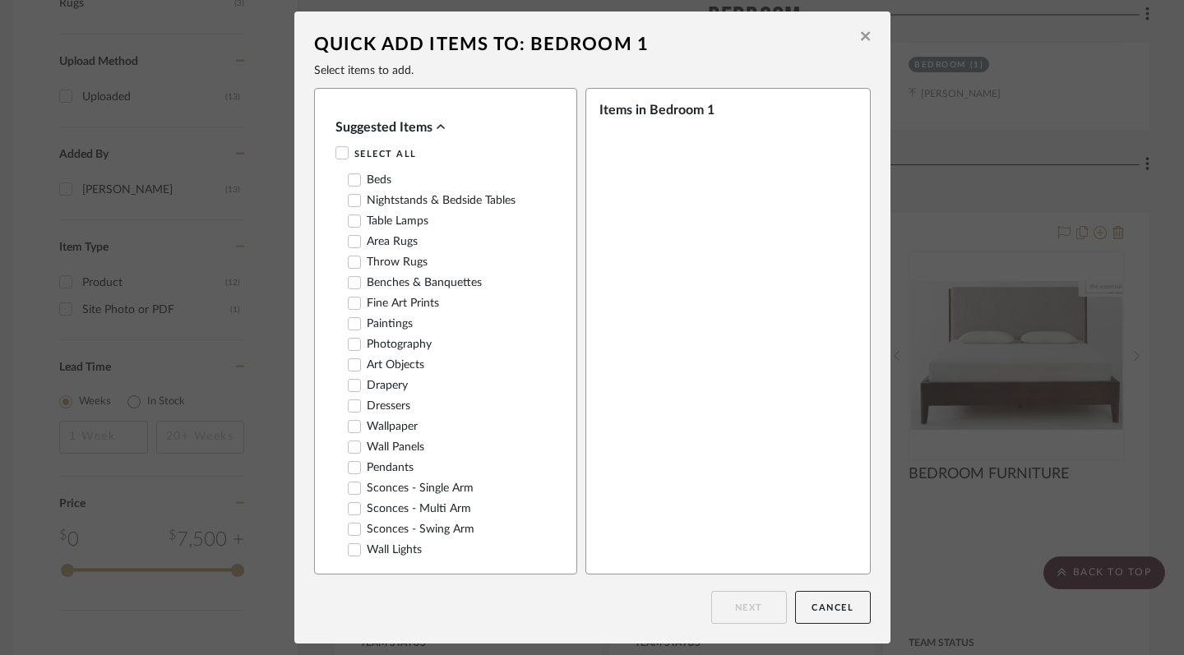
click at [348, 306] on icon at bounding box center [354, 304] width 12 height 12
click at [739, 606] on button "Next" at bounding box center [749, 607] width 76 height 33
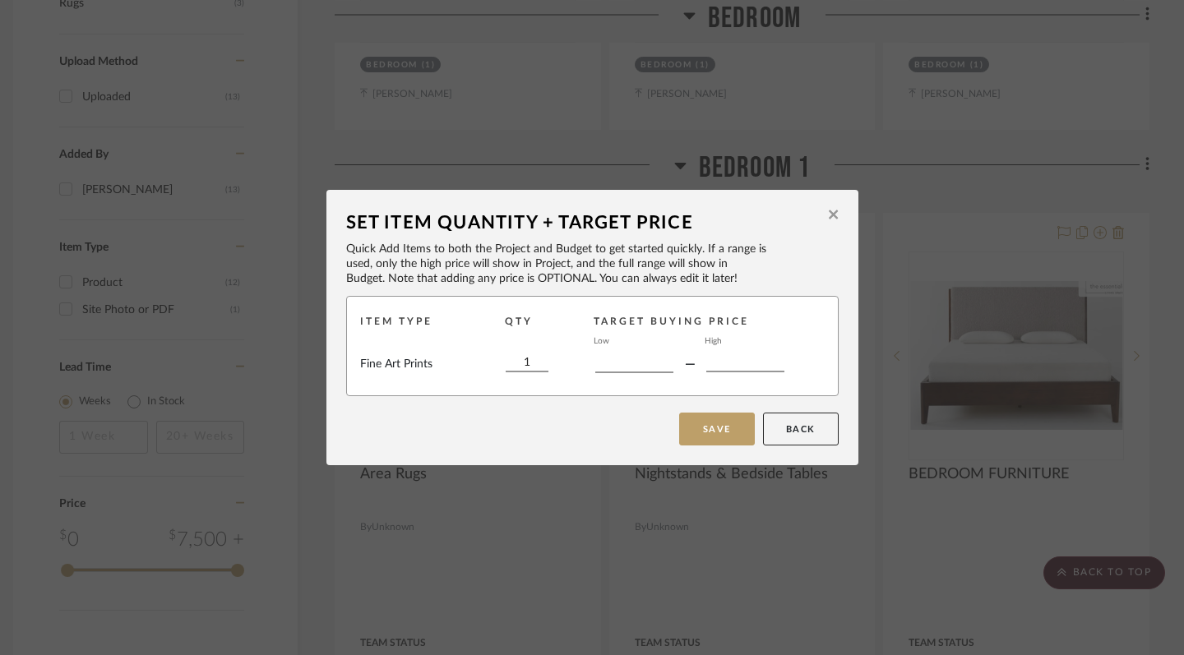
type input "$"
click at [723, 435] on button "Save" at bounding box center [717, 429] width 76 height 33
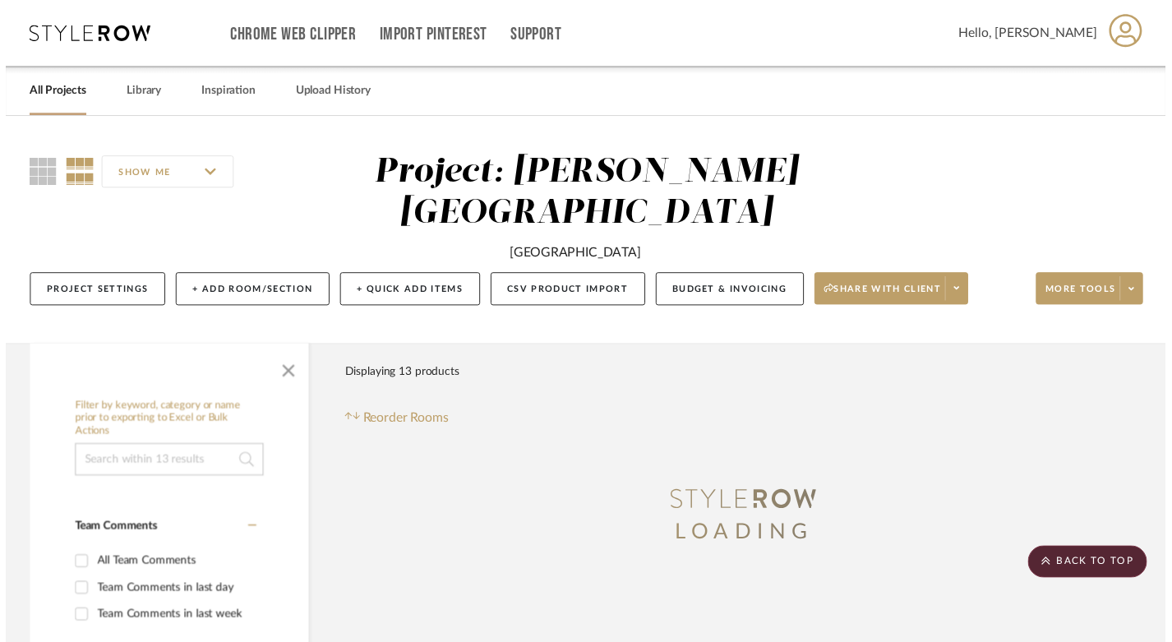
scroll to position [1110, 12]
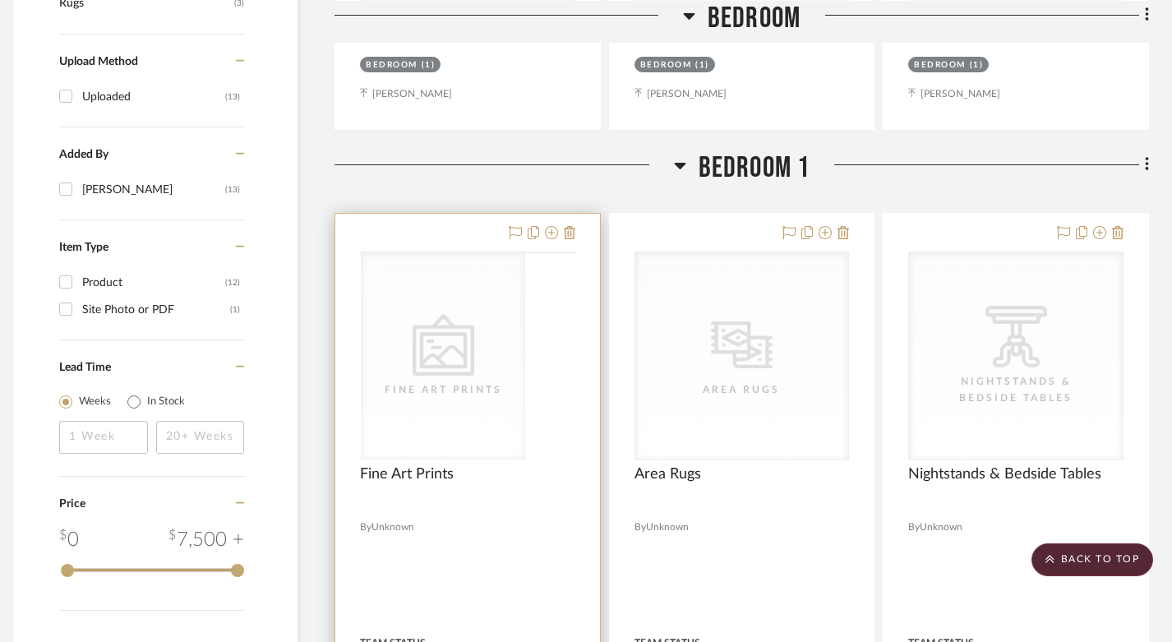
click at [489, 253] on div "CategoryIconArt Created with Sketch. Fine Art Prints CategoryIconArt Created wi…" at bounding box center [467, 253] width 215 height 2
click at [443, 322] on icon "CategoryIconArt Created with Sketch." at bounding box center [467, 345] width 62 height 62
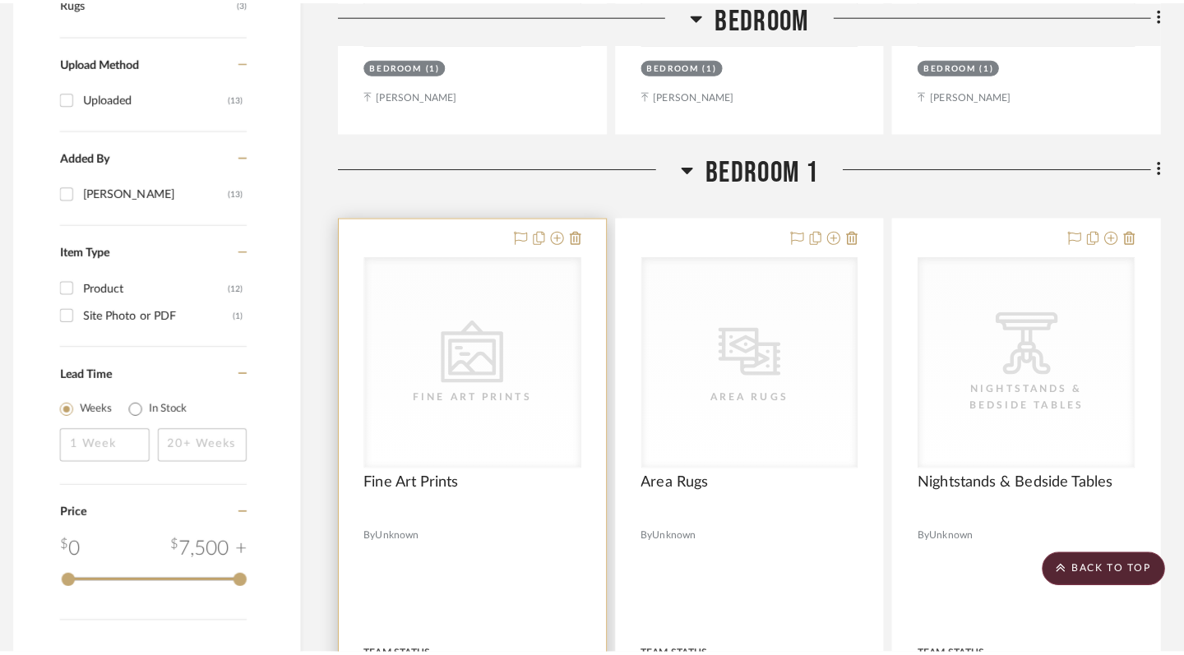
scroll to position [0, 0]
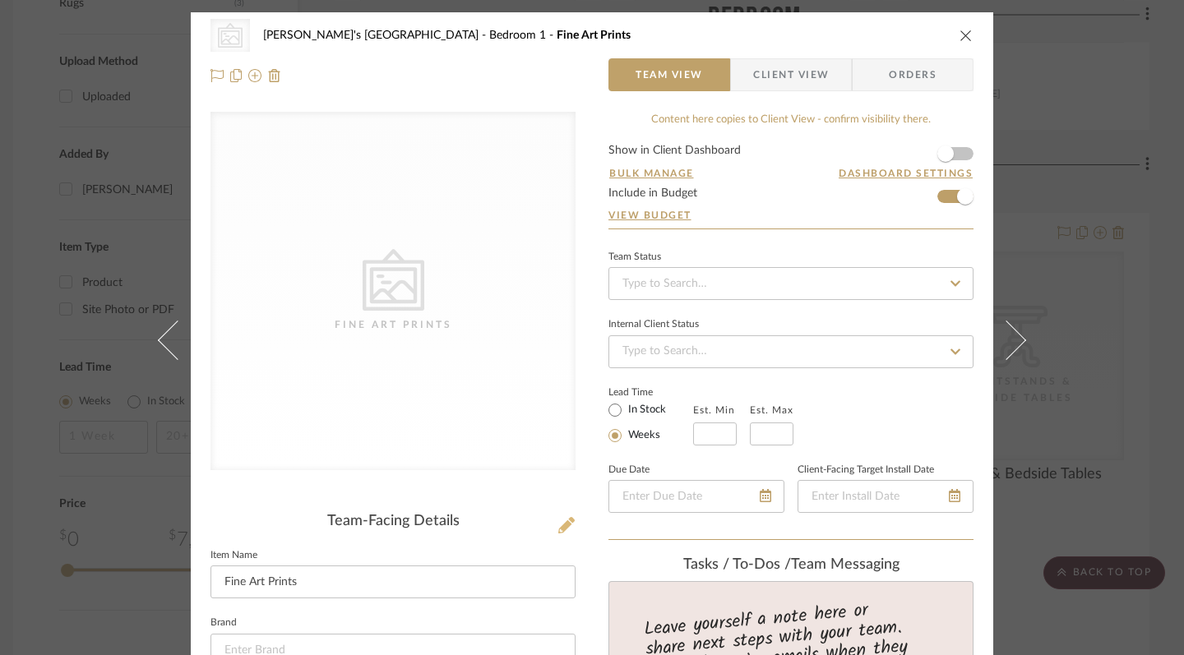
click at [563, 533] on icon at bounding box center [566, 525] width 16 height 16
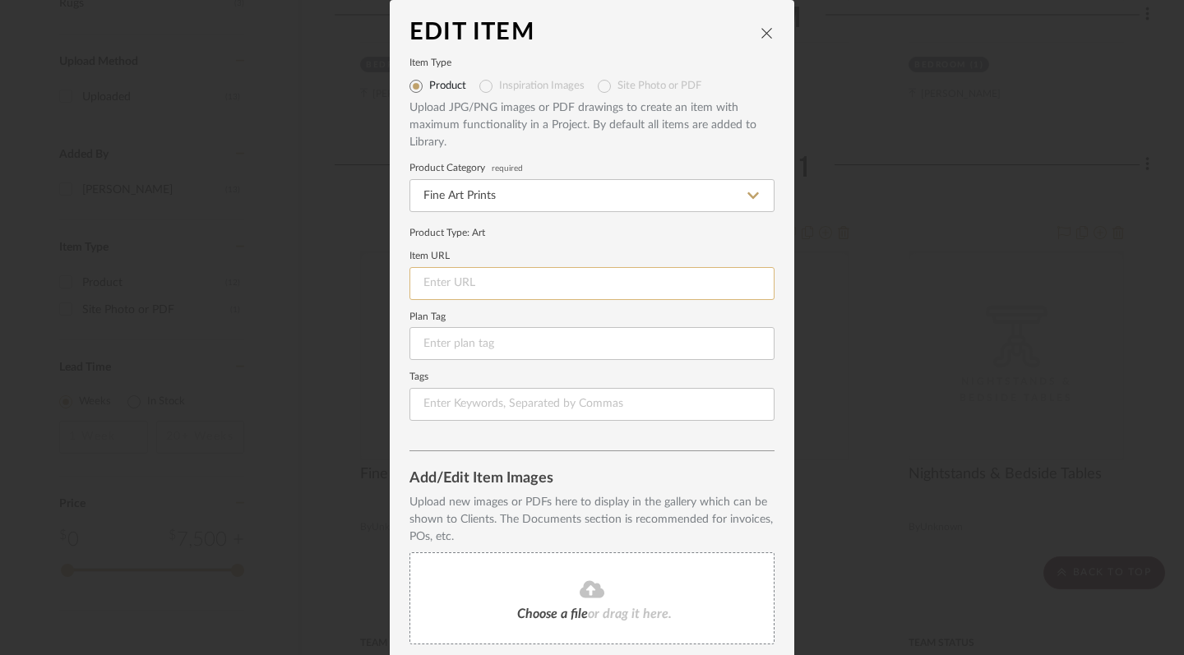
click at [490, 288] on input at bounding box center [591, 283] width 365 height 33
paste input "[URL][DOMAIN_NAME][PERSON_NAME]"
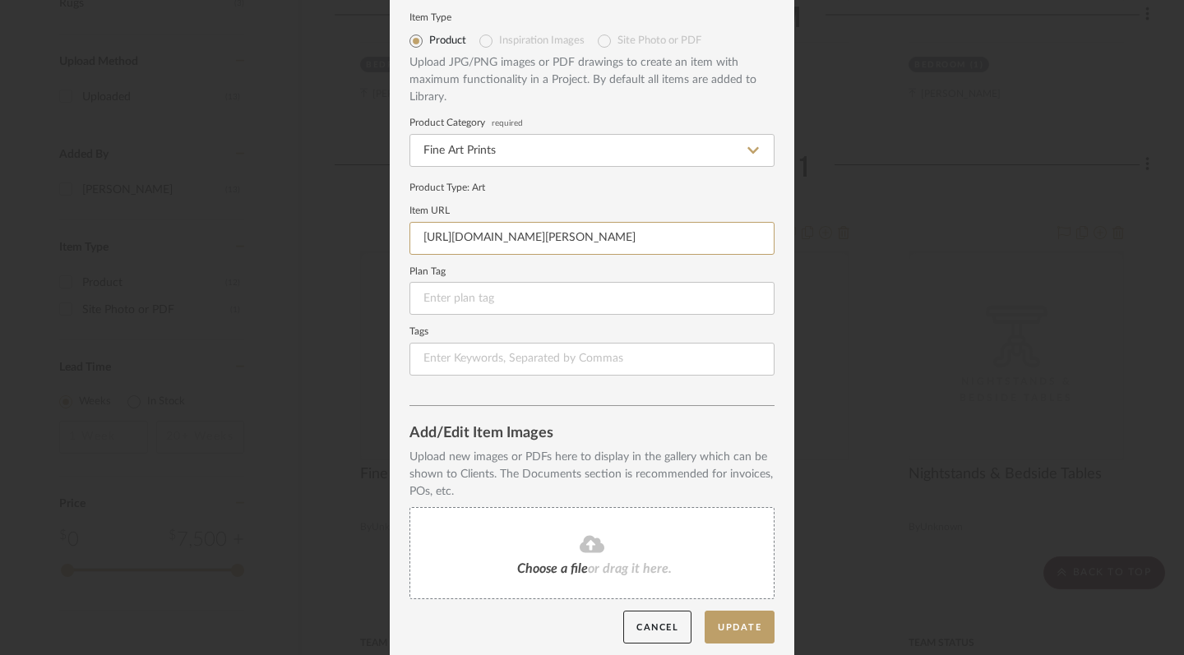
scroll to position [44, 0]
type input "[URL][DOMAIN_NAME][PERSON_NAME]"
click at [586, 547] on icon at bounding box center [591, 545] width 25 height 20
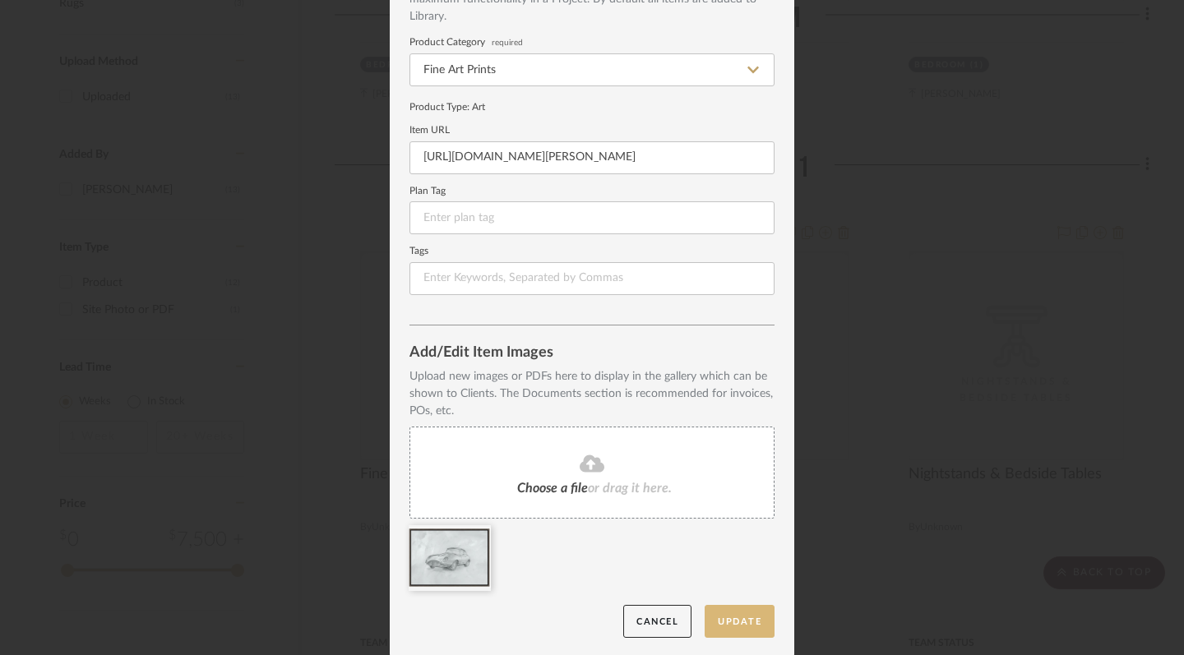
scroll to position [124, 0]
click at [720, 622] on button "Update" at bounding box center [739, 624] width 70 height 34
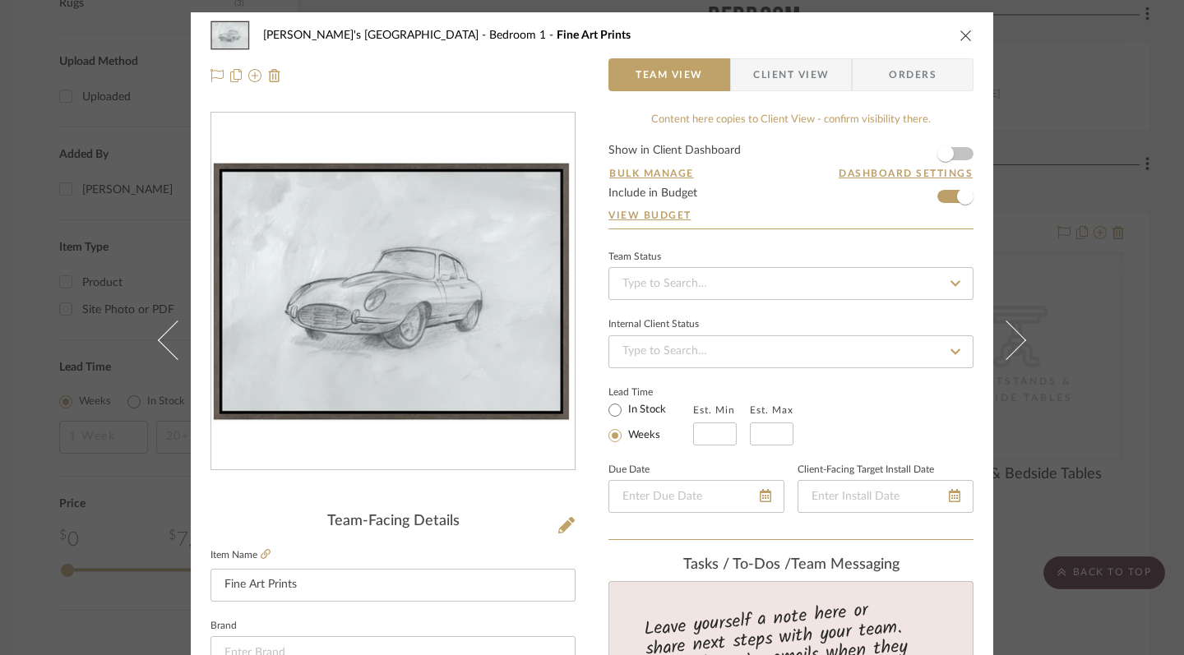
click at [959, 40] on icon "close" at bounding box center [965, 35] width 13 height 13
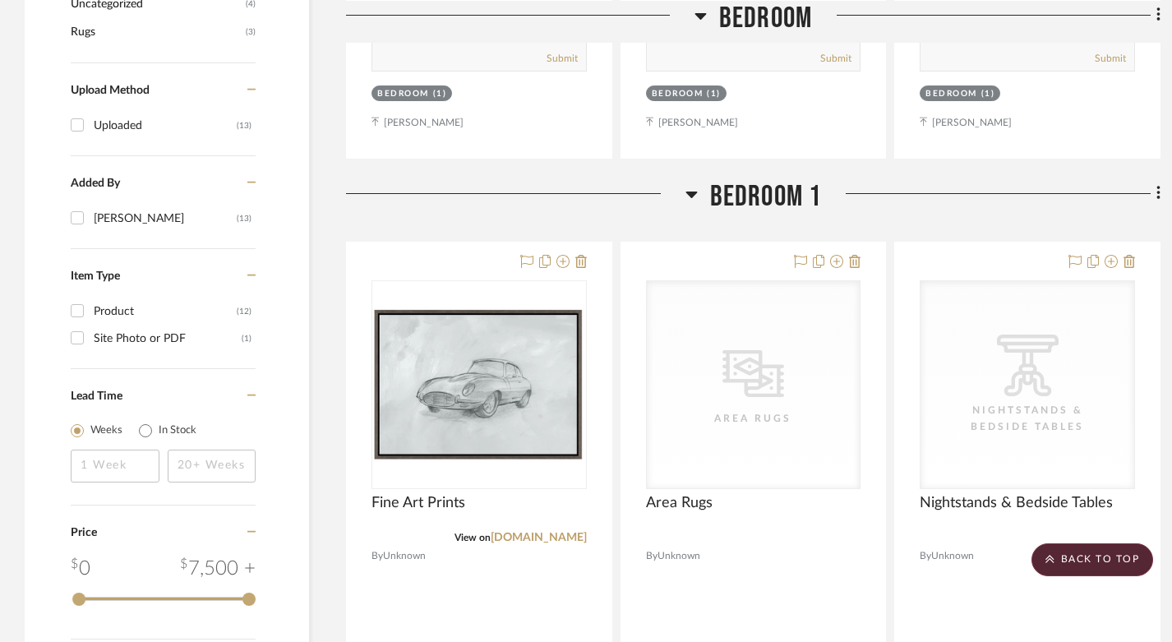
scroll to position [1080, 0]
click at [1157, 185] on icon at bounding box center [1158, 194] width 5 height 18
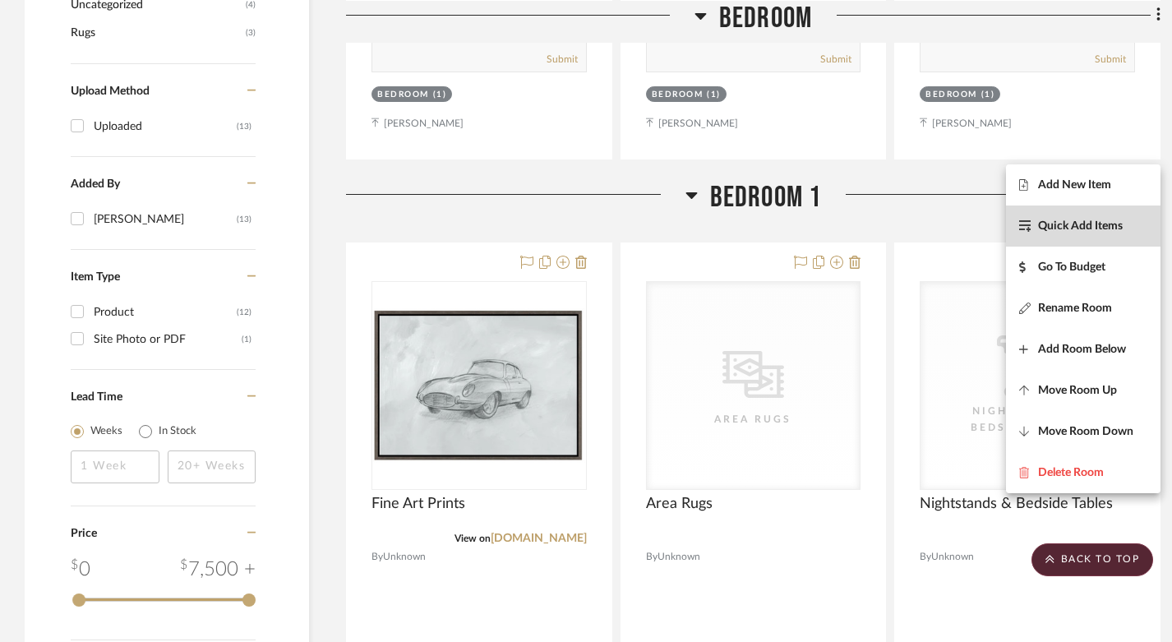
click at [1102, 233] on span "Quick Add Items" at bounding box center [1080, 226] width 85 height 14
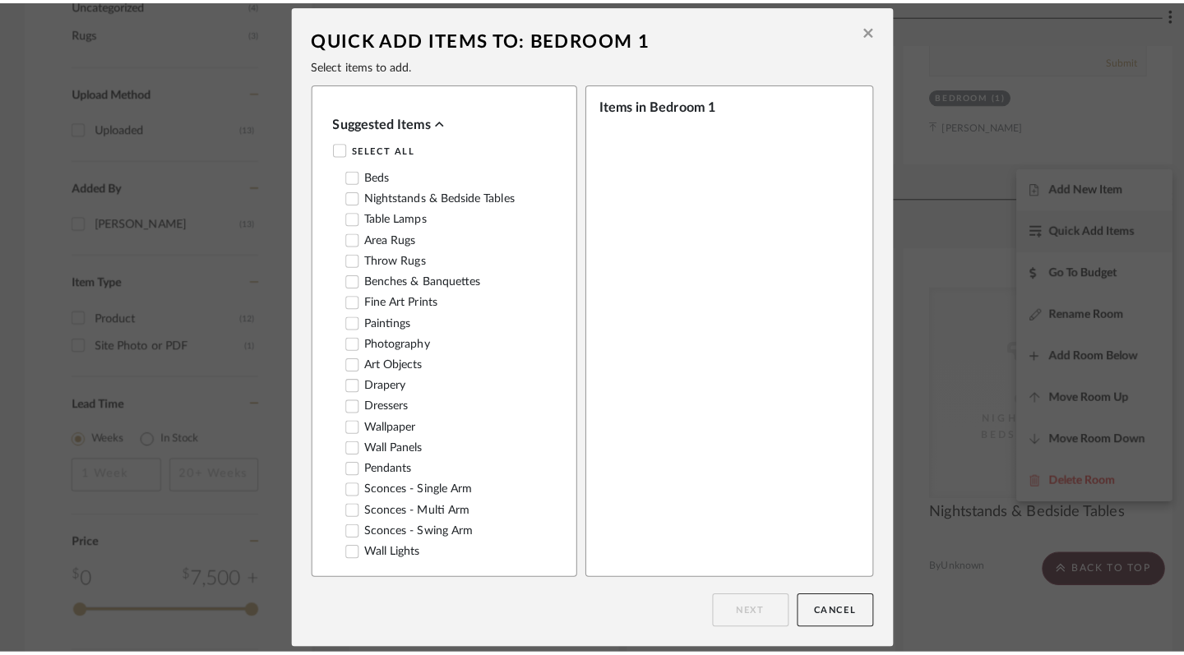
scroll to position [0, 0]
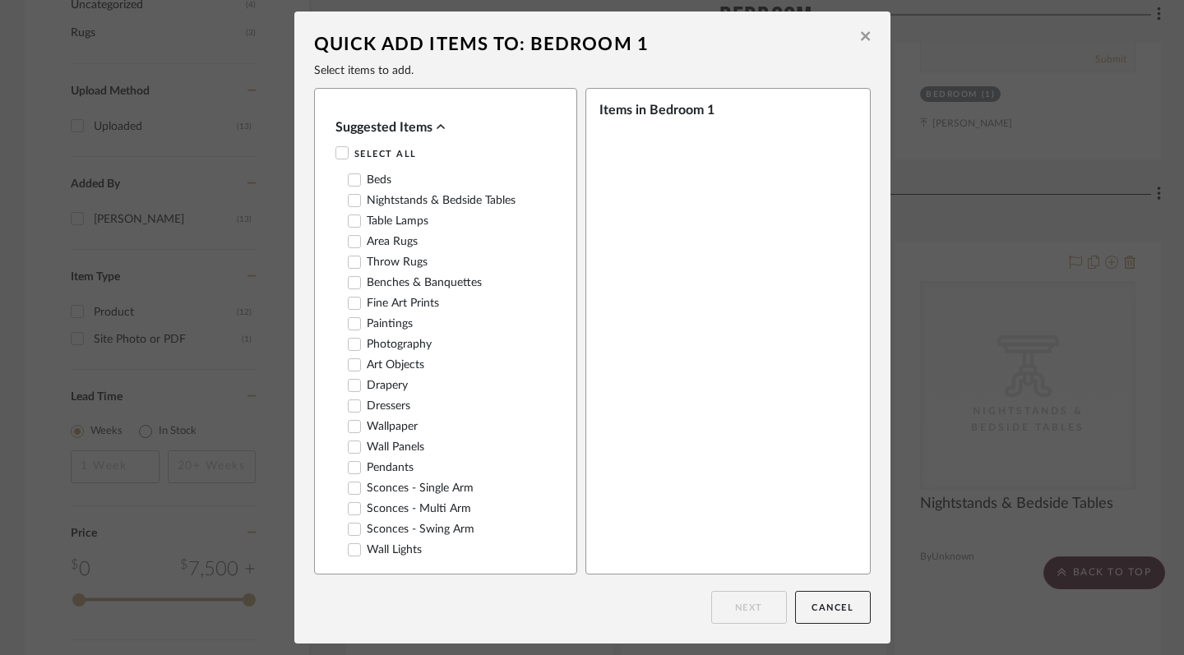
click at [348, 221] on icon at bounding box center [353, 221] width 11 height 8
click at [775, 607] on button "Next" at bounding box center [749, 607] width 76 height 33
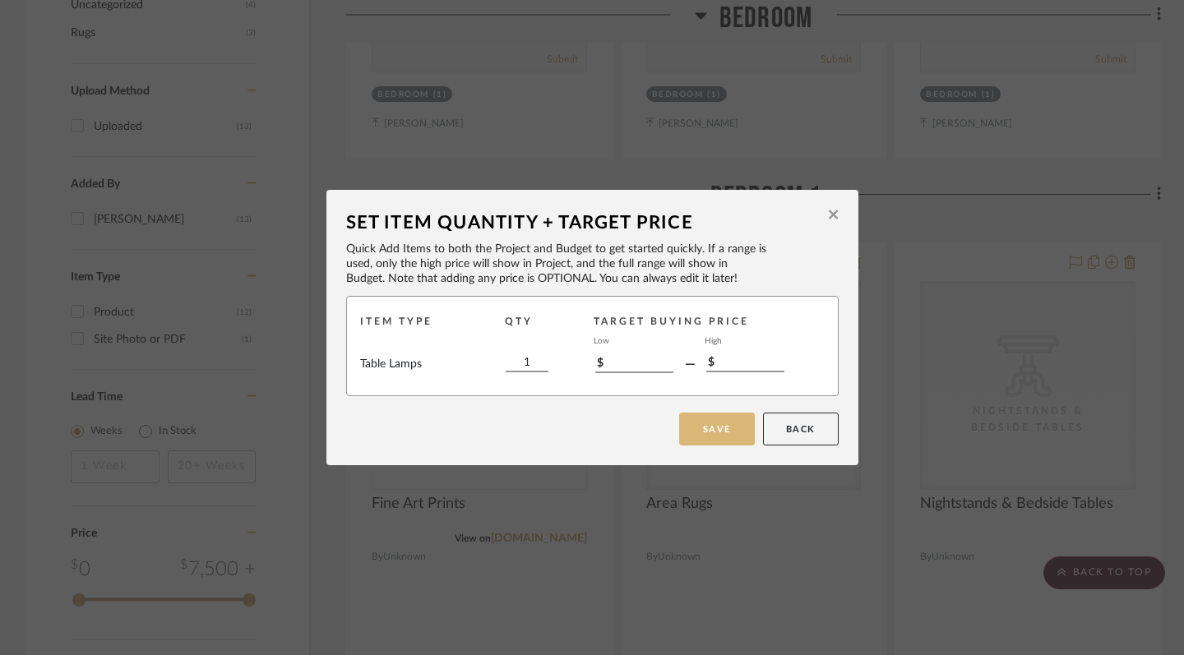
click at [728, 432] on button "Save" at bounding box center [717, 429] width 76 height 33
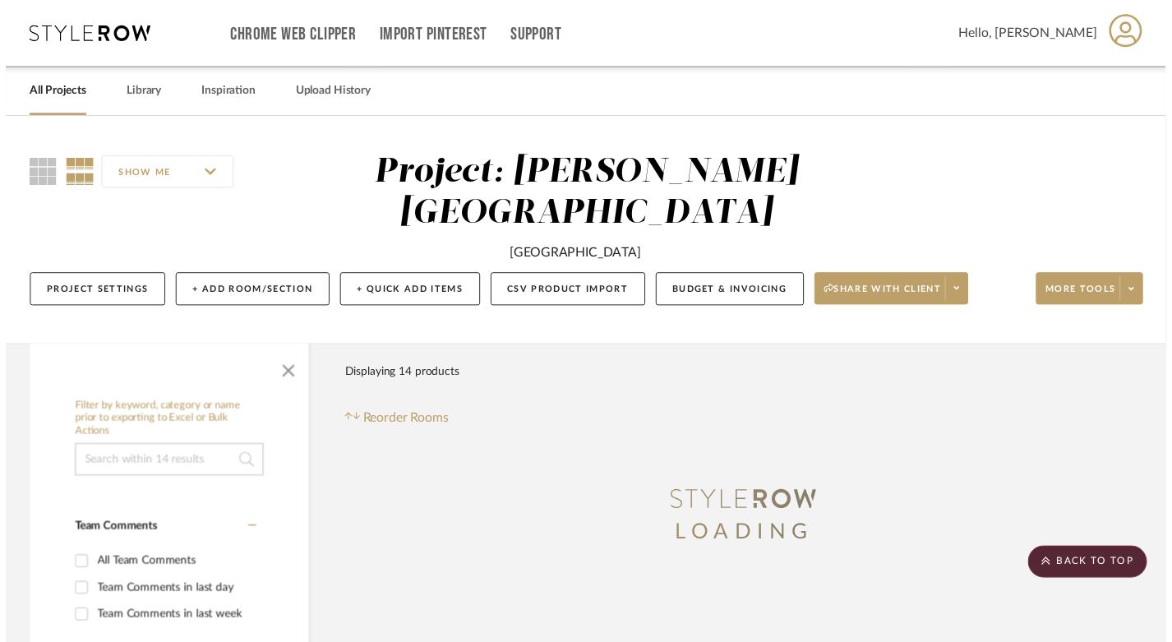
scroll to position [1080, 0]
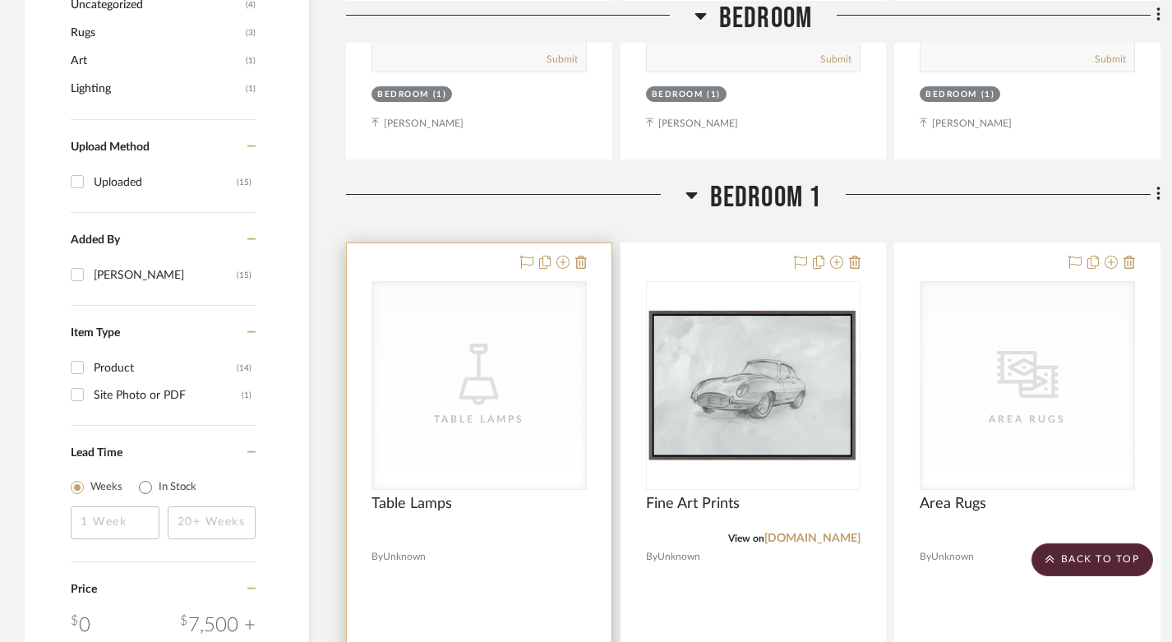
click at [469, 355] on icon "CategoryIconLighting Created with Sketch." at bounding box center [479, 375] width 62 height 62
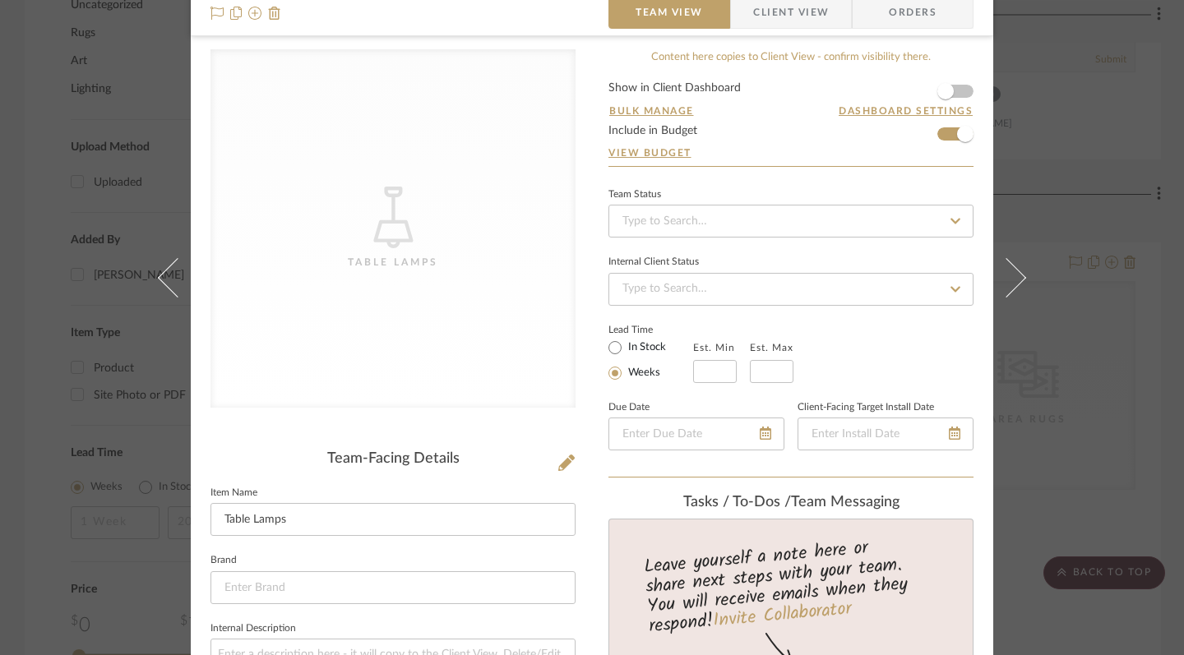
scroll to position [66, 0]
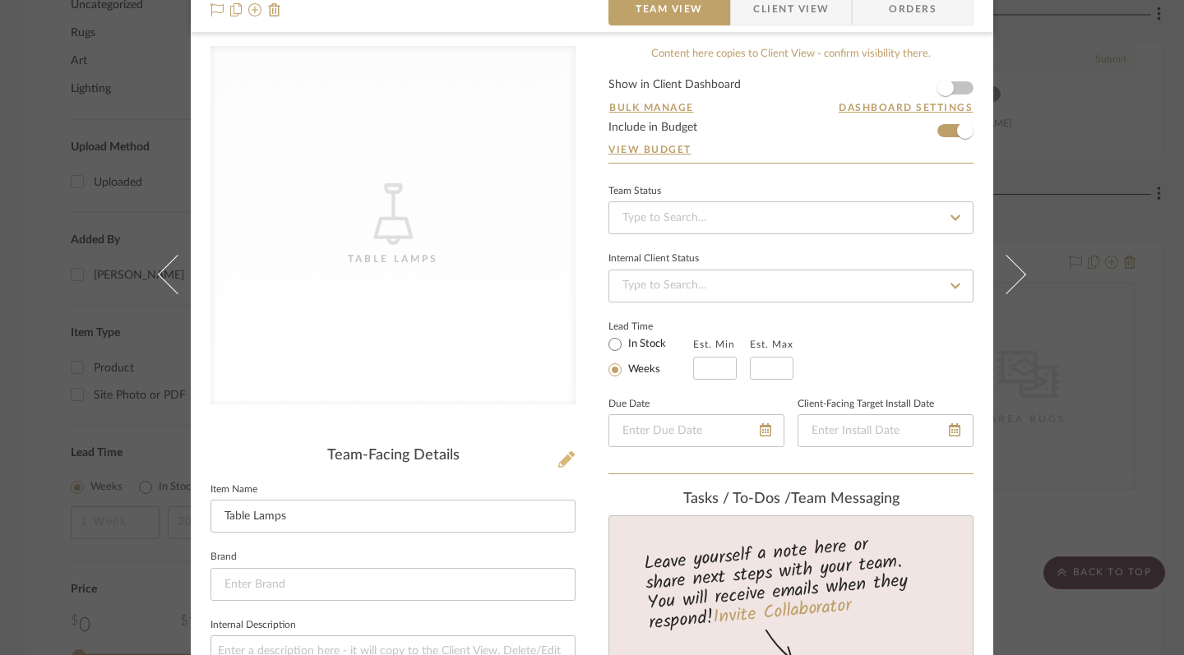
click at [564, 459] on icon at bounding box center [566, 459] width 16 height 16
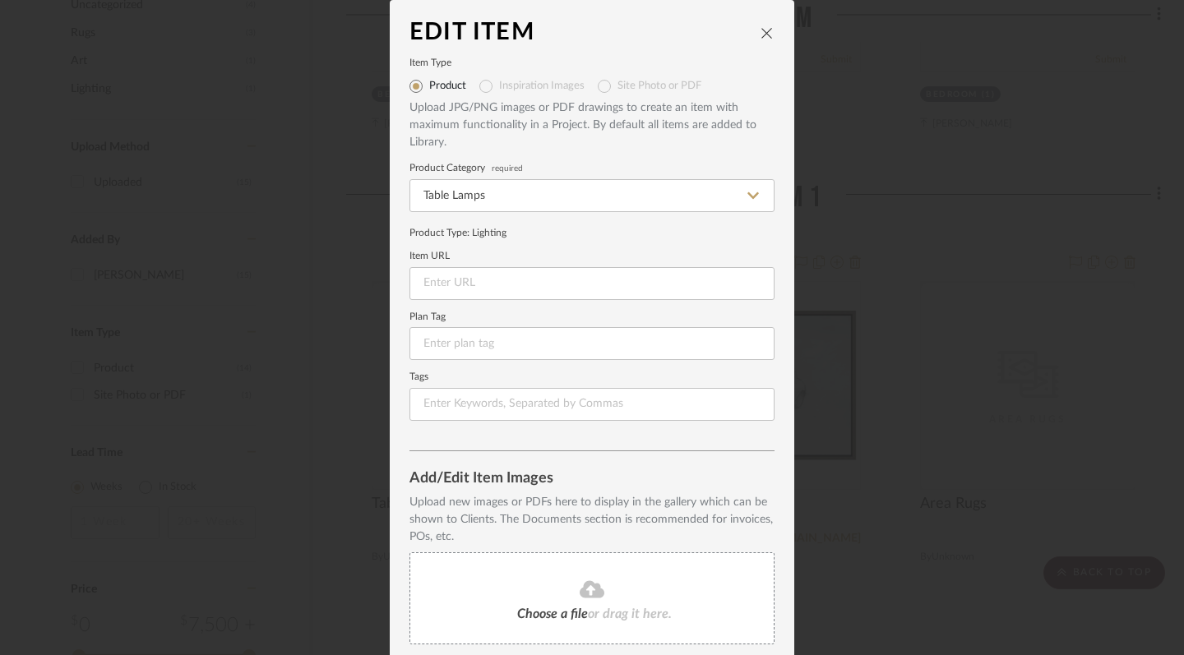
scroll to position [0, 0]
click at [487, 598] on div "Choose a file or drag it here." at bounding box center [591, 598] width 365 height 92
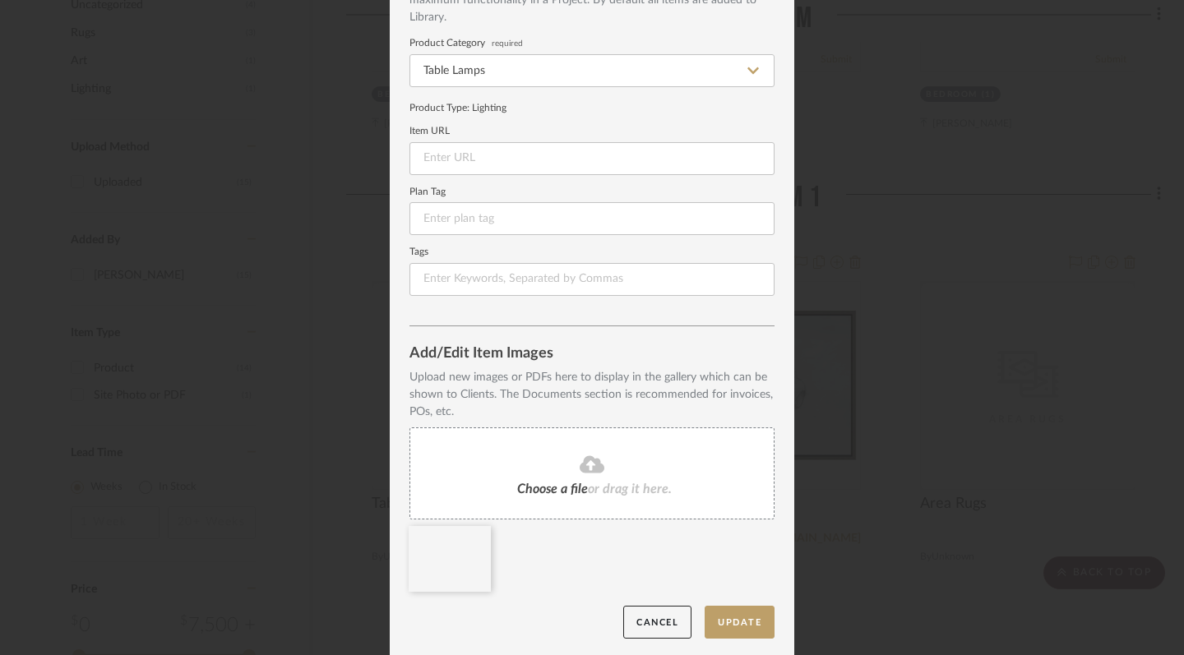
scroll to position [124, 0]
click at [734, 625] on button "Update" at bounding box center [739, 624] width 70 height 34
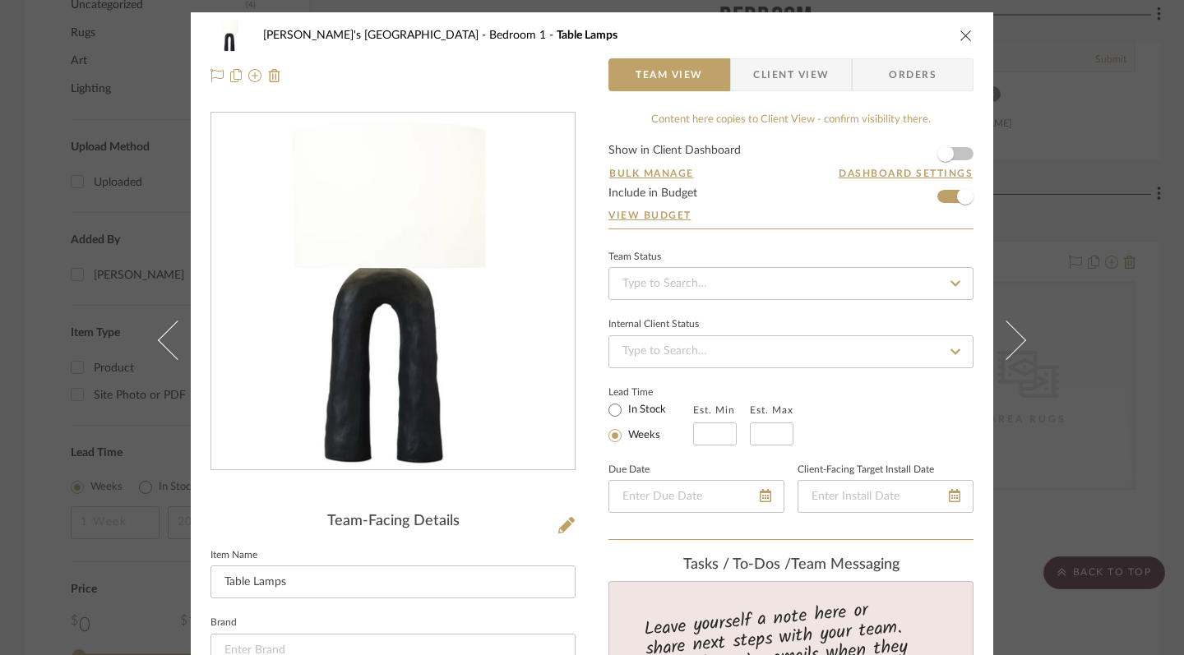
click at [961, 37] on icon "close" at bounding box center [965, 35] width 13 height 13
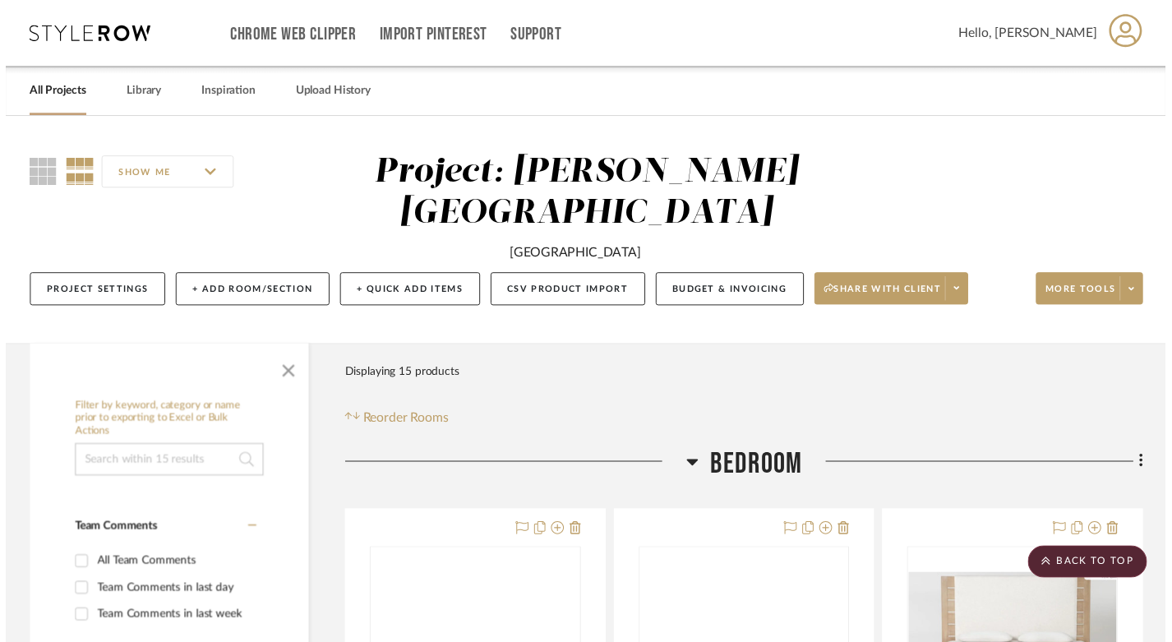
scroll to position [1080, 0]
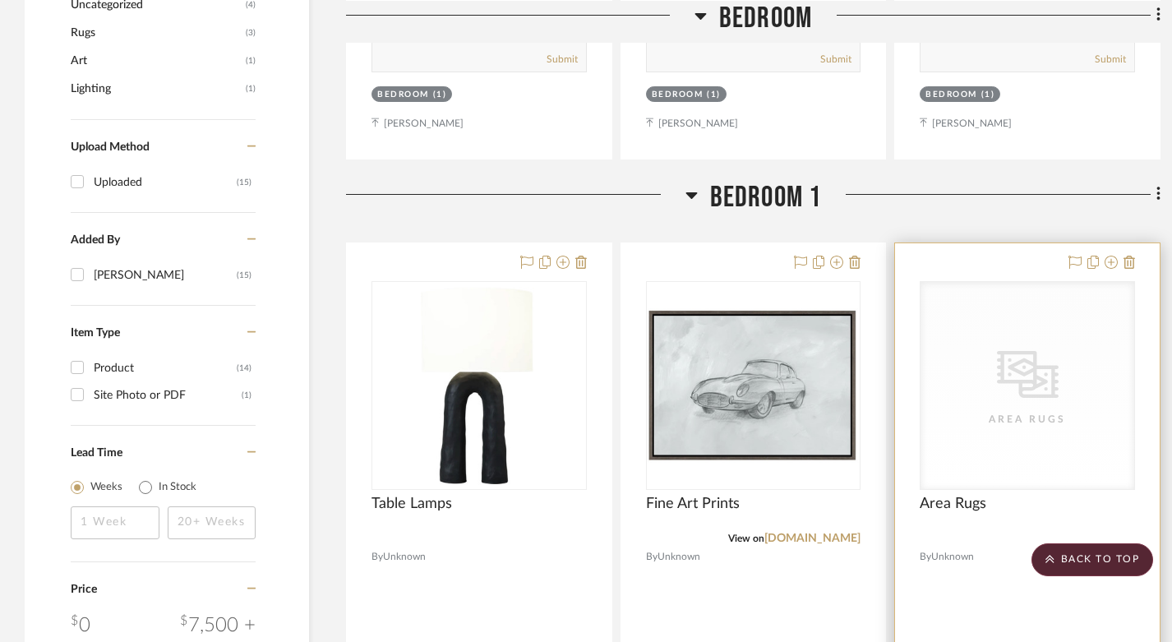
click at [1026, 362] on div "CategoryIconRugs Created with Sketch. Area Rugs" at bounding box center [1028, 385] width 214 height 207
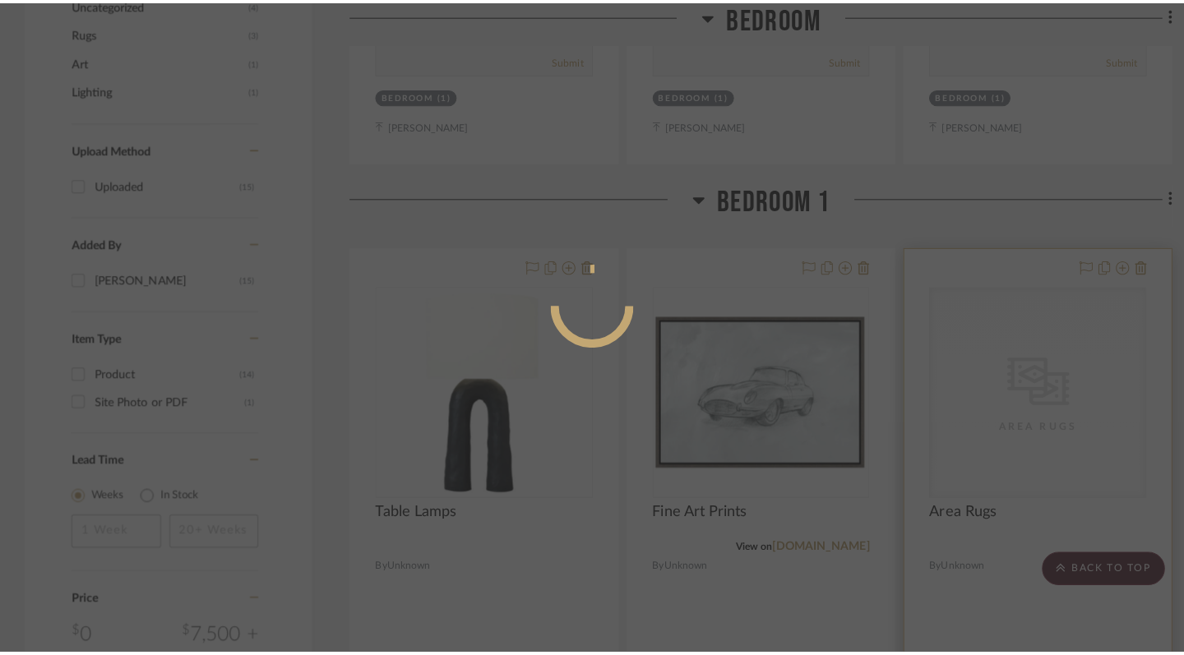
scroll to position [0, 0]
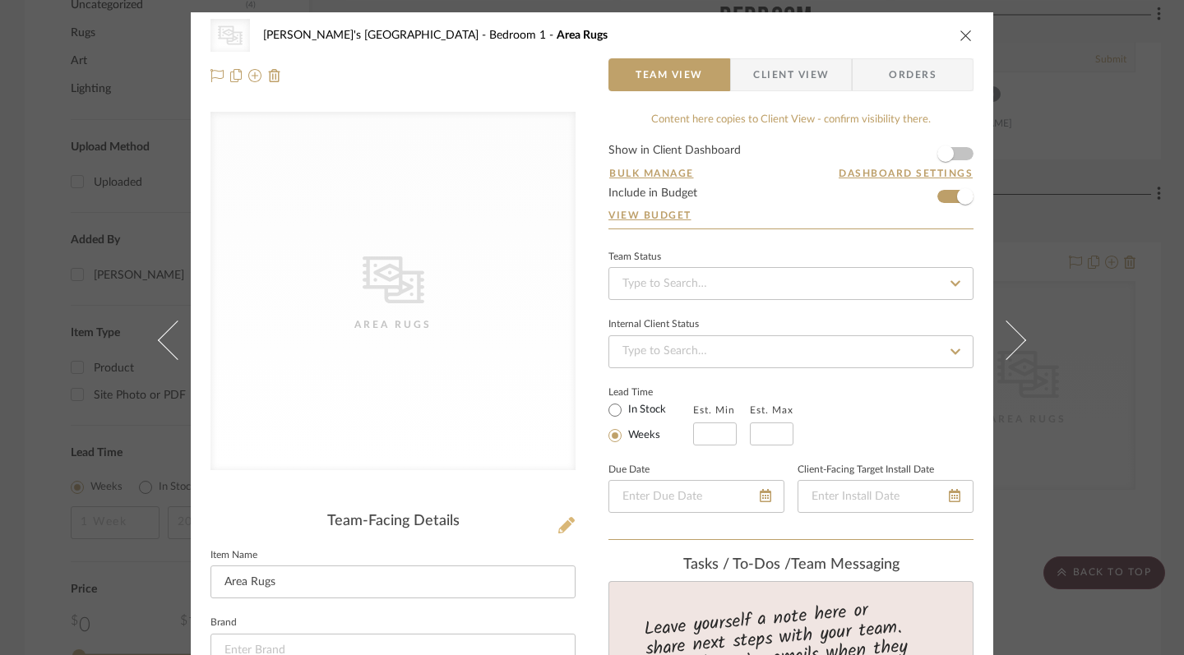
click at [560, 533] on icon at bounding box center [566, 525] width 16 height 16
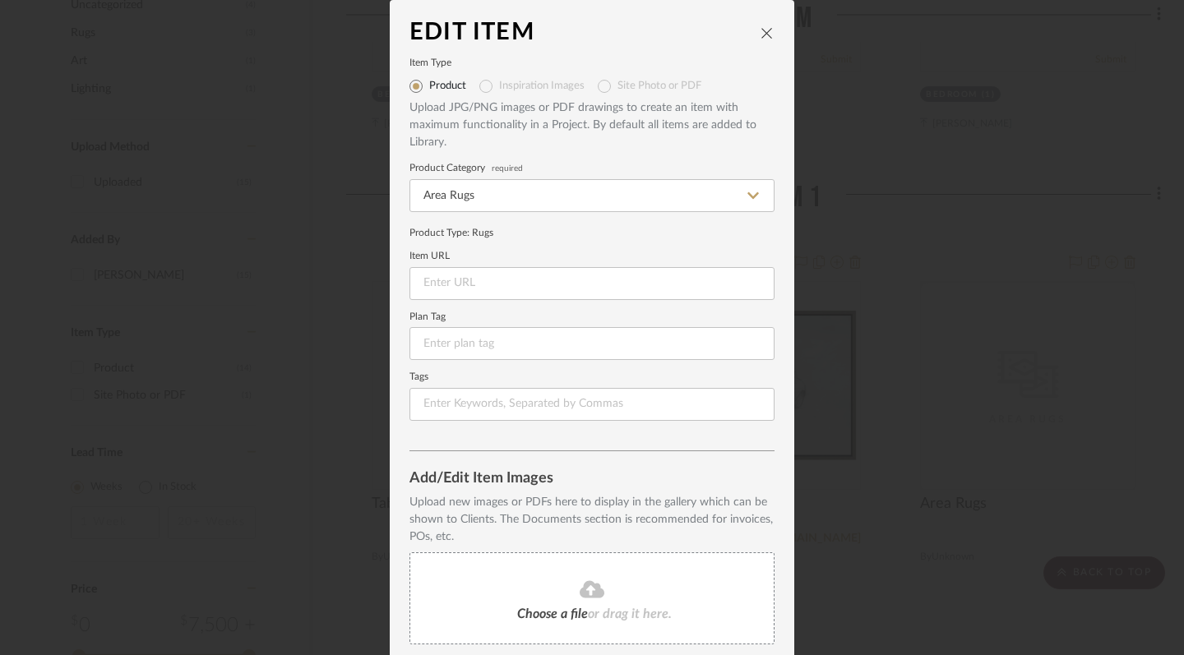
click at [542, 584] on fa-icon at bounding box center [592, 589] width 150 height 21
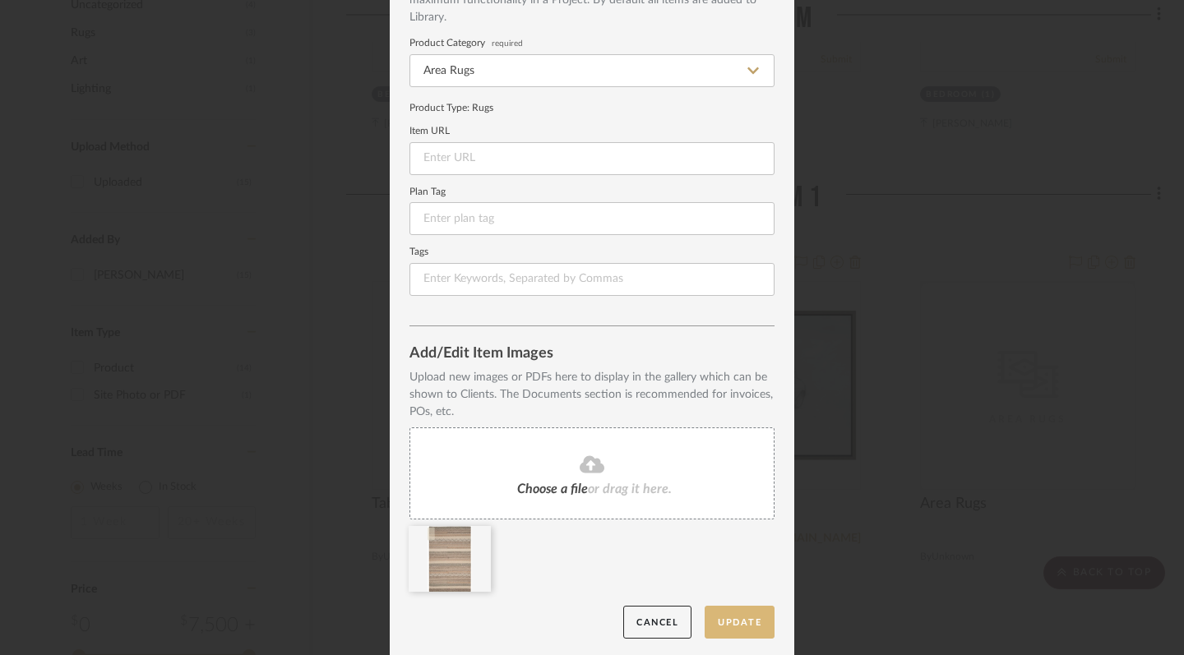
scroll to position [124, 0]
click at [755, 628] on button "Update" at bounding box center [739, 624] width 70 height 34
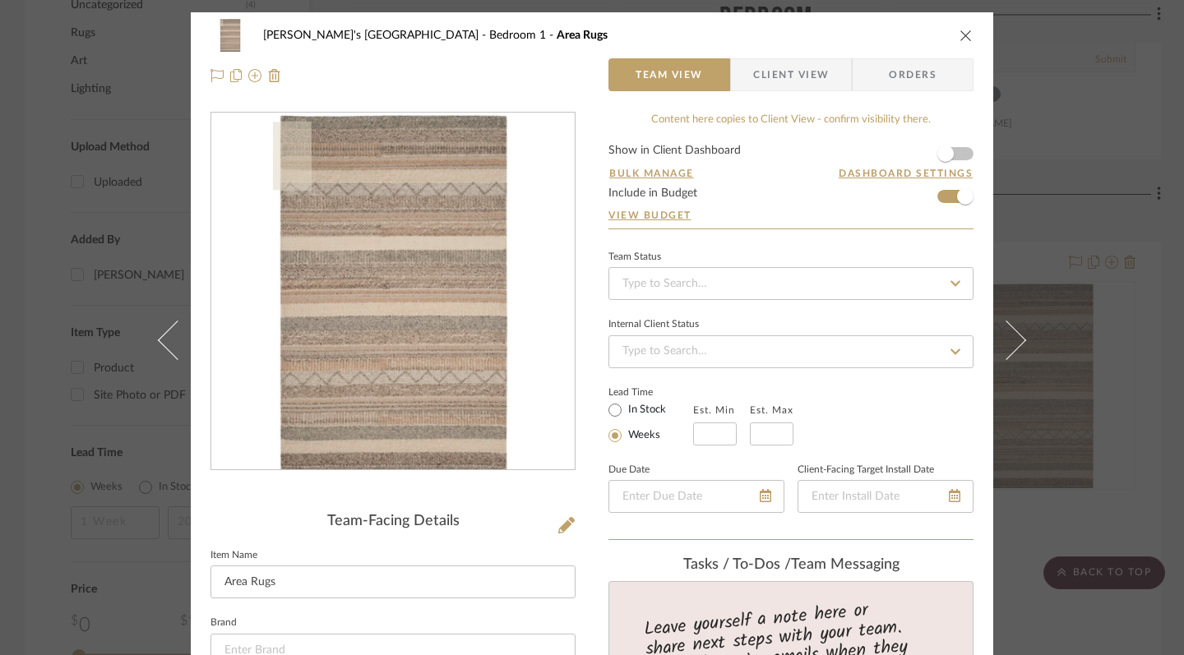
click at [959, 35] on icon "close" at bounding box center [965, 35] width 13 height 13
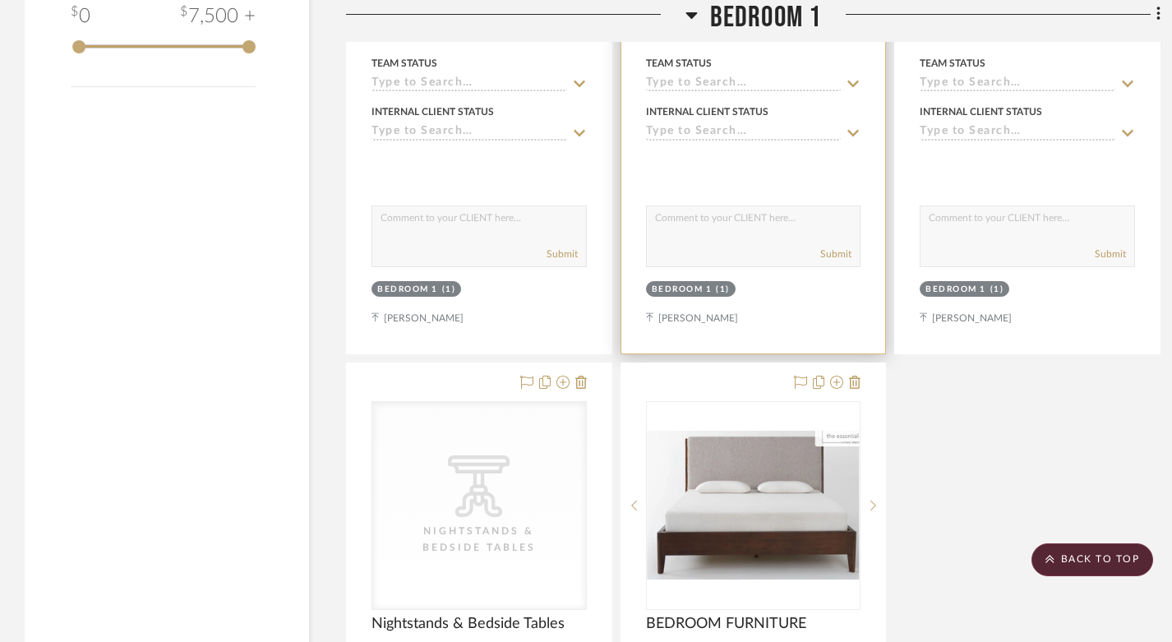
scroll to position [1703, 0]
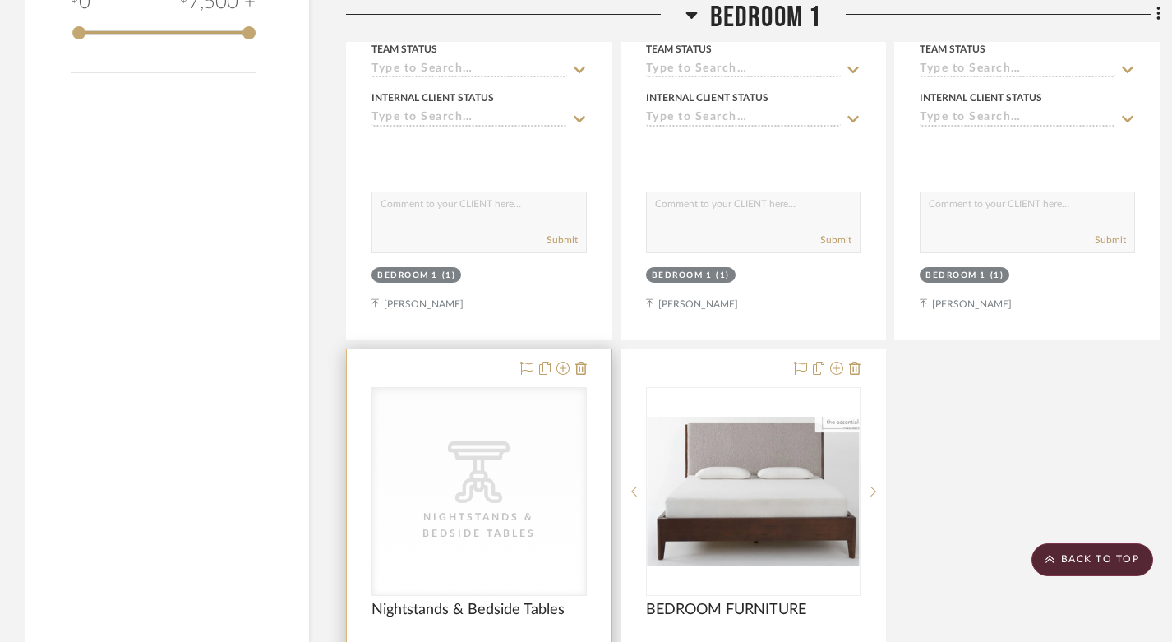
click at [490, 441] on icon "CategoryIconTables Created with Sketch." at bounding box center [479, 472] width 62 height 62
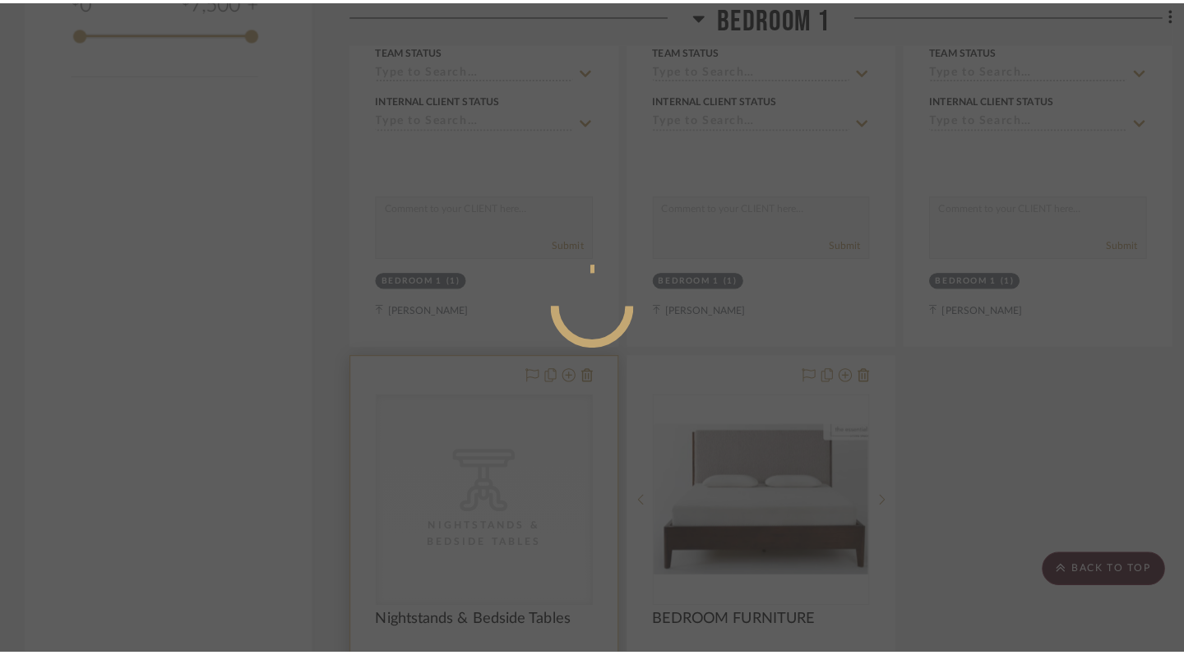
scroll to position [0, 0]
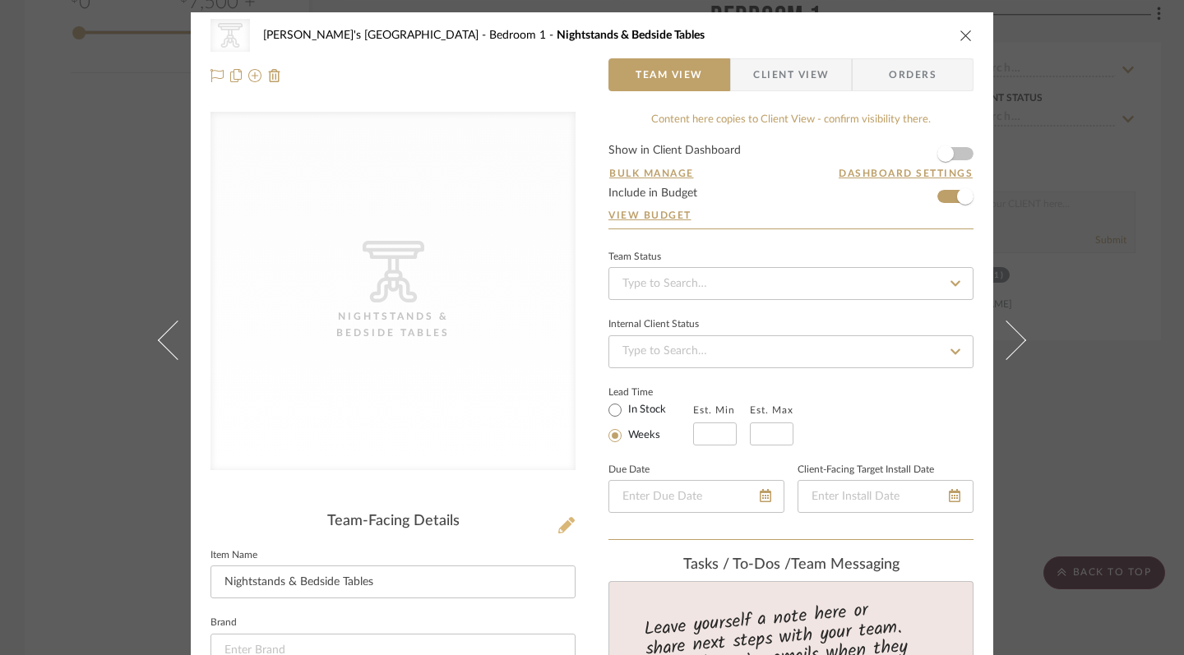
click at [560, 532] on icon at bounding box center [566, 525] width 16 height 16
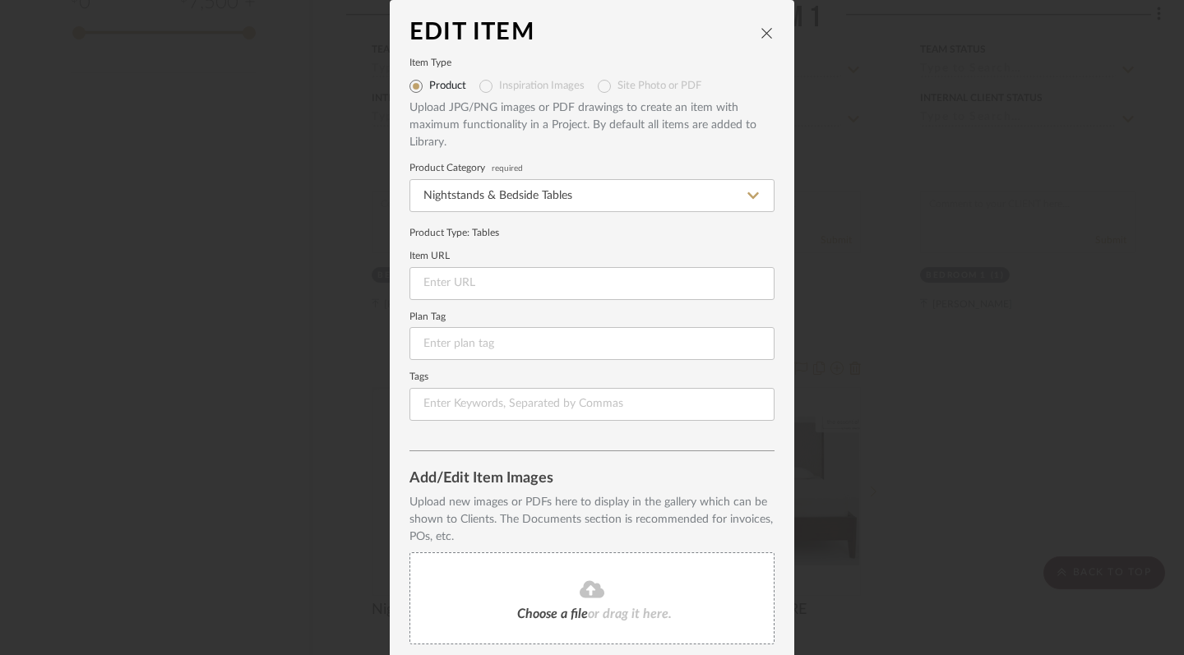
click at [562, 593] on fa-icon at bounding box center [592, 589] width 150 height 21
click at [762, 35] on icon "close" at bounding box center [766, 32] width 13 height 13
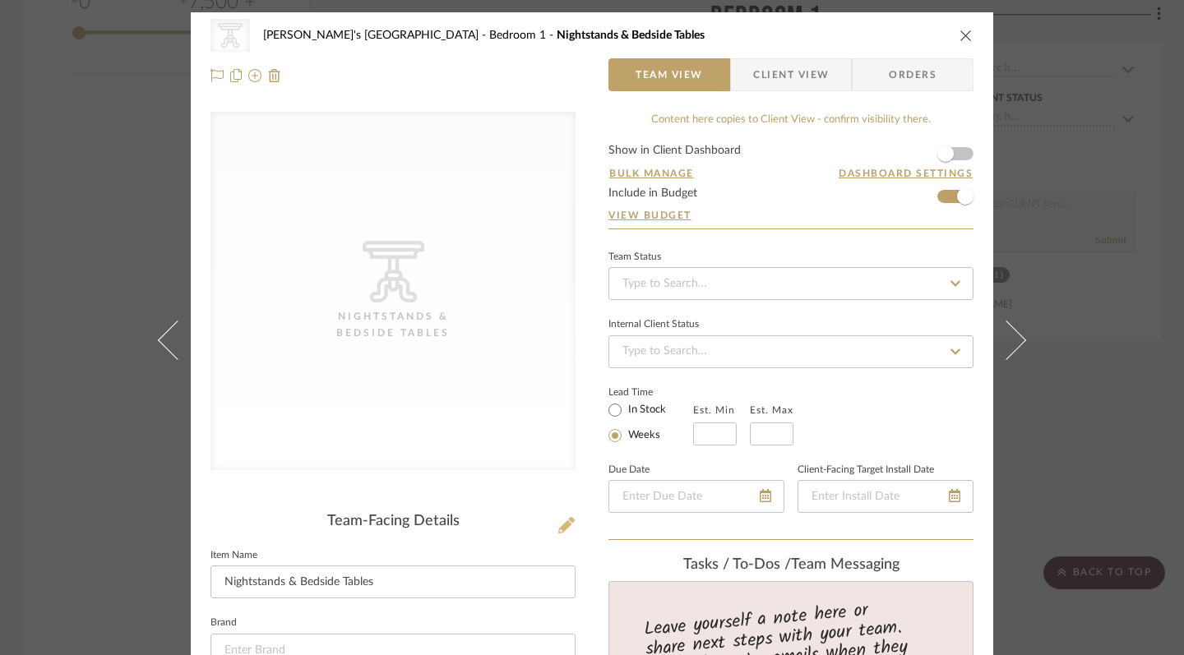
click at [560, 530] on icon at bounding box center [566, 525] width 16 height 16
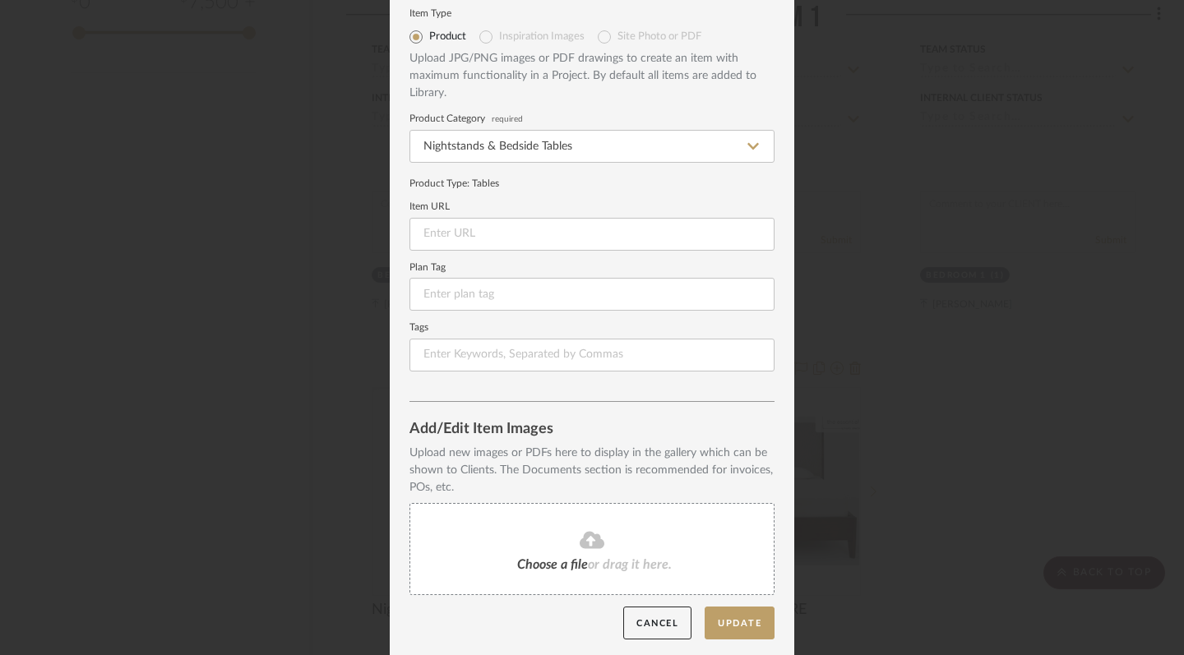
scroll to position [44, 0]
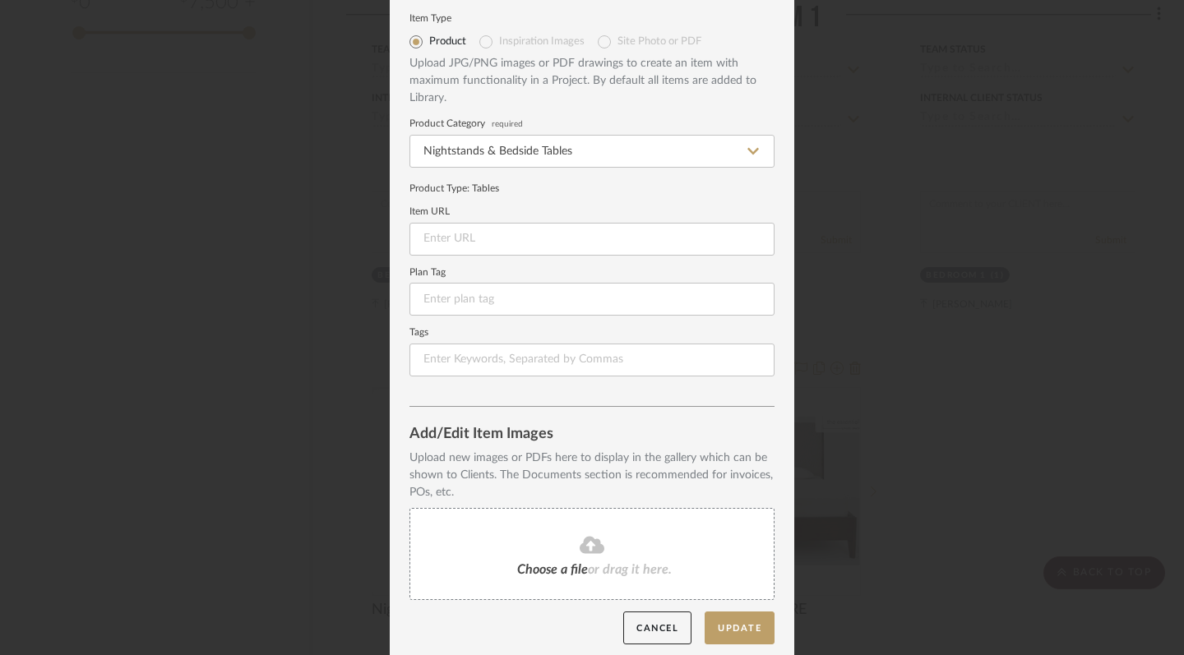
click at [593, 545] on icon at bounding box center [591, 544] width 25 height 17
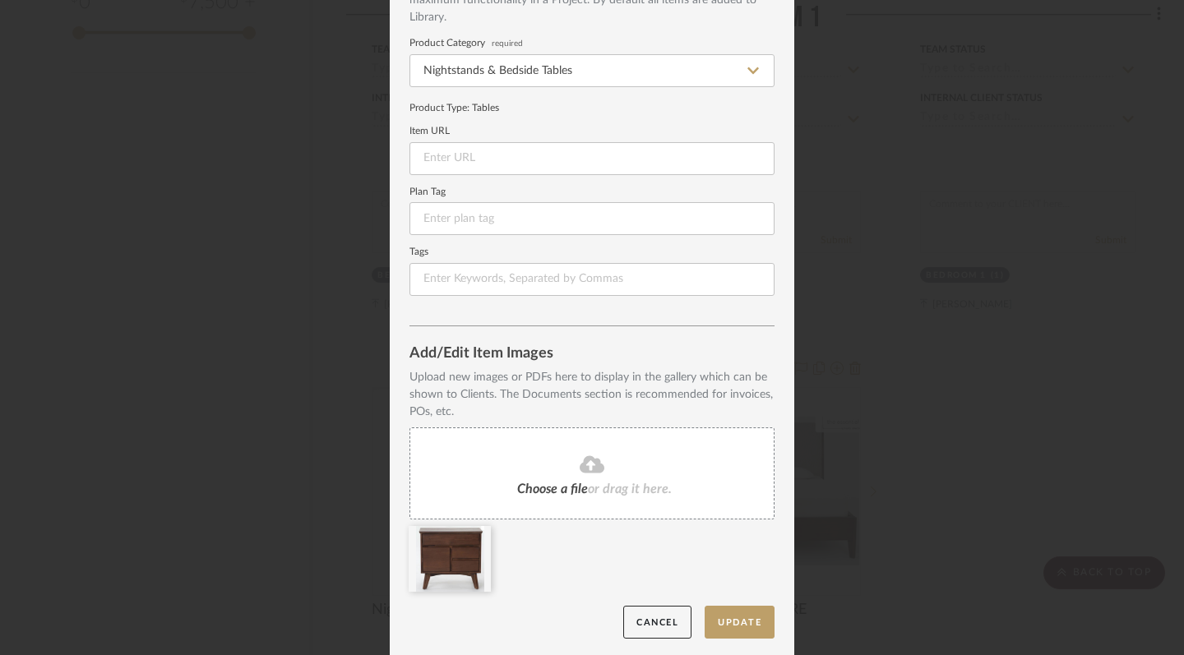
scroll to position [124, 0]
click at [737, 628] on button "Update" at bounding box center [739, 624] width 70 height 34
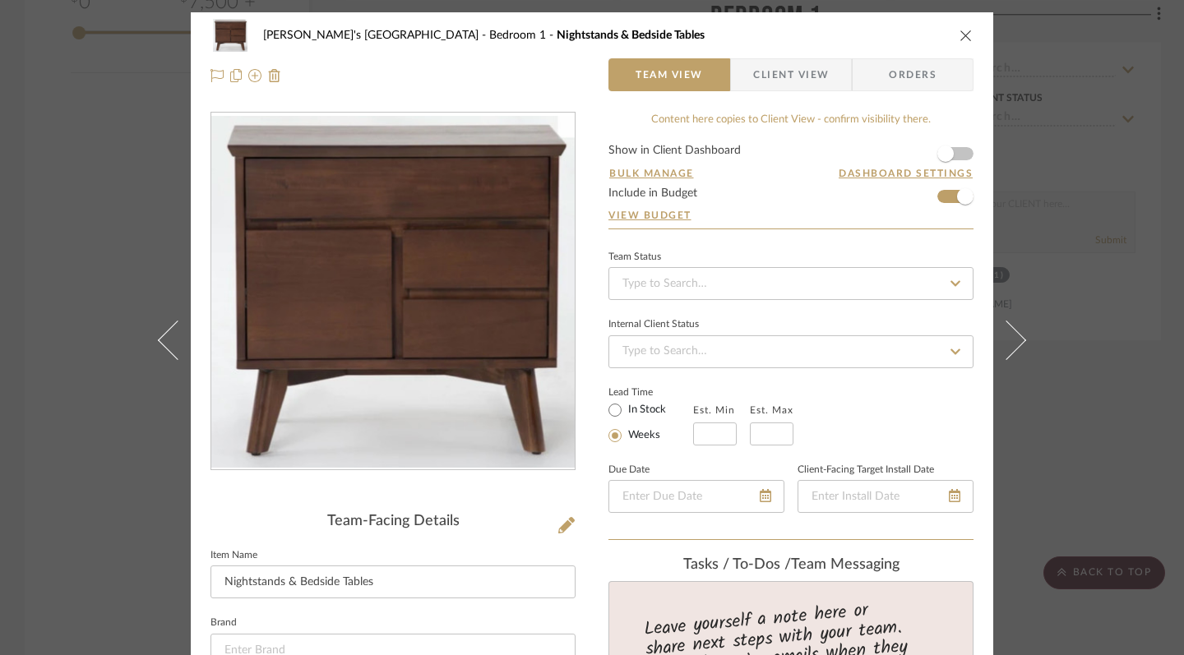
click at [962, 32] on icon "close" at bounding box center [965, 35] width 13 height 13
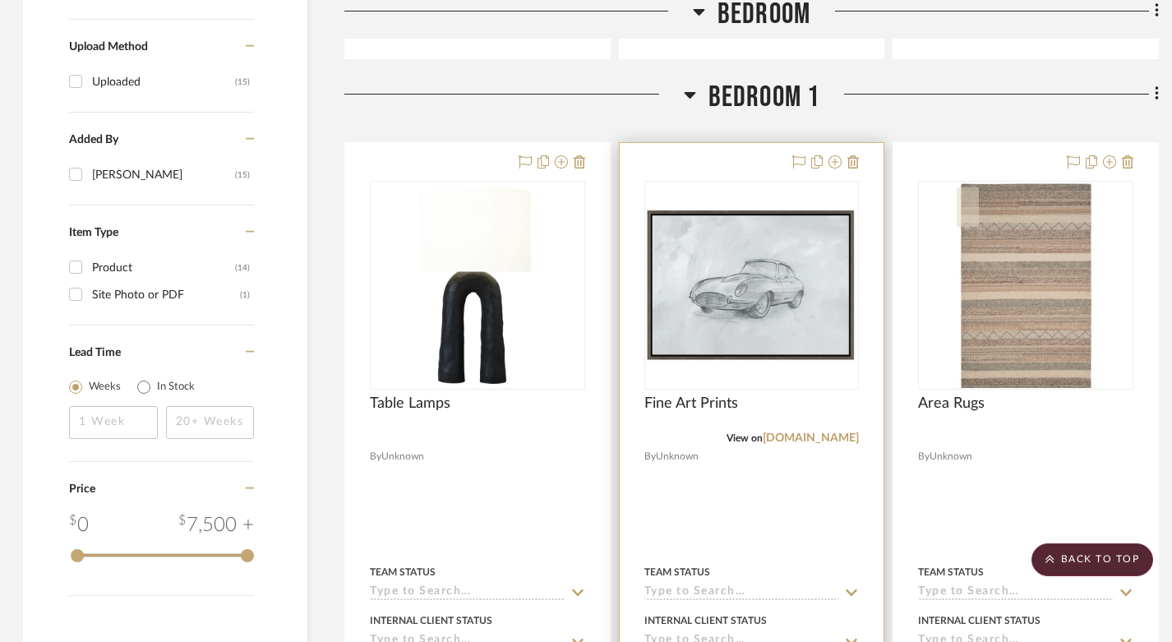
scroll to position [1155, 2]
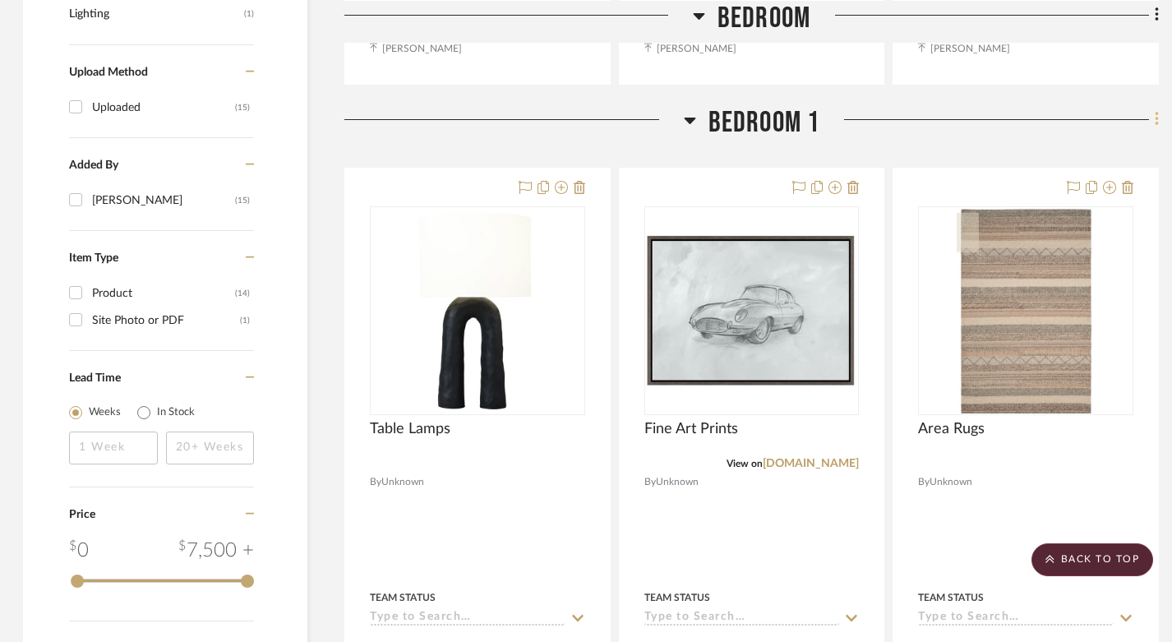
click at [1157, 110] on icon at bounding box center [1157, 119] width 5 height 18
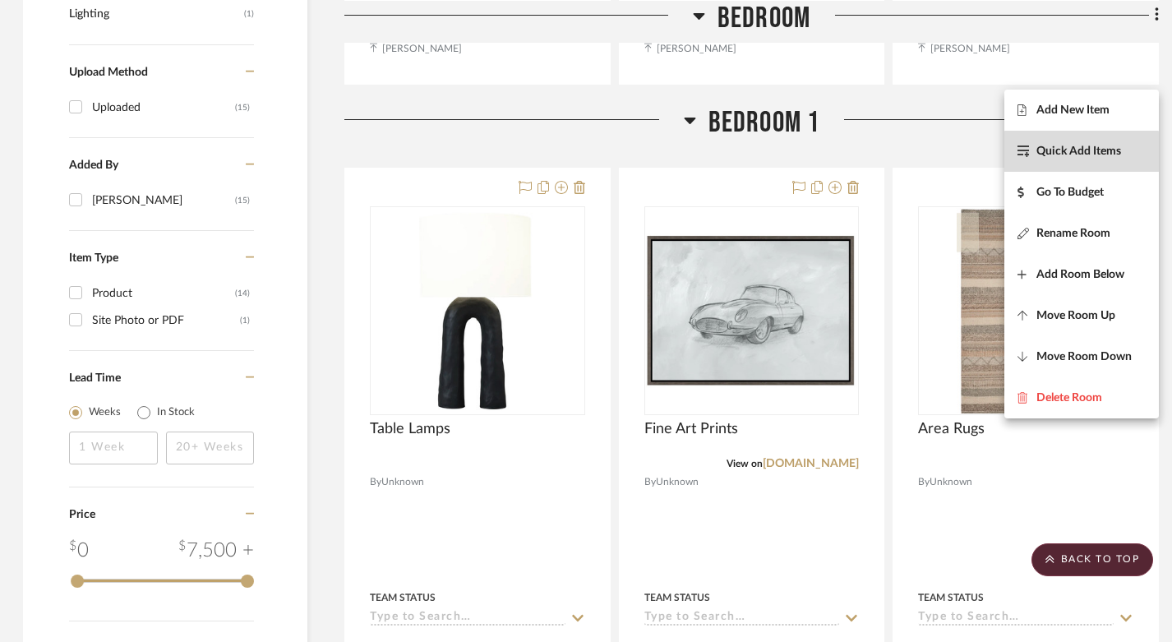
click at [1082, 155] on span "Quick Add Items" at bounding box center [1078, 152] width 85 height 14
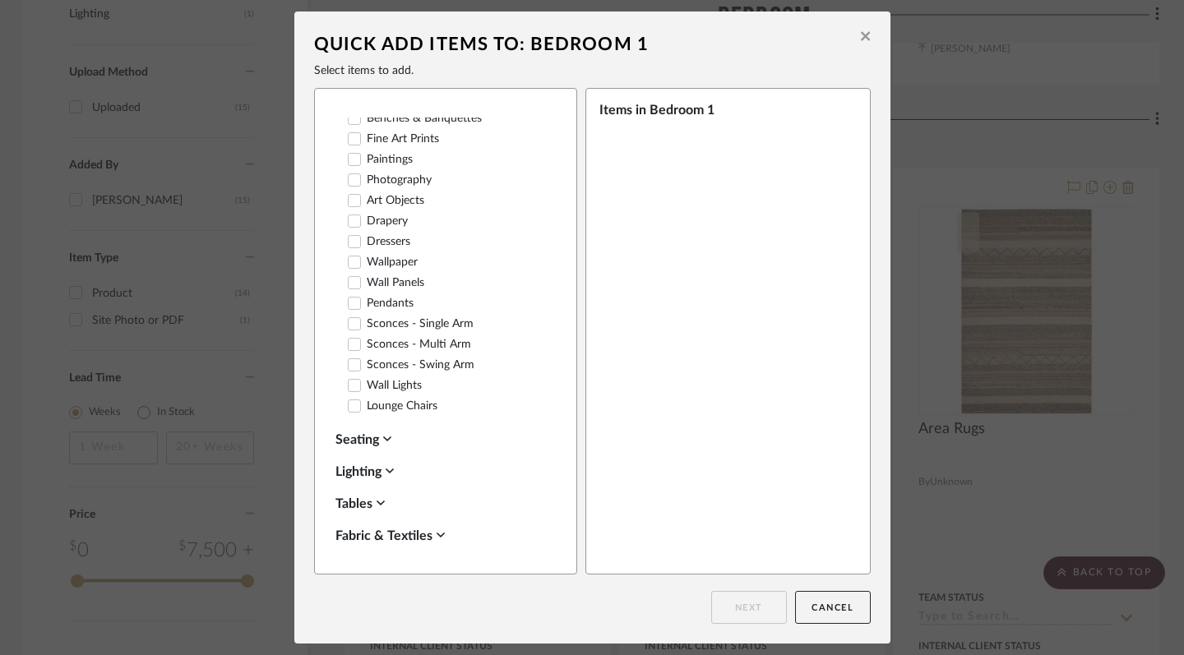
scroll to position [164, 0]
click at [353, 198] on icon at bounding box center [354, 202] width 12 height 12
click at [764, 612] on button "Next" at bounding box center [749, 607] width 76 height 33
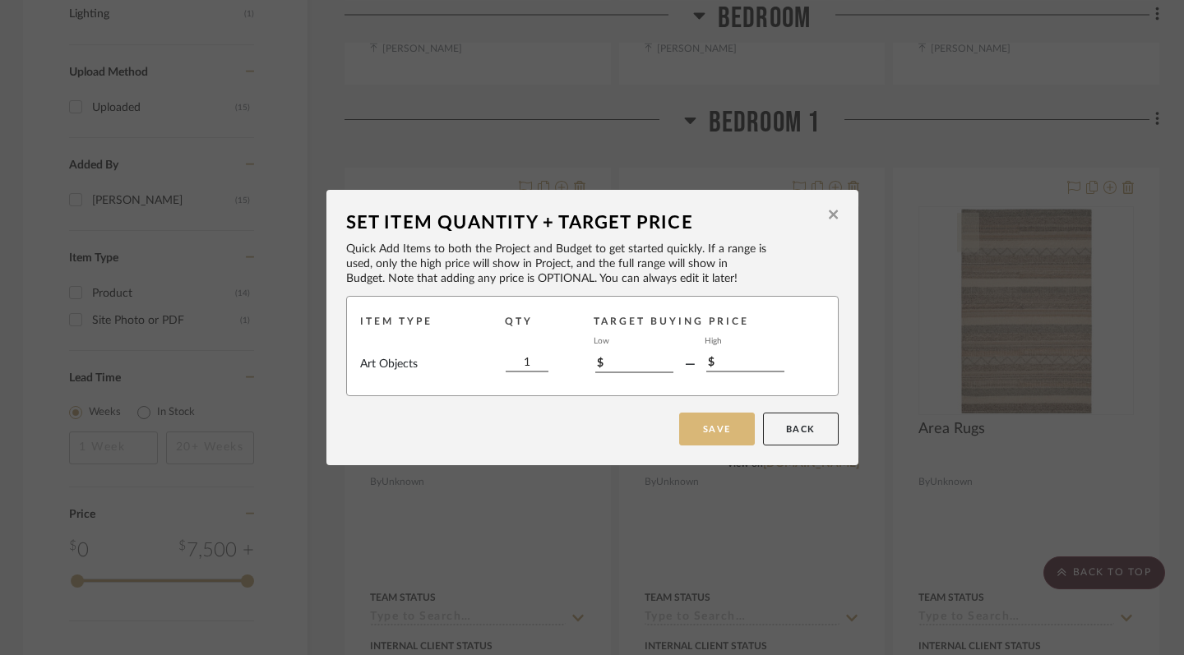
click at [729, 433] on button "Save" at bounding box center [717, 429] width 76 height 33
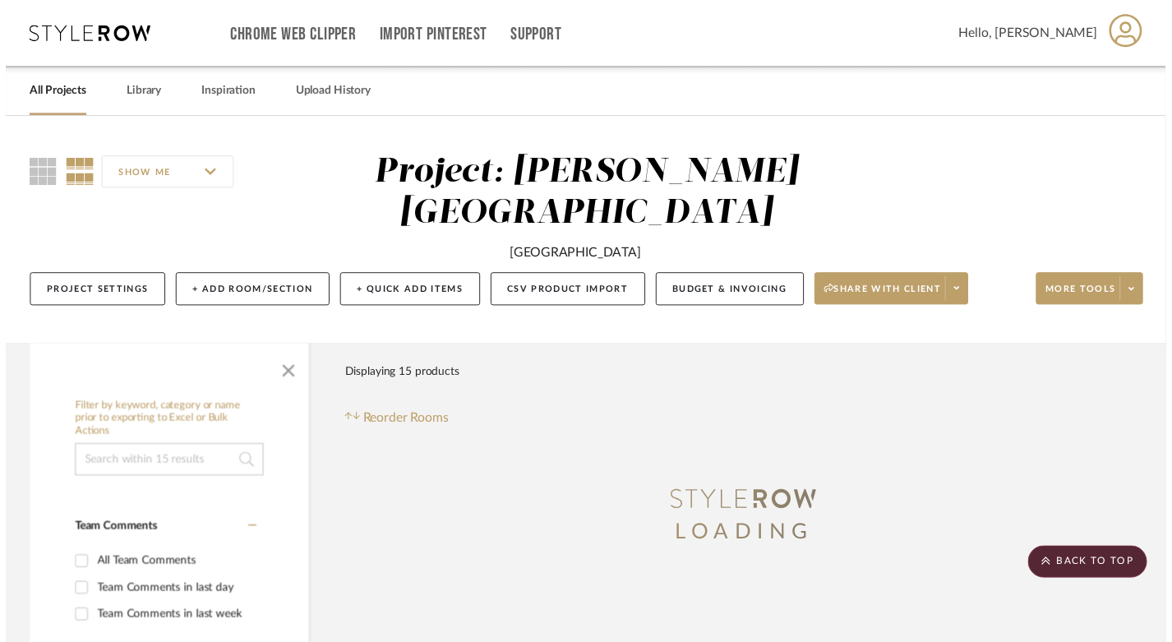
scroll to position [1155, 2]
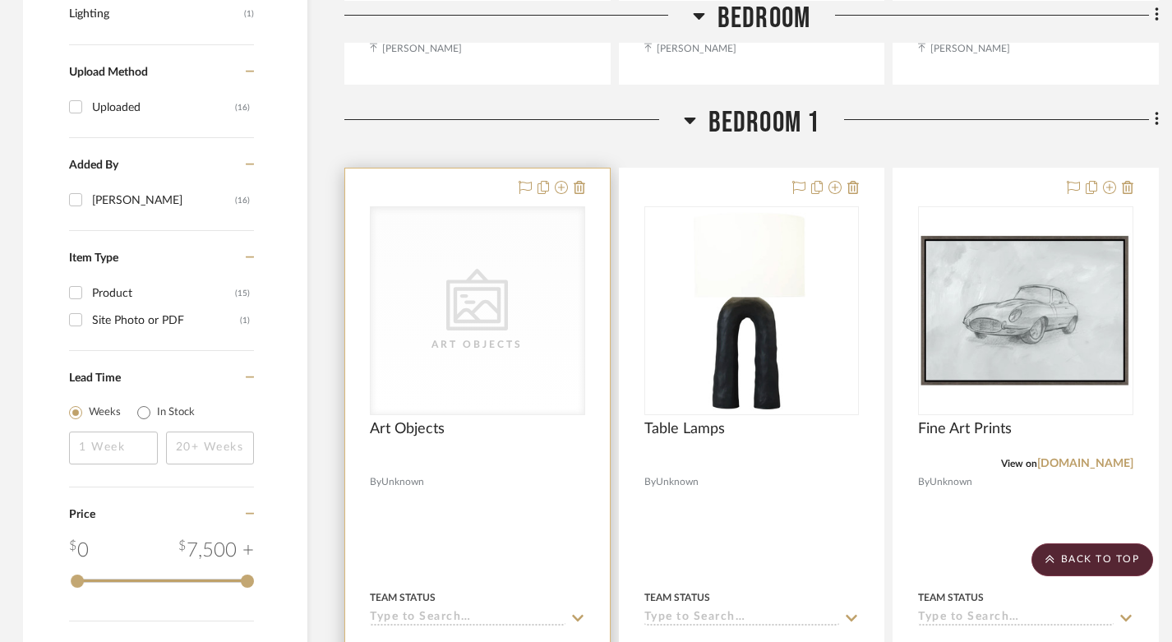
click at [480, 271] on div "CategoryIconArt Created with Sketch. Art Objects CategoryIconArt Created with S…" at bounding box center [477, 310] width 215 height 209
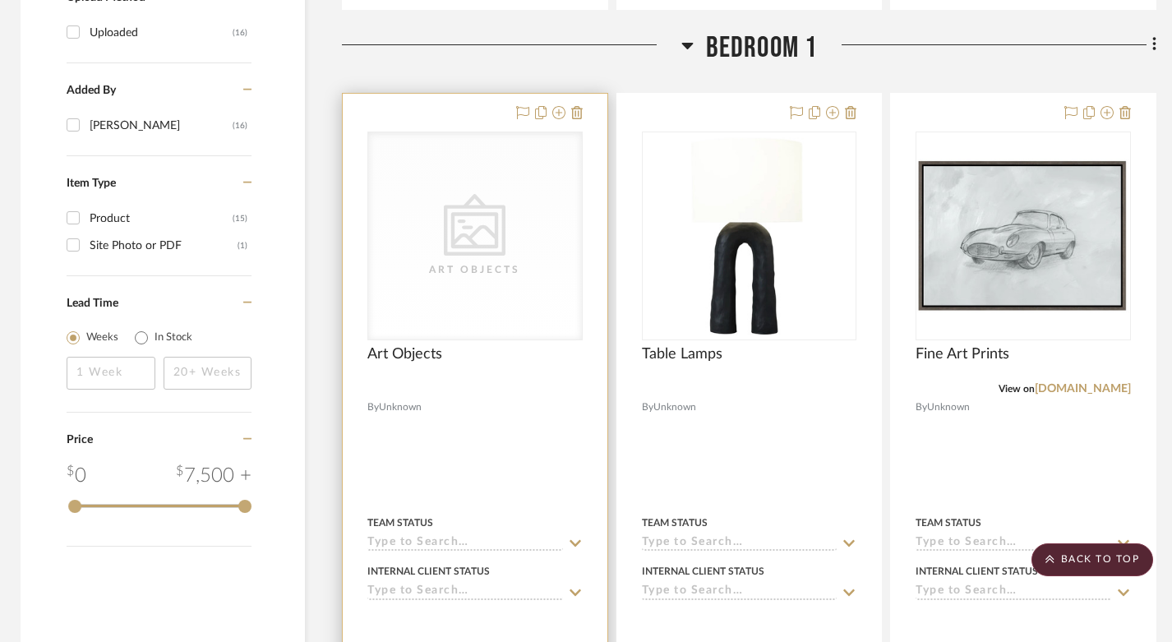
scroll to position [1215, 4]
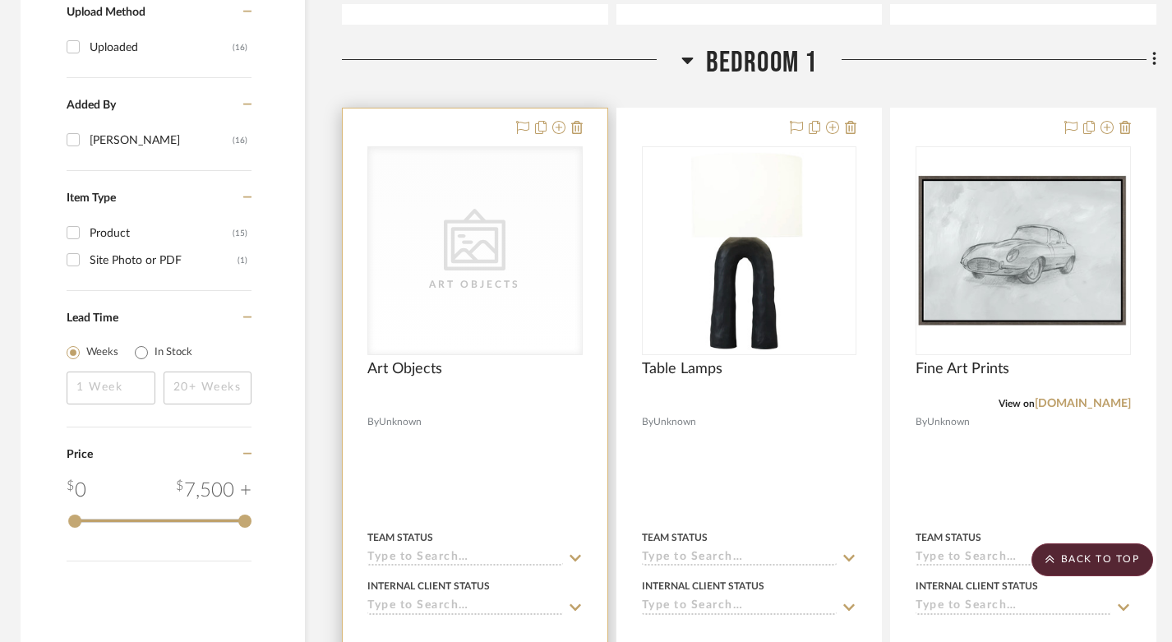
click at [469, 223] on icon "0" at bounding box center [475, 240] width 62 height 62
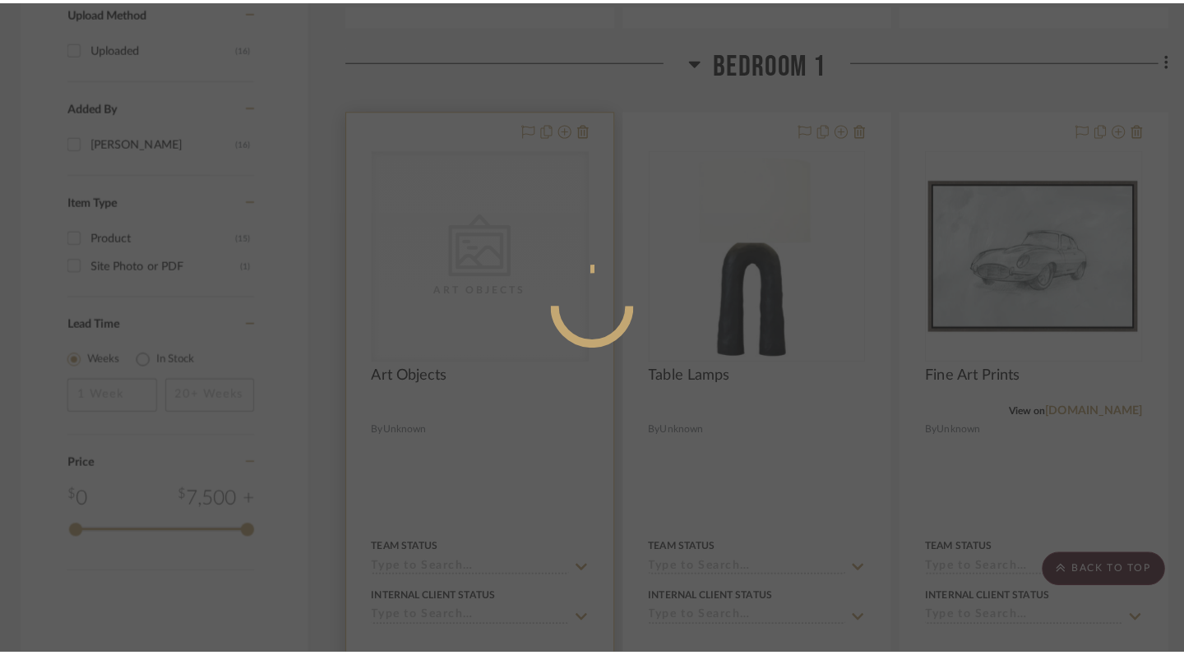
scroll to position [0, 0]
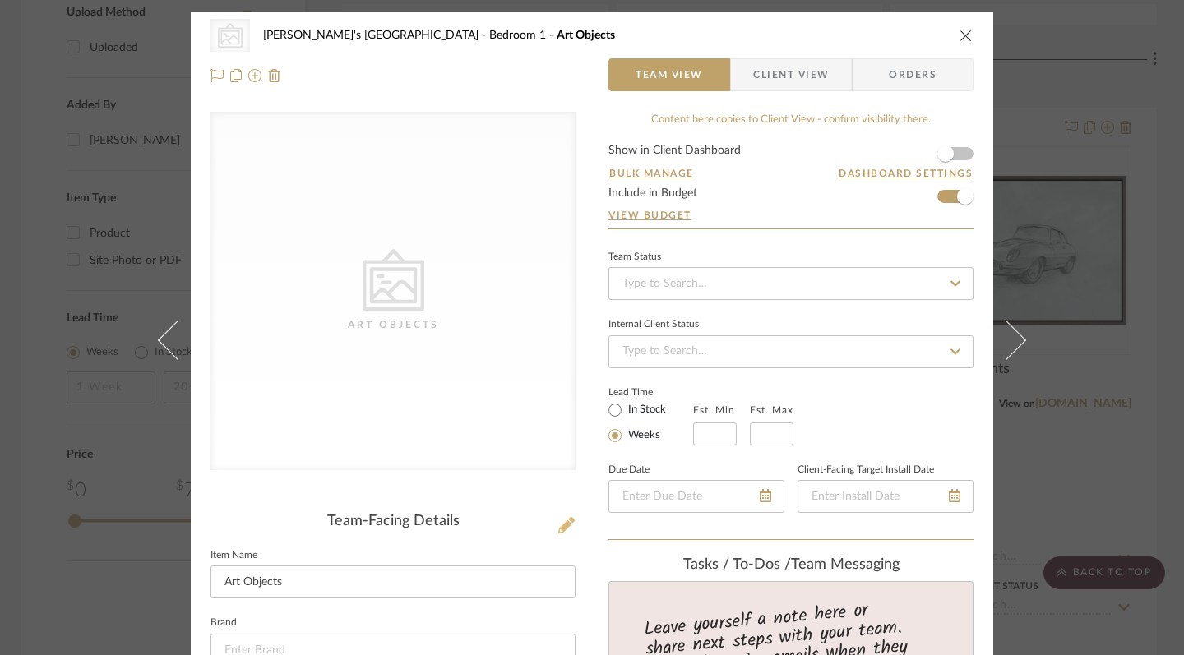
click at [558, 528] on icon at bounding box center [566, 525] width 16 height 16
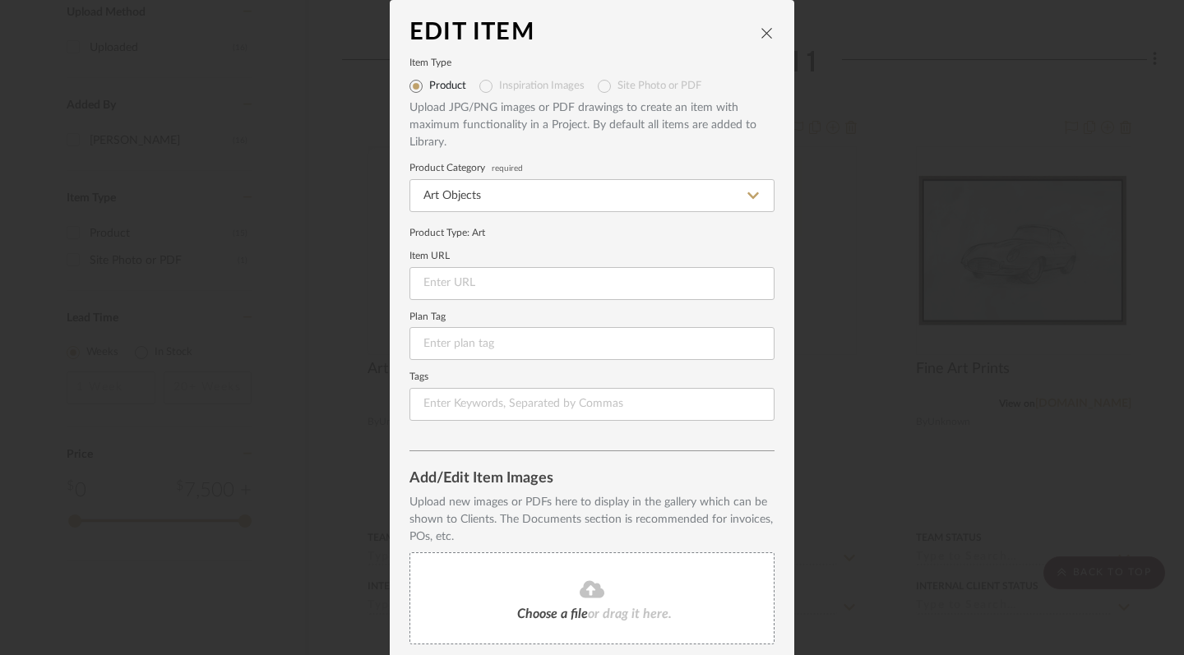
click at [570, 588] on fa-icon at bounding box center [592, 589] width 150 height 21
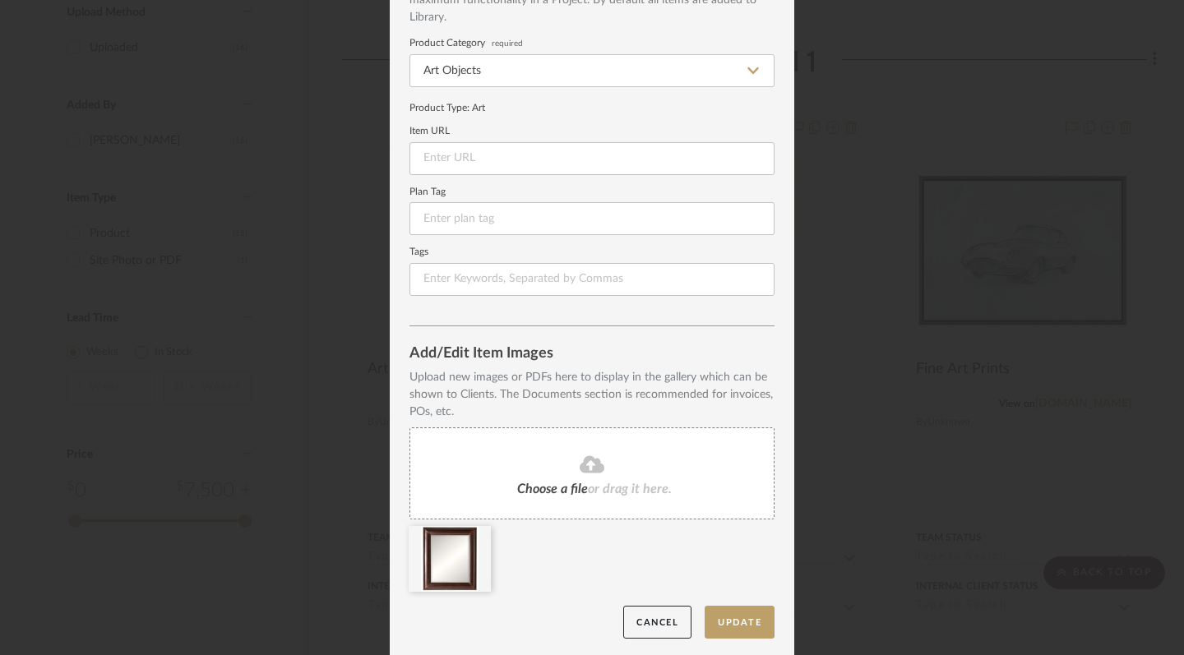
scroll to position [124, 0]
click at [743, 624] on button "Update" at bounding box center [739, 624] width 70 height 34
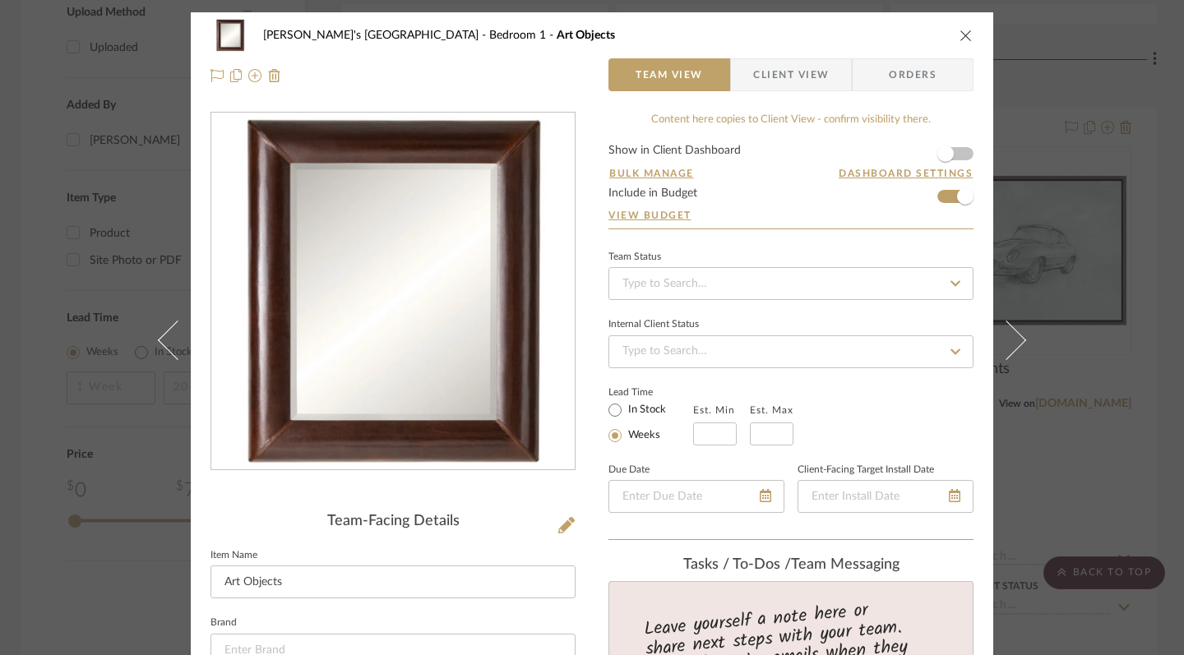
click at [959, 37] on icon "close" at bounding box center [965, 35] width 13 height 13
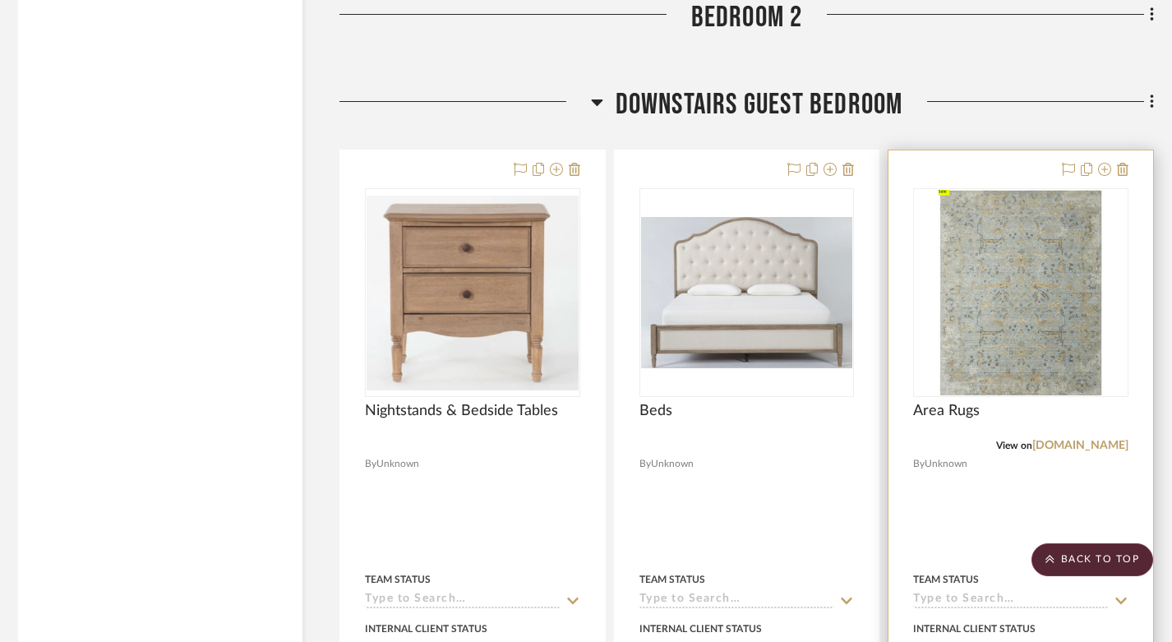
scroll to position [2848, 7]
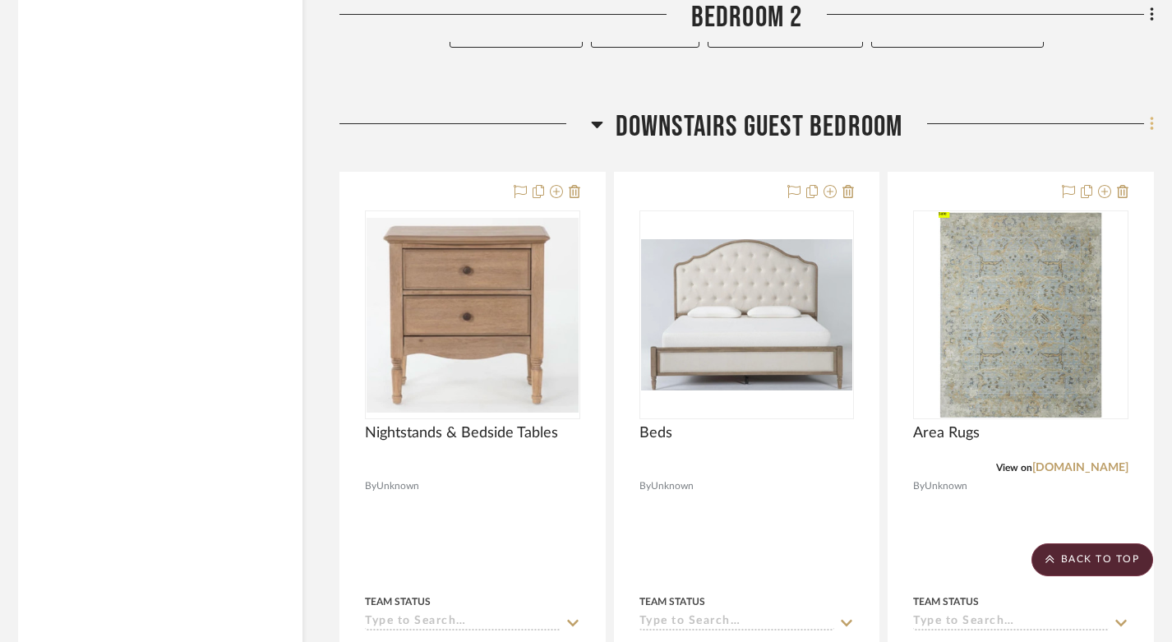
click at [1152, 117] on icon at bounding box center [1151, 124] width 3 height 14
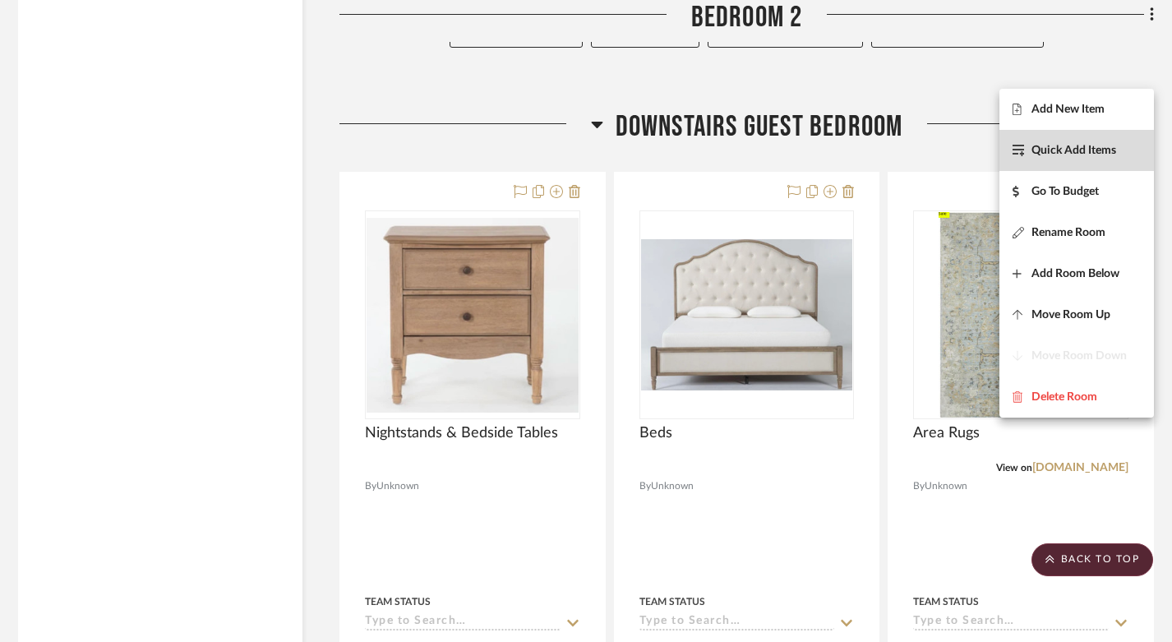
click at [1091, 154] on span "Quick Add Items" at bounding box center [1074, 151] width 85 height 14
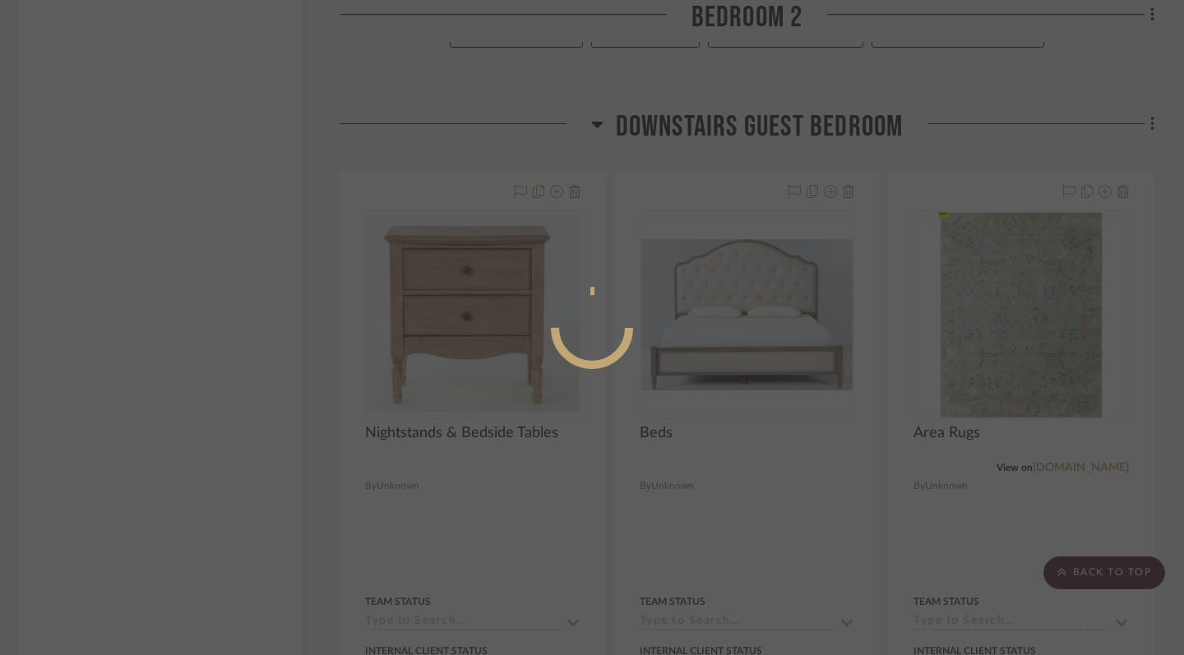
scroll to position [1, 0]
click at [901, 113] on div at bounding box center [592, 327] width 1184 height 655
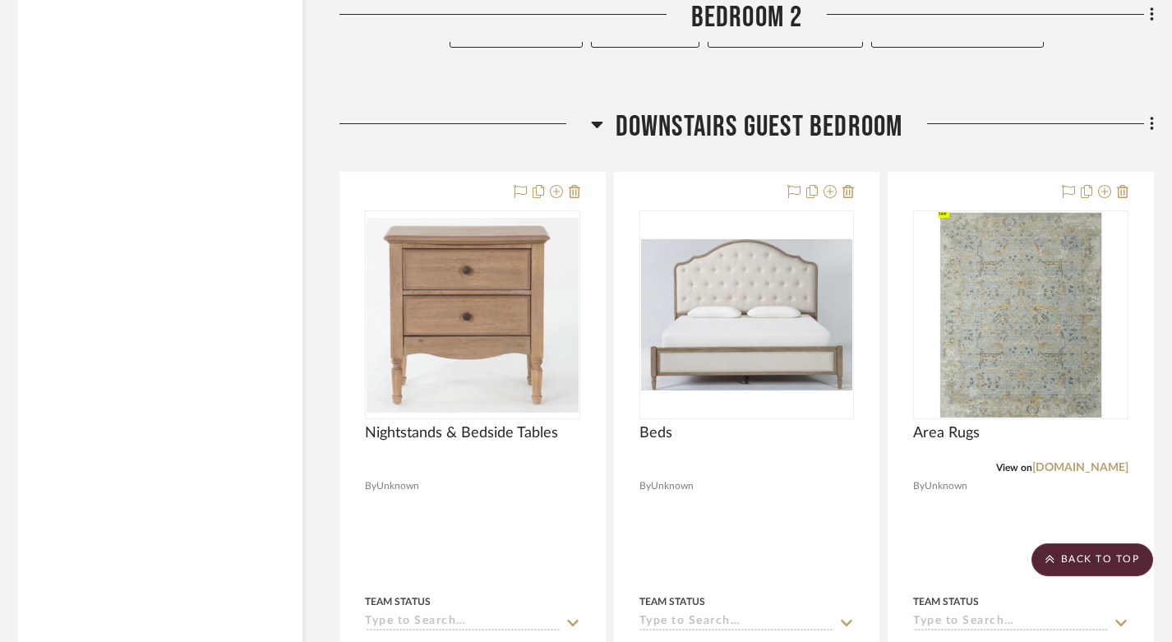
scroll to position [2786, 7]
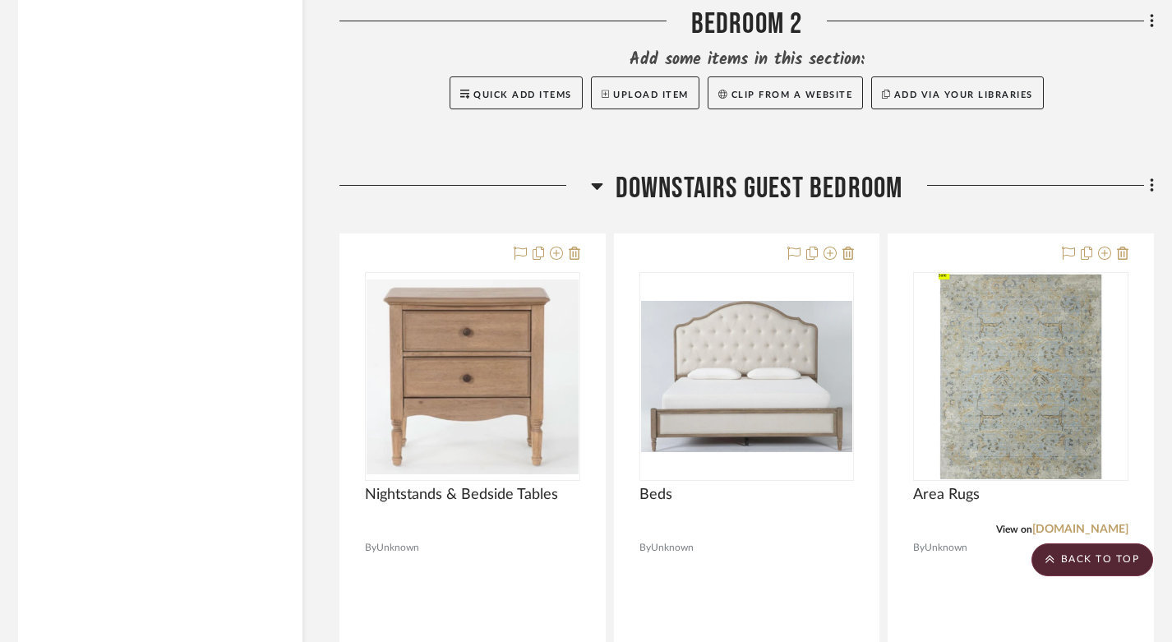
click at [1152, 177] on icon at bounding box center [1152, 186] width 5 height 18
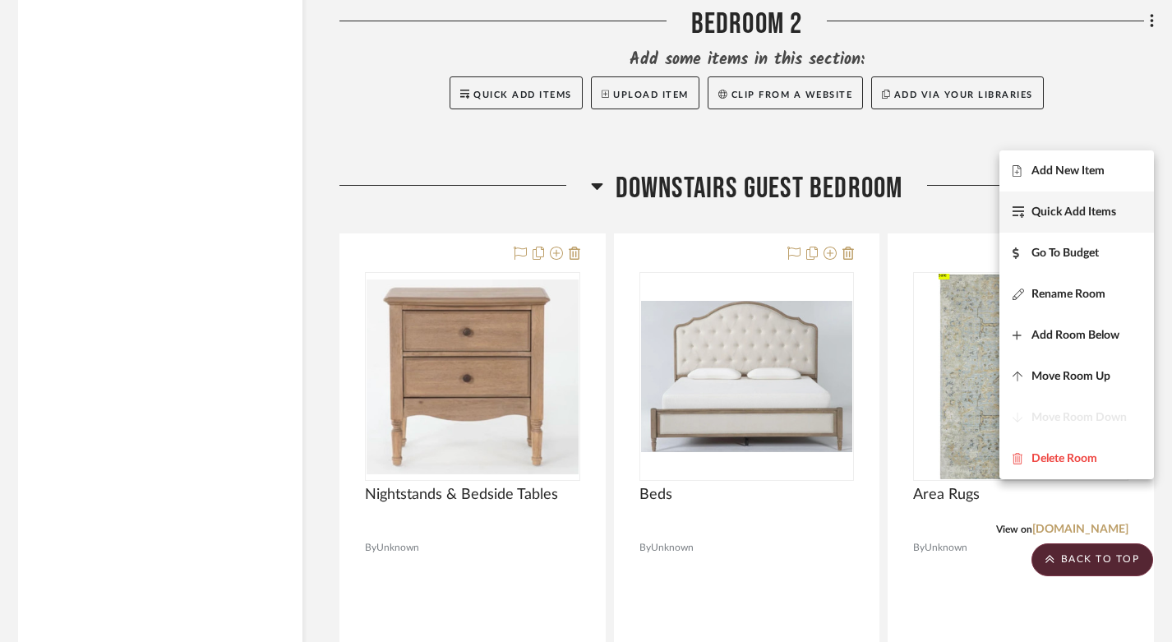
click at [1096, 215] on span "Quick Add Items" at bounding box center [1074, 212] width 85 height 14
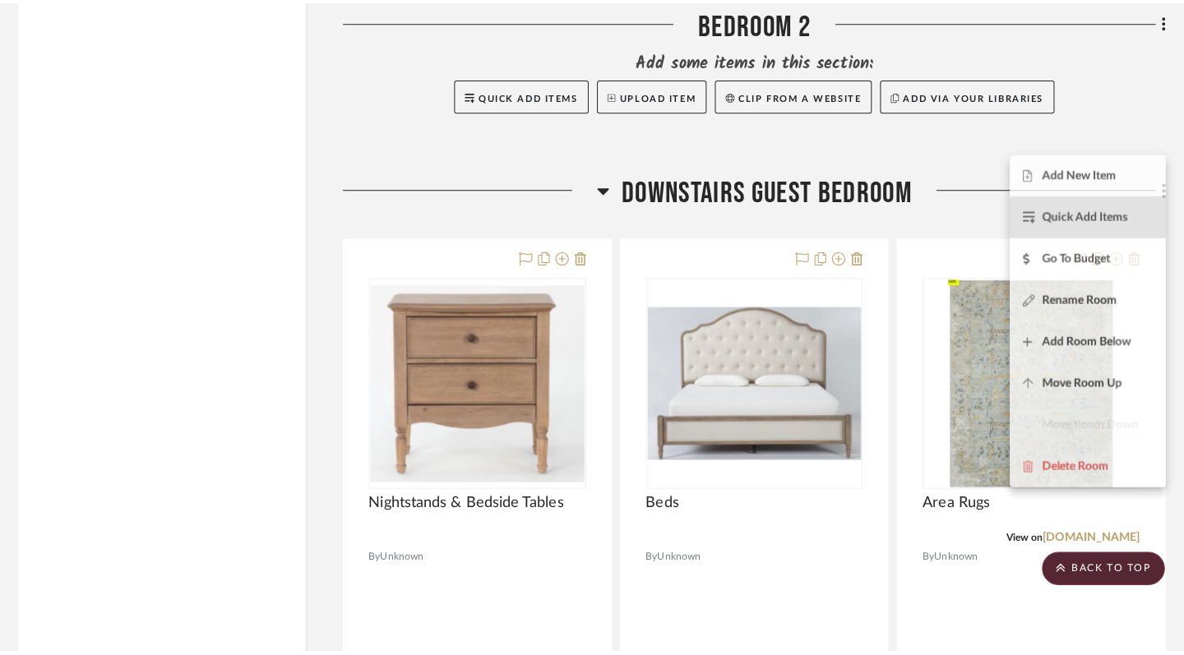
scroll to position [0, 0]
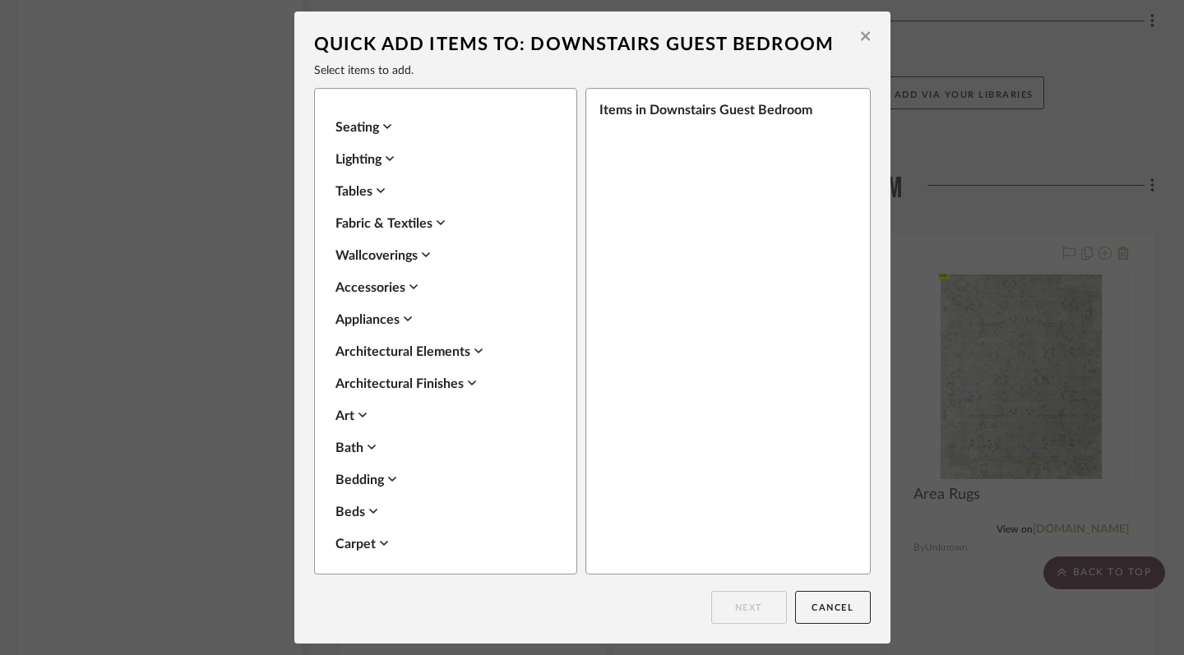
click at [391, 161] on icon at bounding box center [389, 158] width 8 height 13
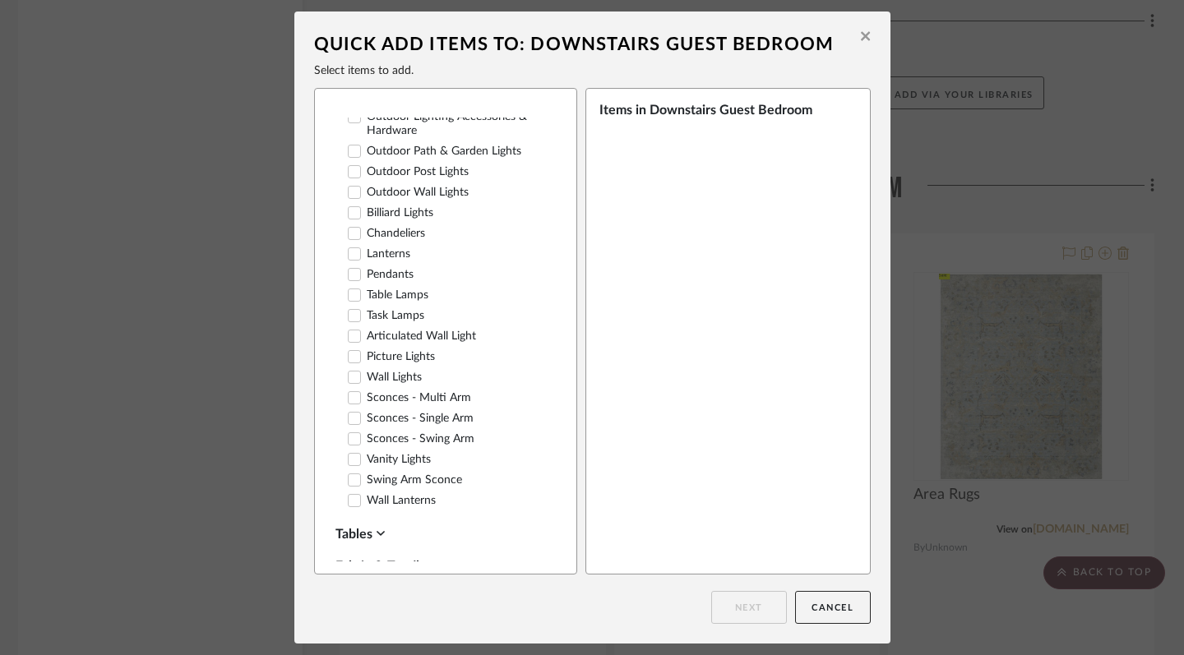
scroll to position [392, 0]
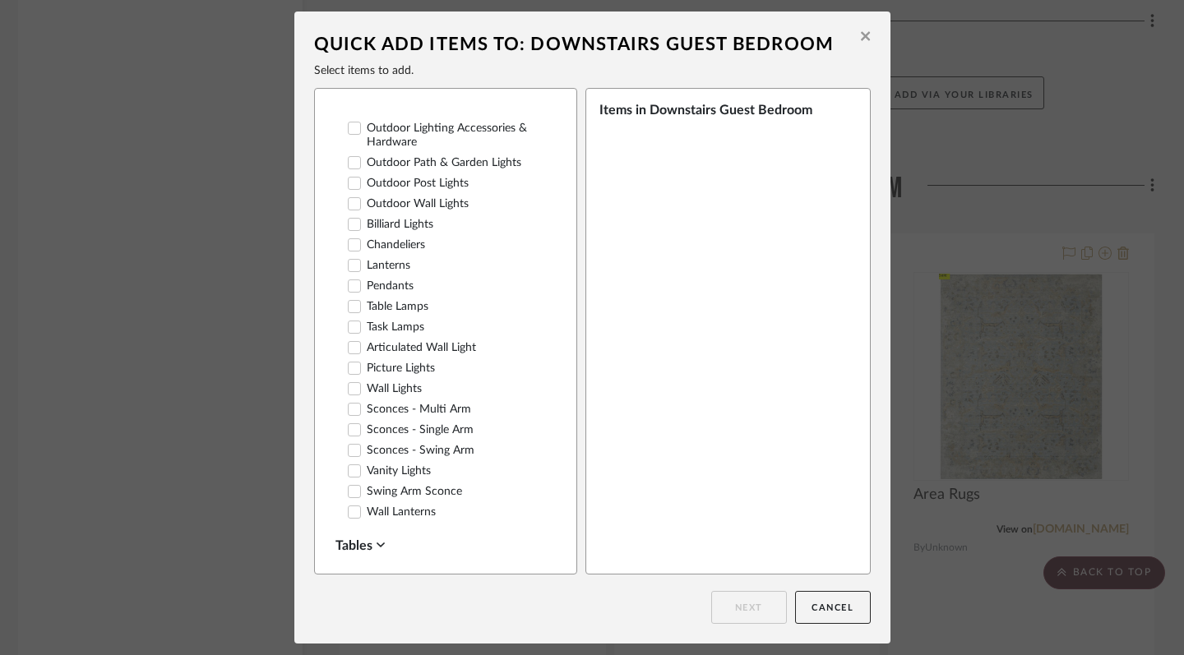
click at [352, 304] on icon at bounding box center [354, 307] width 12 height 12
click at [736, 612] on button "Next" at bounding box center [749, 607] width 76 height 33
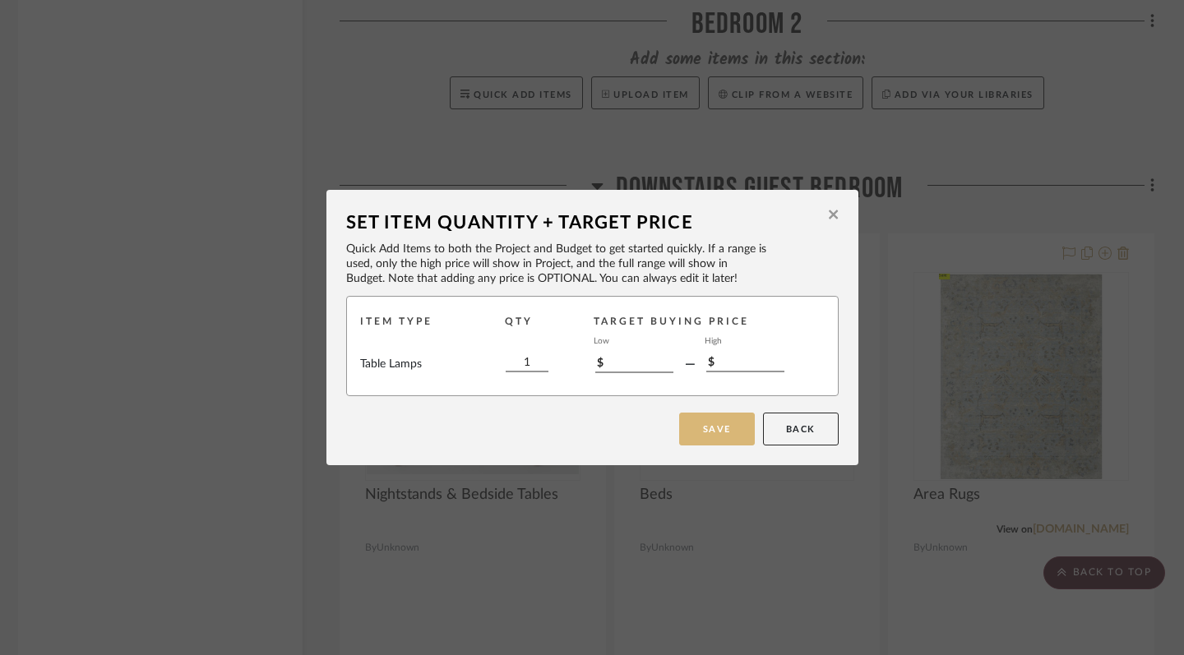
click at [704, 422] on button "Save" at bounding box center [717, 429] width 76 height 33
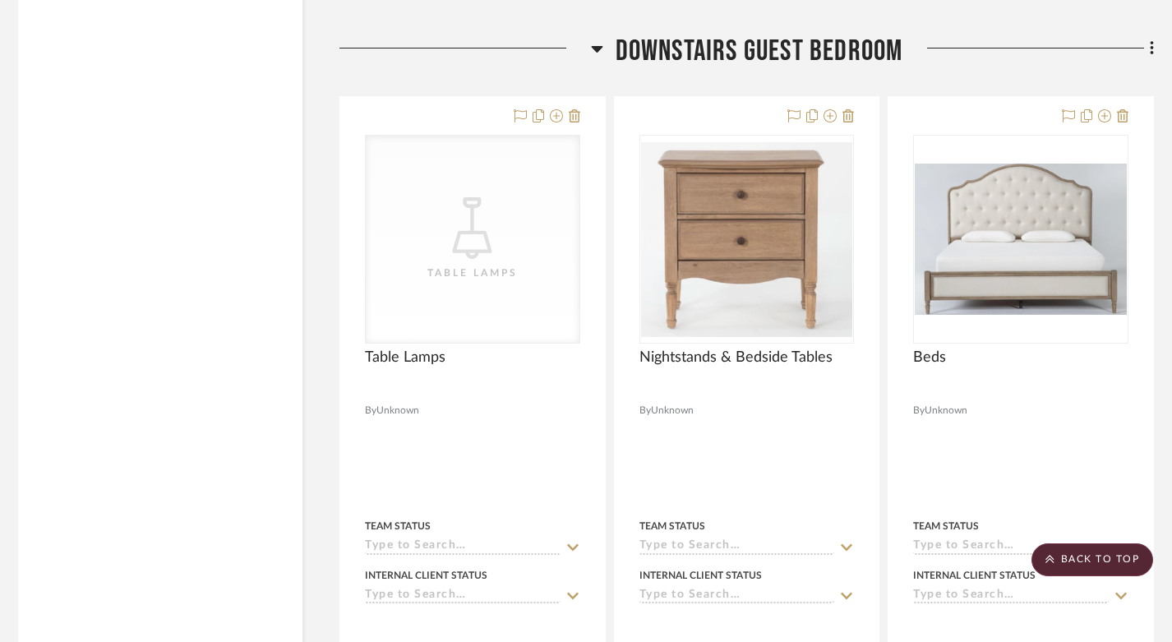
scroll to position [2924, 7]
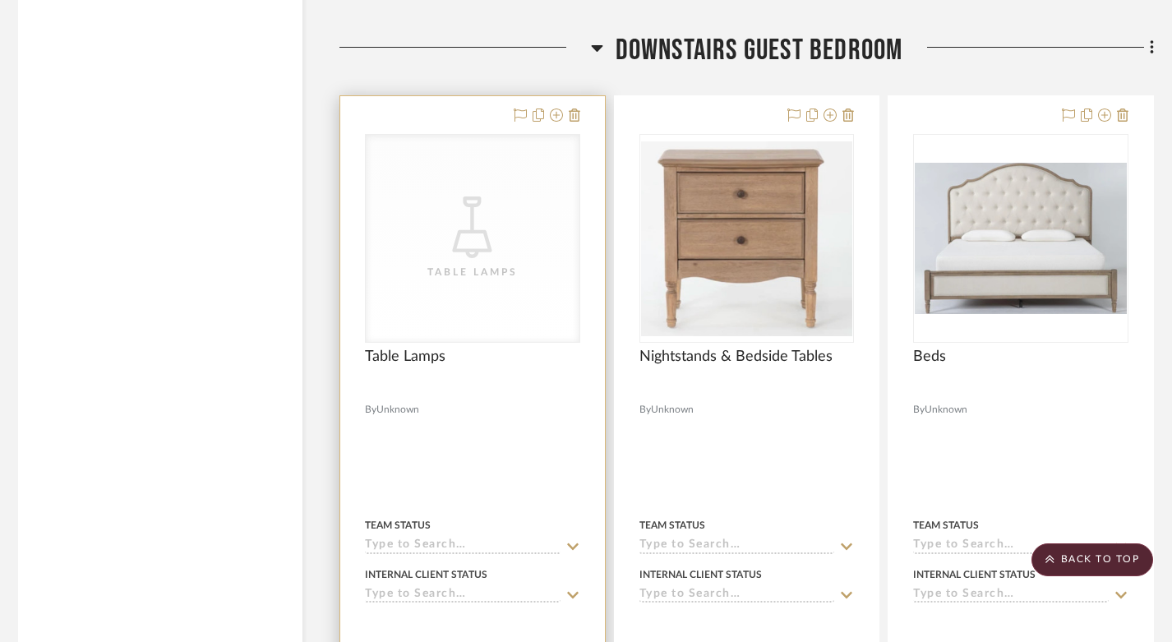
click at [495, 196] on icon "CategoryIconLighting Created with Sketch." at bounding box center [472, 227] width 62 height 62
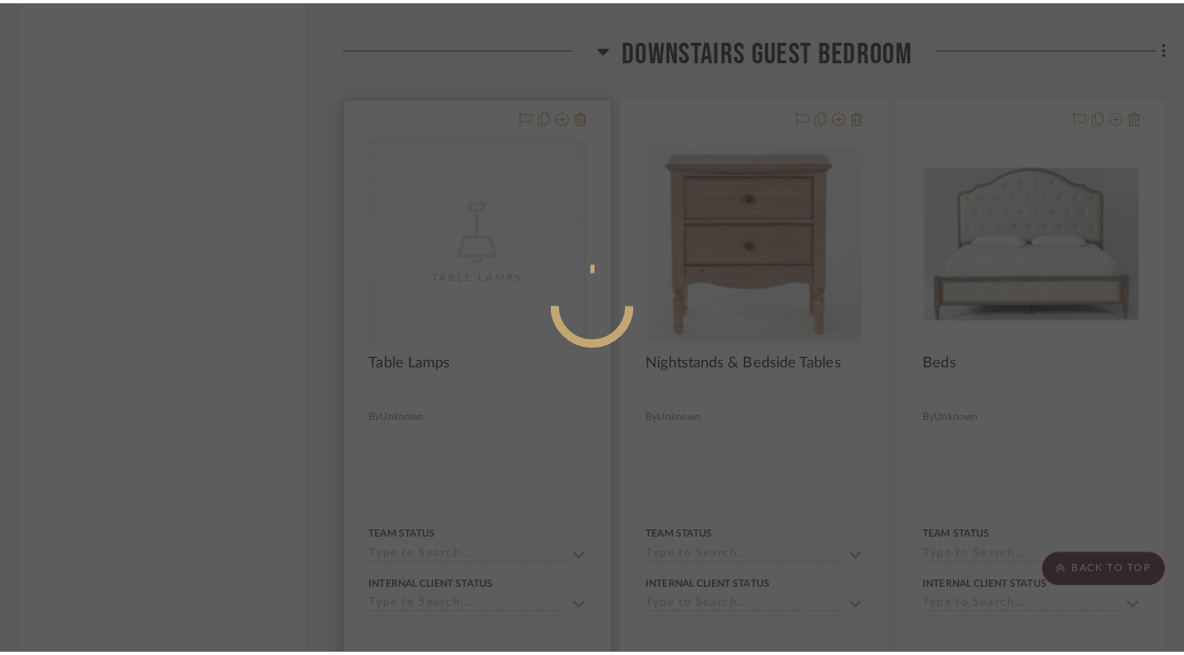
scroll to position [0, 0]
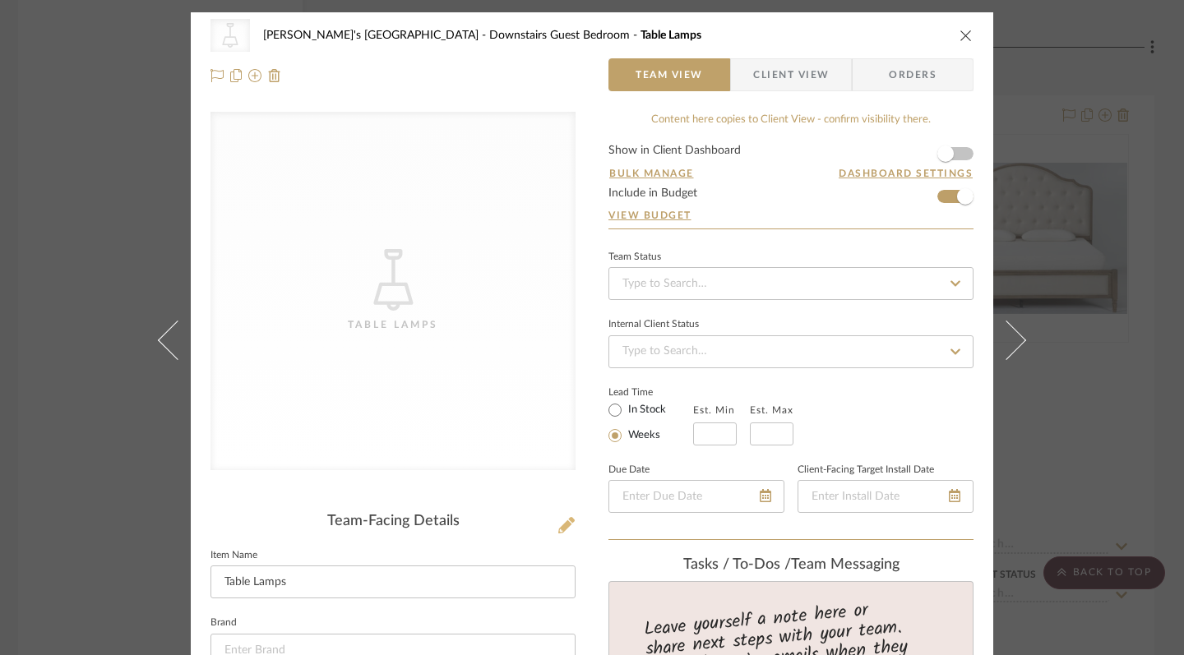
click at [562, 528] on icon at bounding box center [566, 525] width 16 height 16
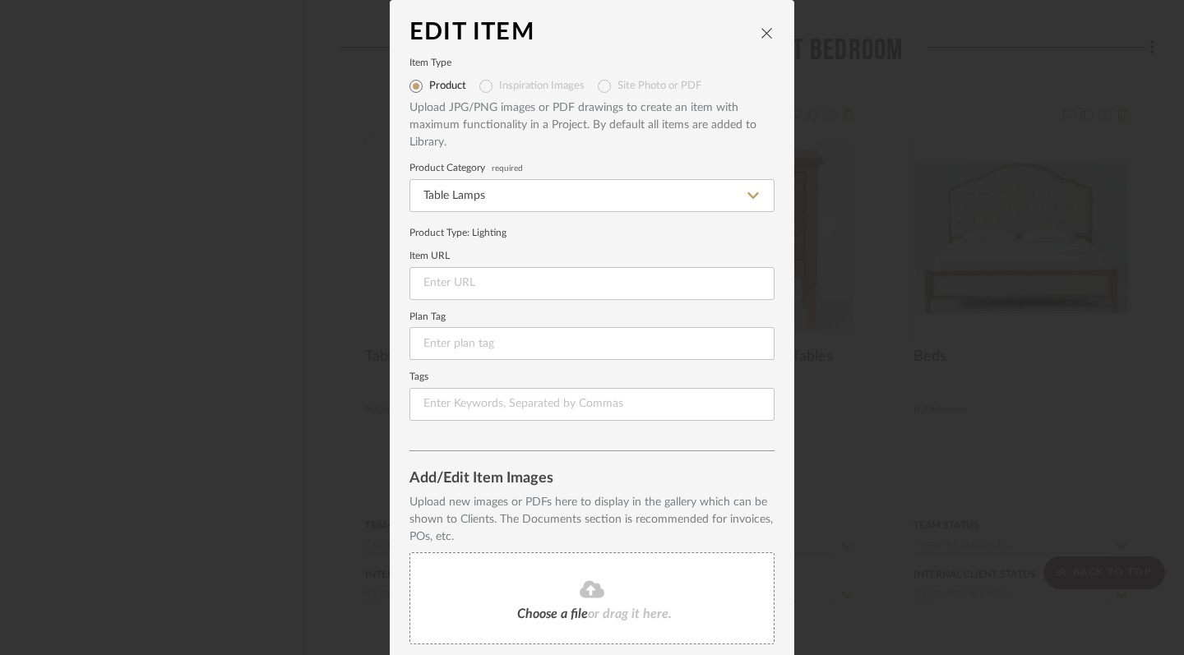
click at [581, 583] on icon at bounding box center [591, 588] width 25 height 17
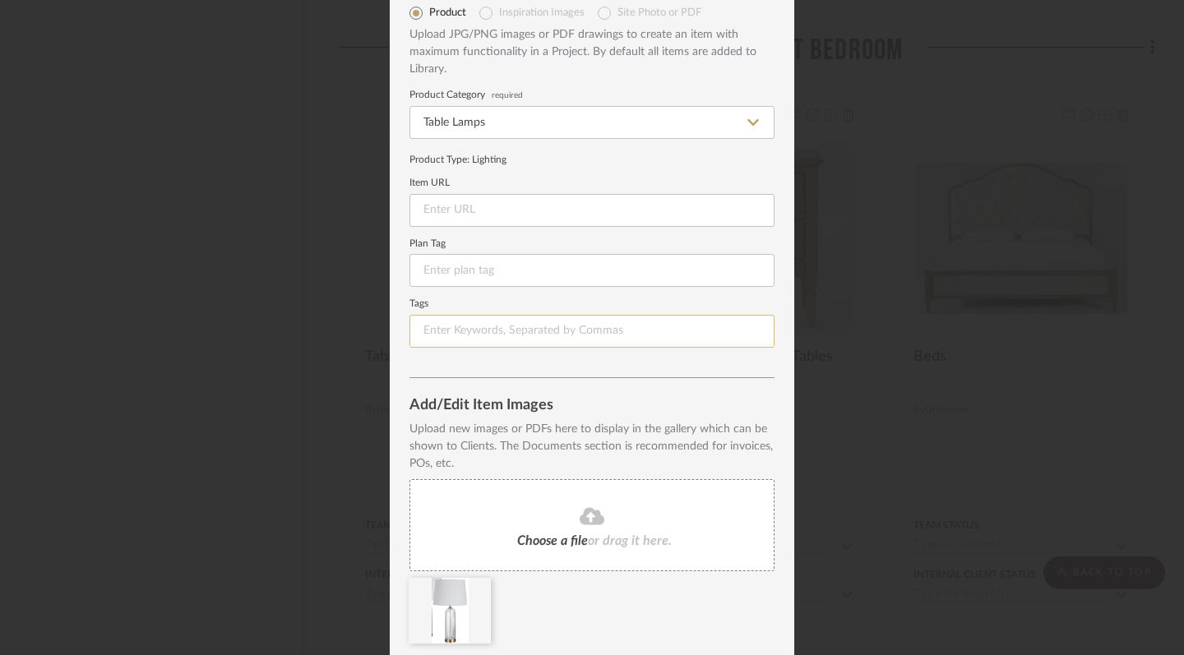
scroll to position [78, 0]
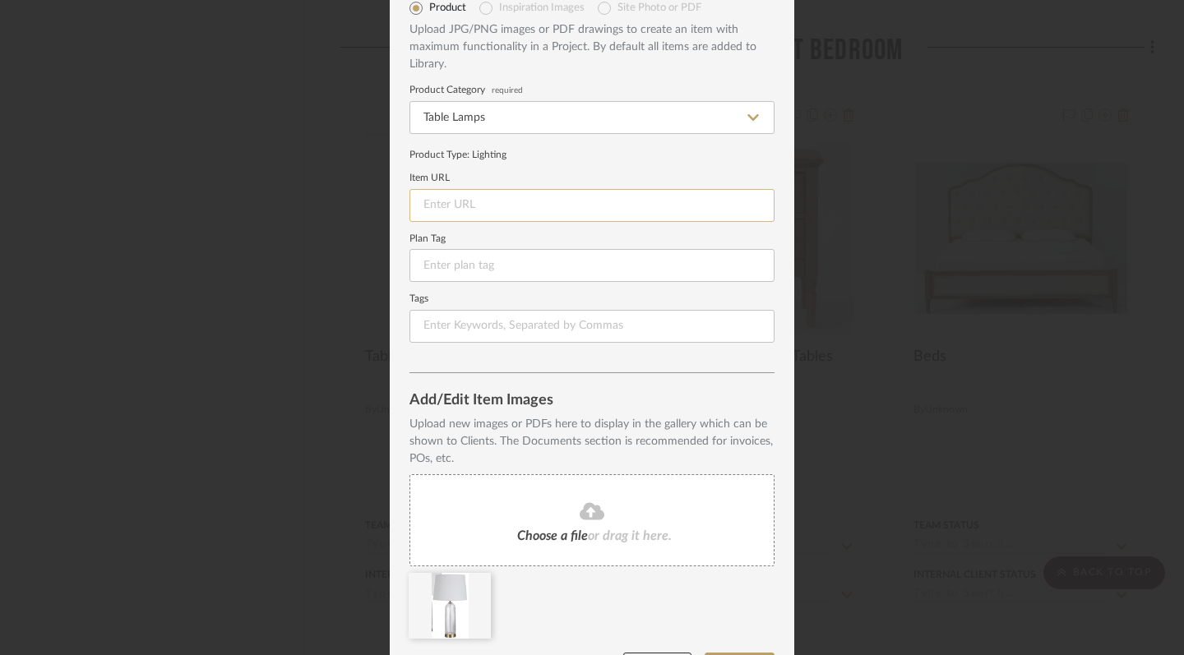
click at [490, 204] on input at bounding box center [591, 205] width 365 height 33
paste input "[URL][DOMAIN_NAME].."
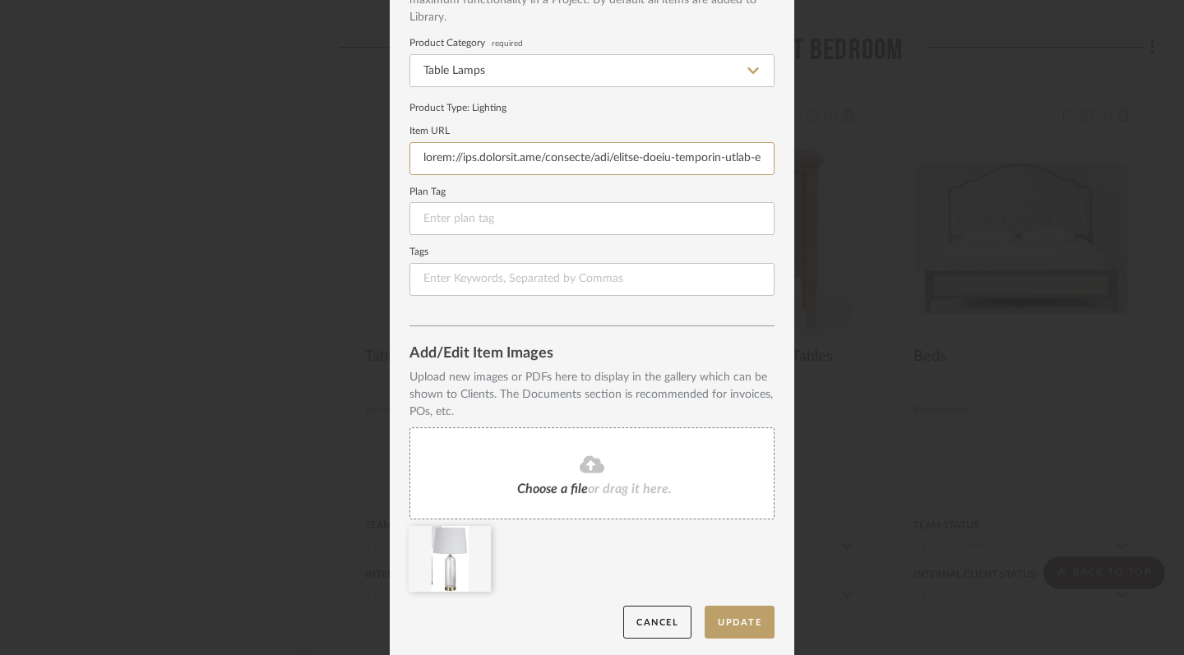
scroll to position [124, 0]
type input "[URL][DOMAIN_NAME].."
click at [743, 618] on button "Update" at bounding box center [739, 624] width 70 height 34
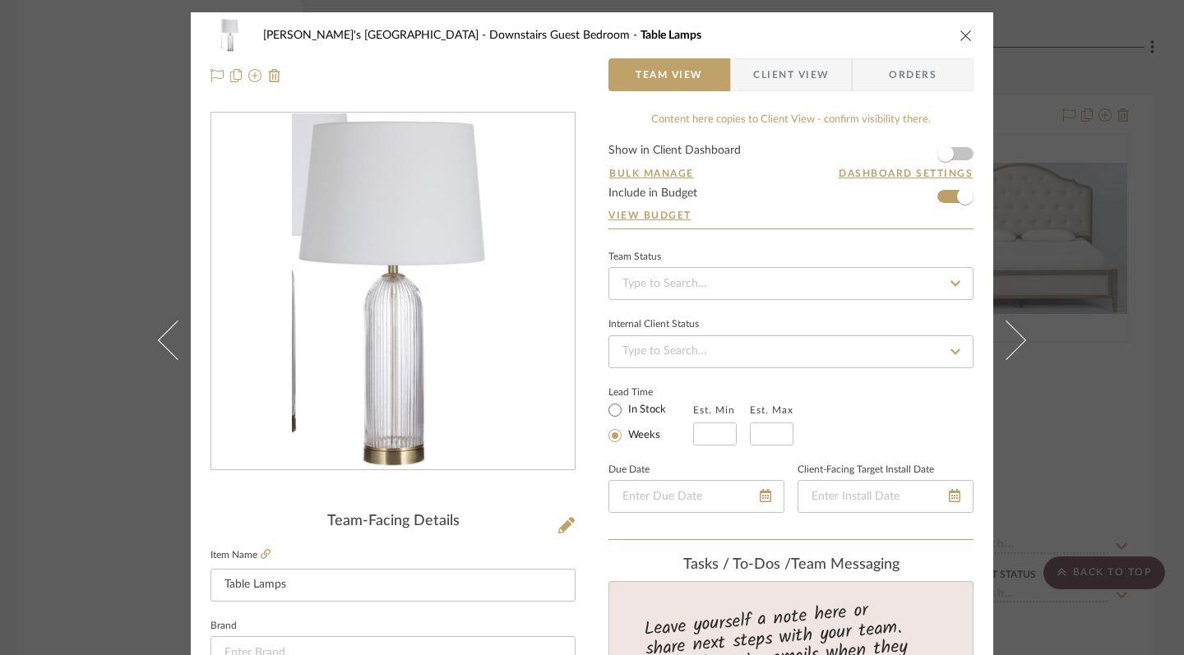
click at [963, 37] on icon "close" at bounding box center [965, 35] width 13 height 13
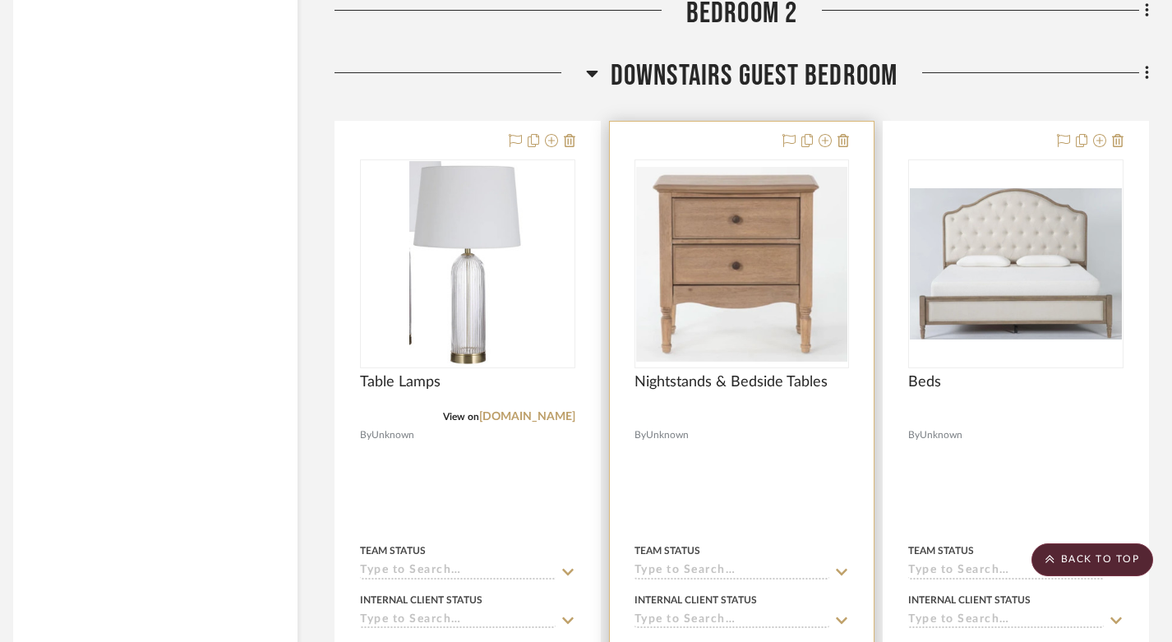
scroll to position [2899, 12]
